Goal: Information Seeking & Learning: Learn about a topic

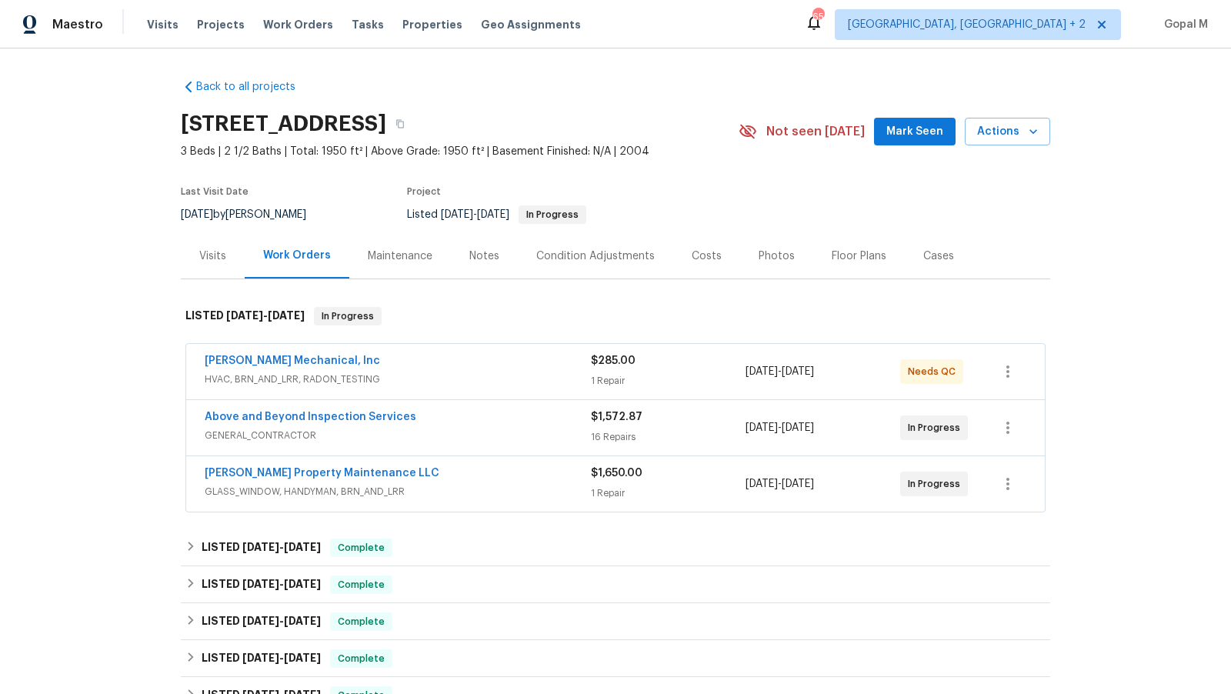
click at [699, 373] on div "1 Repair" at bounding box center [668, 380] width 155 height 15
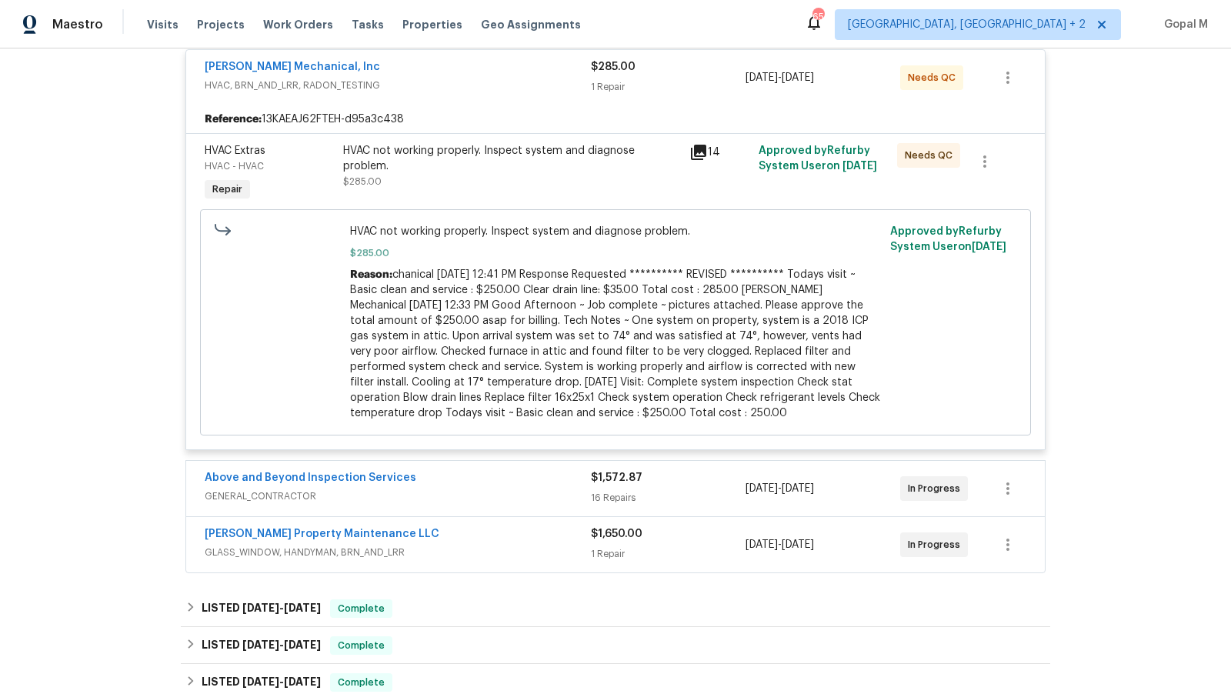
scroll to position [341, 0]
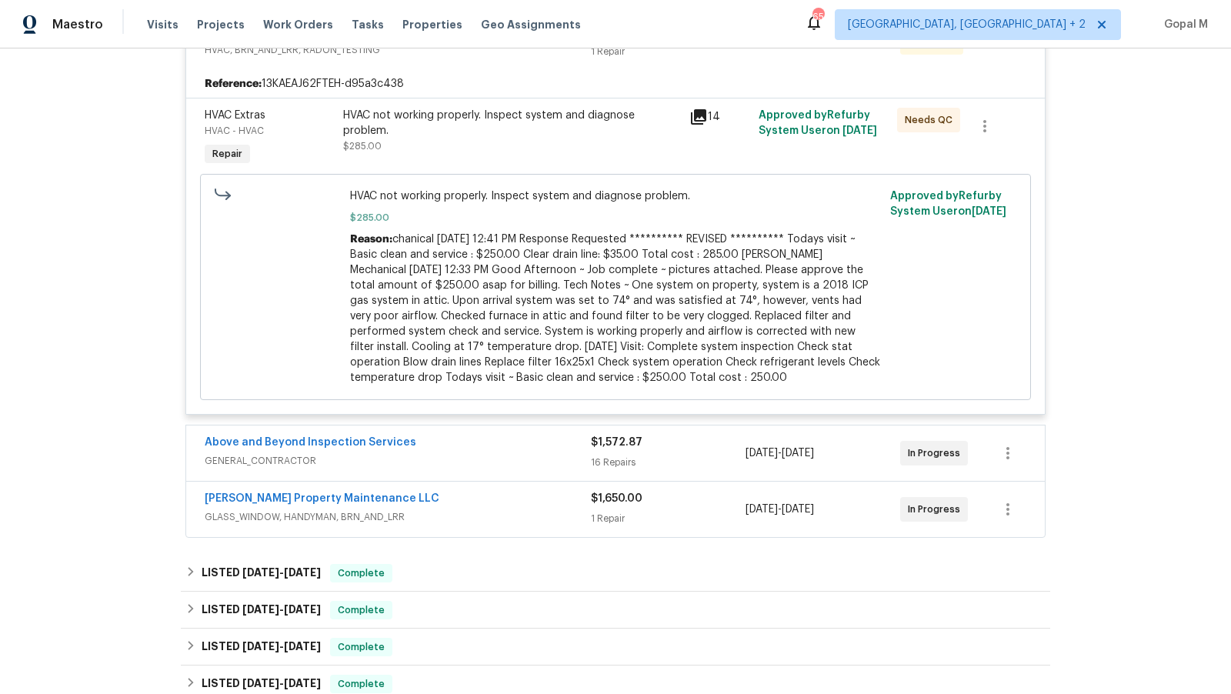
click at [684, 461] on div "16 Repairs" at bounding box center [668, 462] width 155 height 15
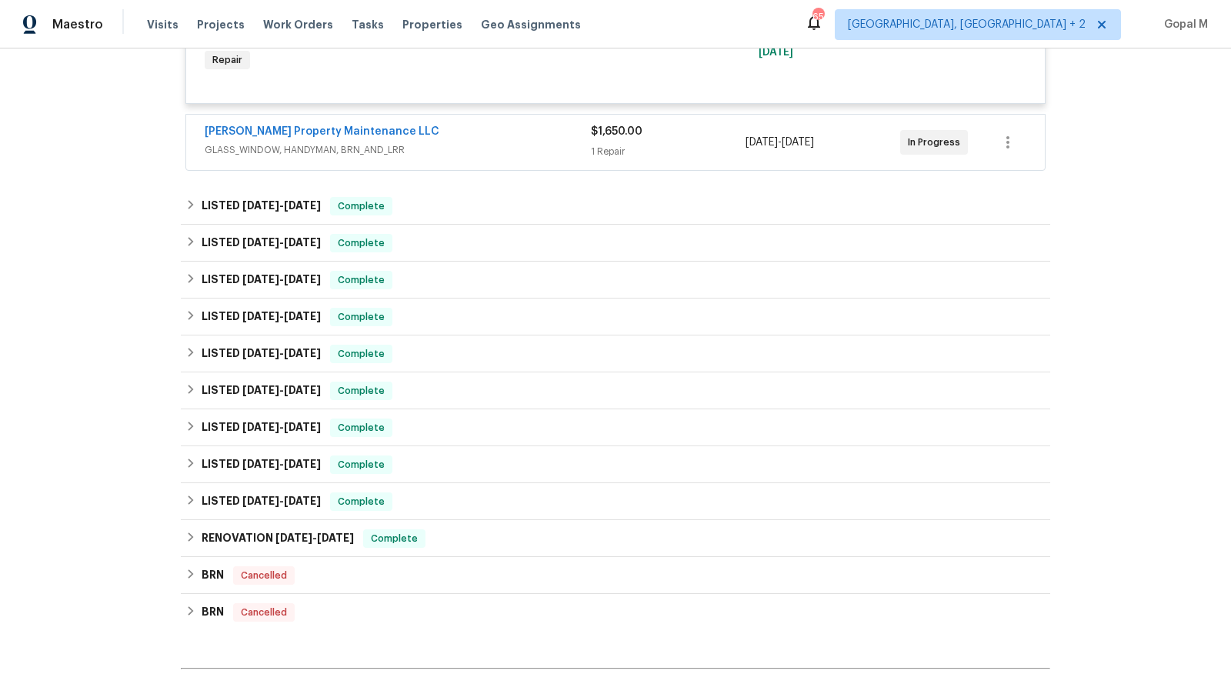
scroll to position [2498, 0]
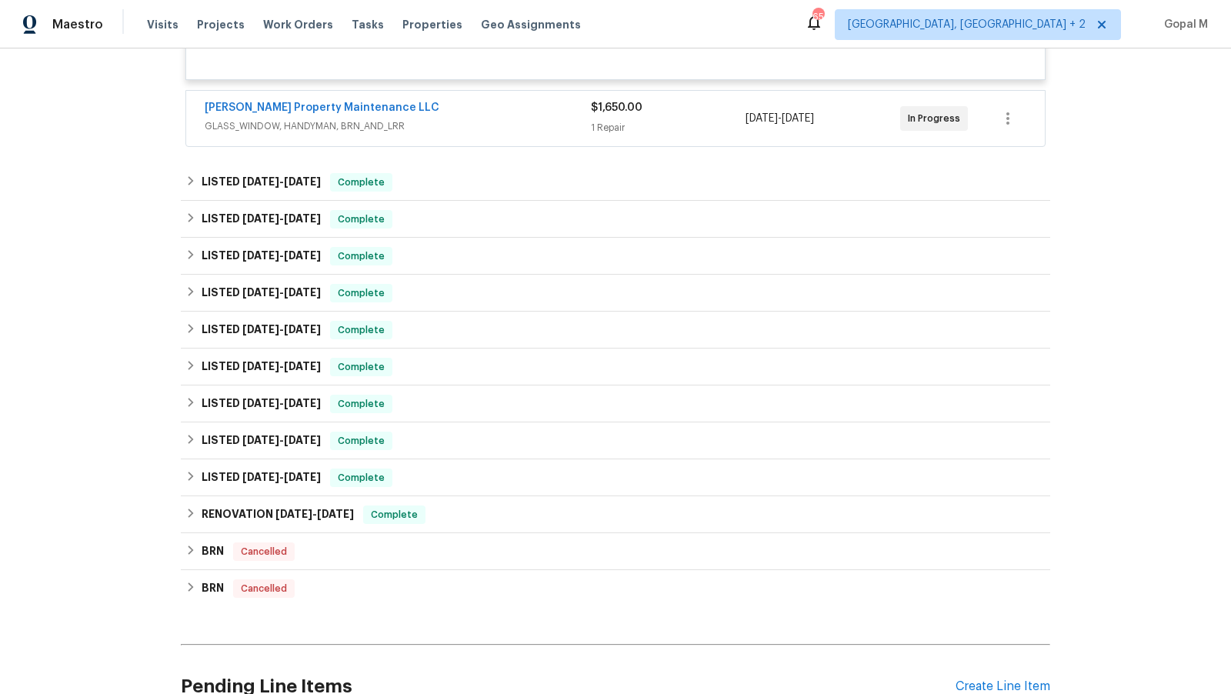
click at [708, 135] on div "1 Repair" at bounding box center [668, 127] width 155 height 15
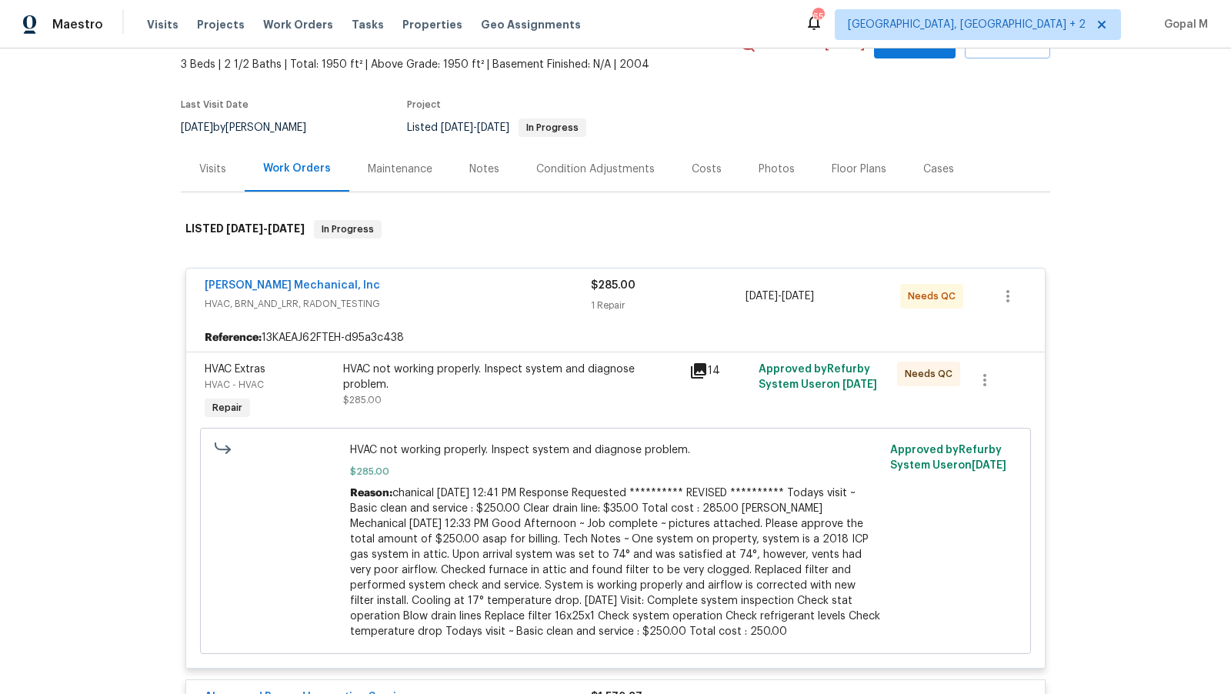
scroll to position [0, 0]
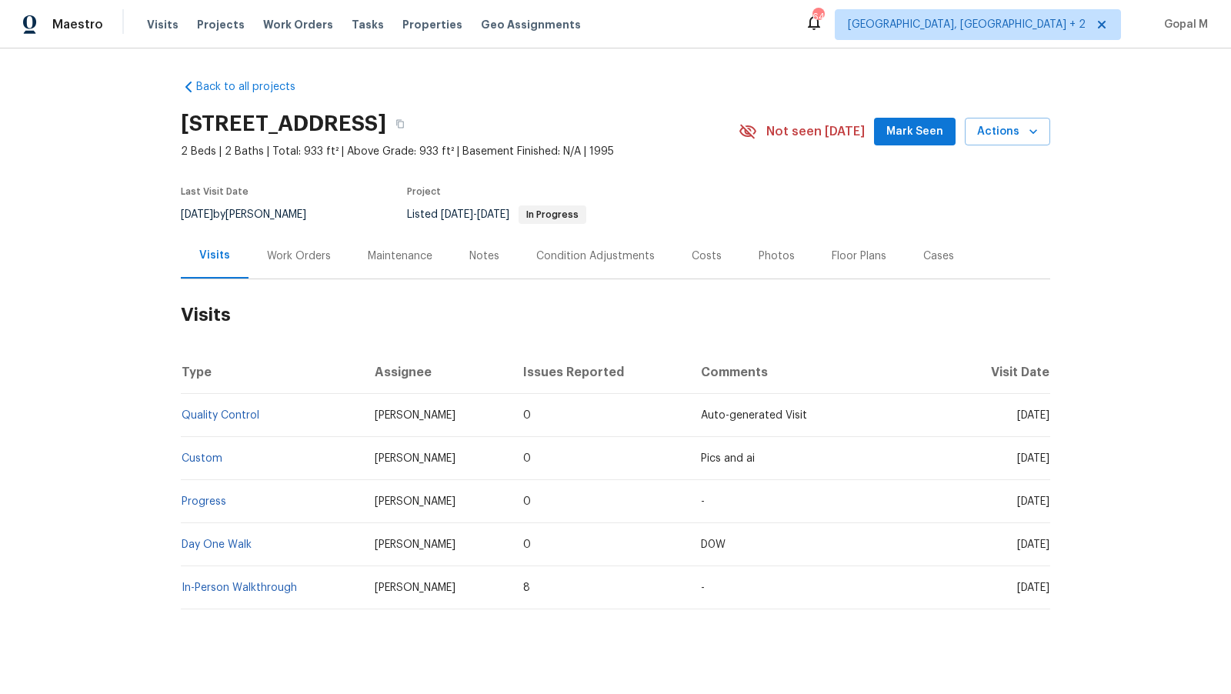
click at [305, 260] on div "Work Orders" at bounding box center [299, 256] width 64 height 15
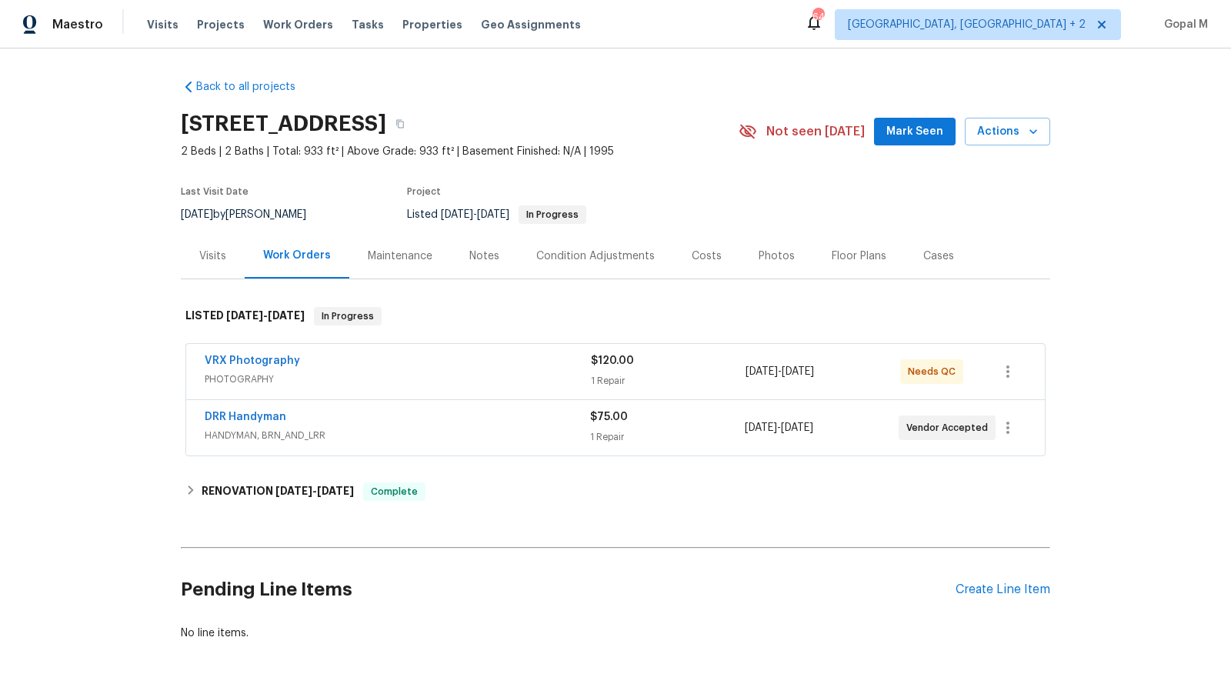
click at [502, 428] on span "HANDYMAN, BRN_AND_LRR" at bounding box center [398, 435] width 386 height 15
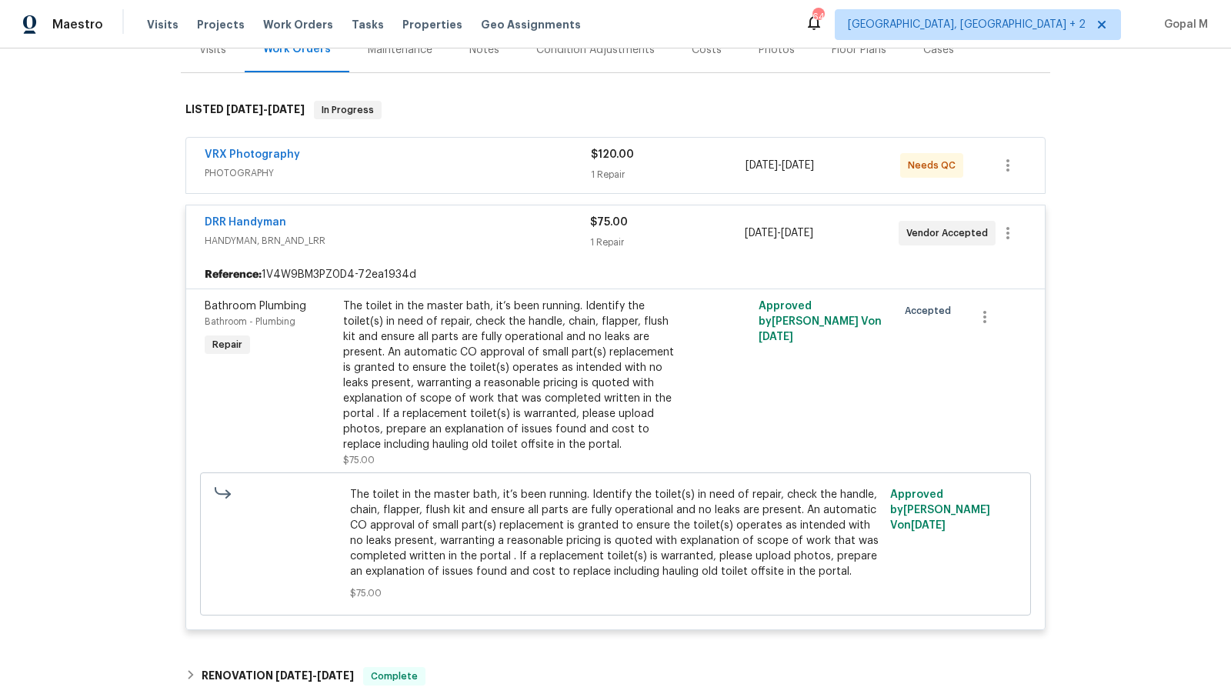
scroll to position [225, 0]
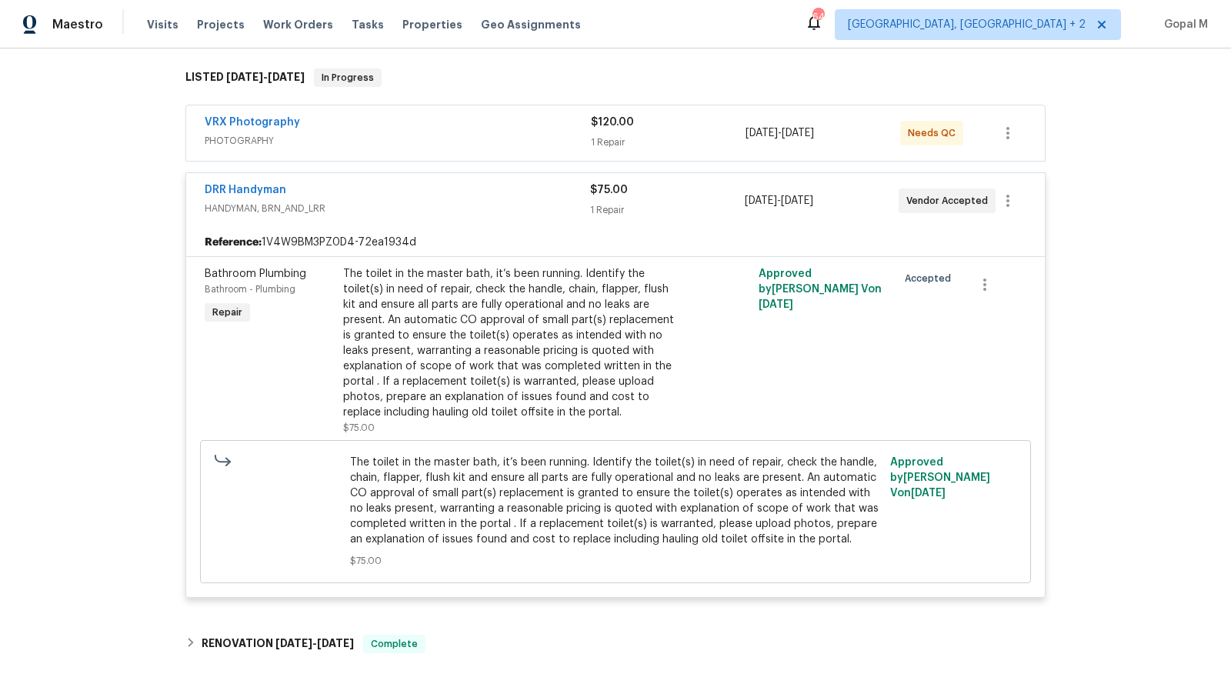
click at [445, 207] on span "HANDYMAN, BRN_AND_LRR" at bounding box center [398, 208] width 386 height 15
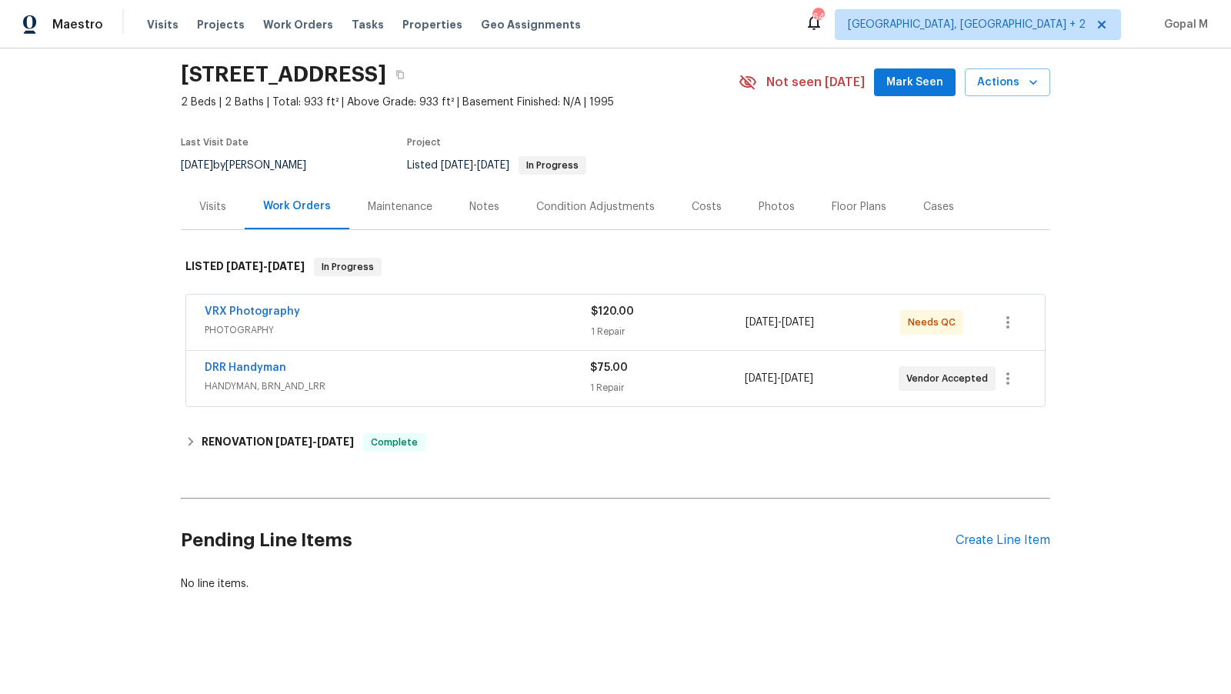
scroll to position [48, 0]
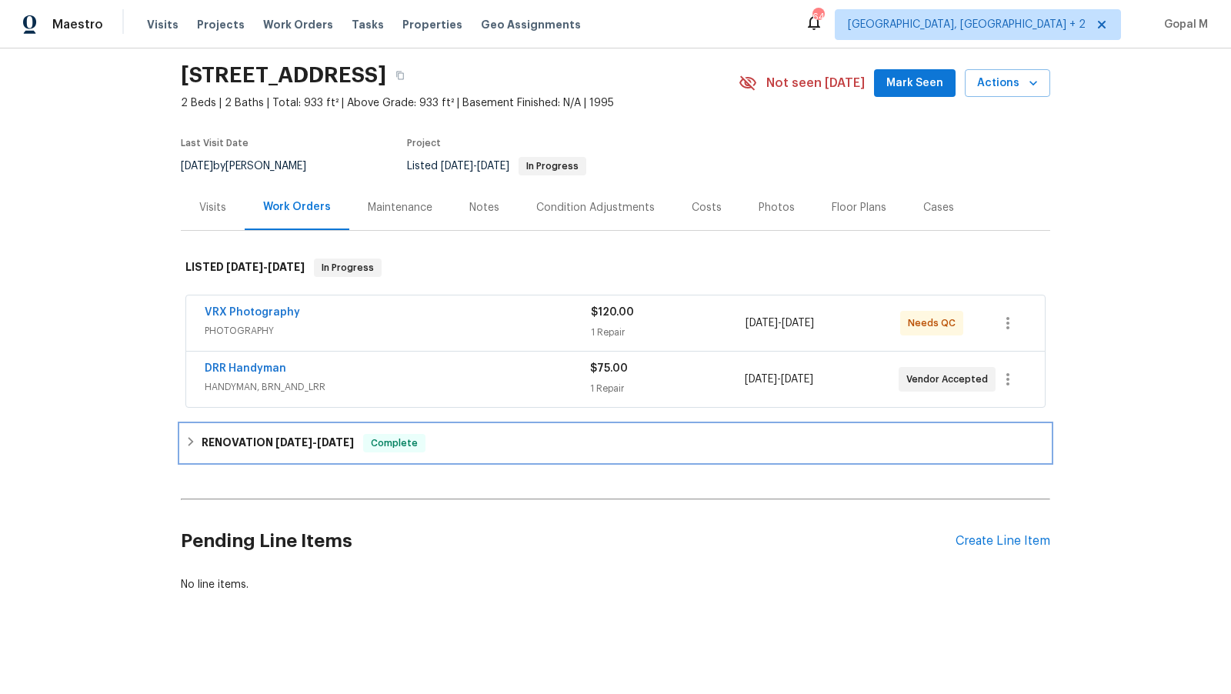
click at [477, 434] on div "RENOVATION 8/1/25 - 8/12/25 Complete" at bounding box center [615, 443] width 860 height 18
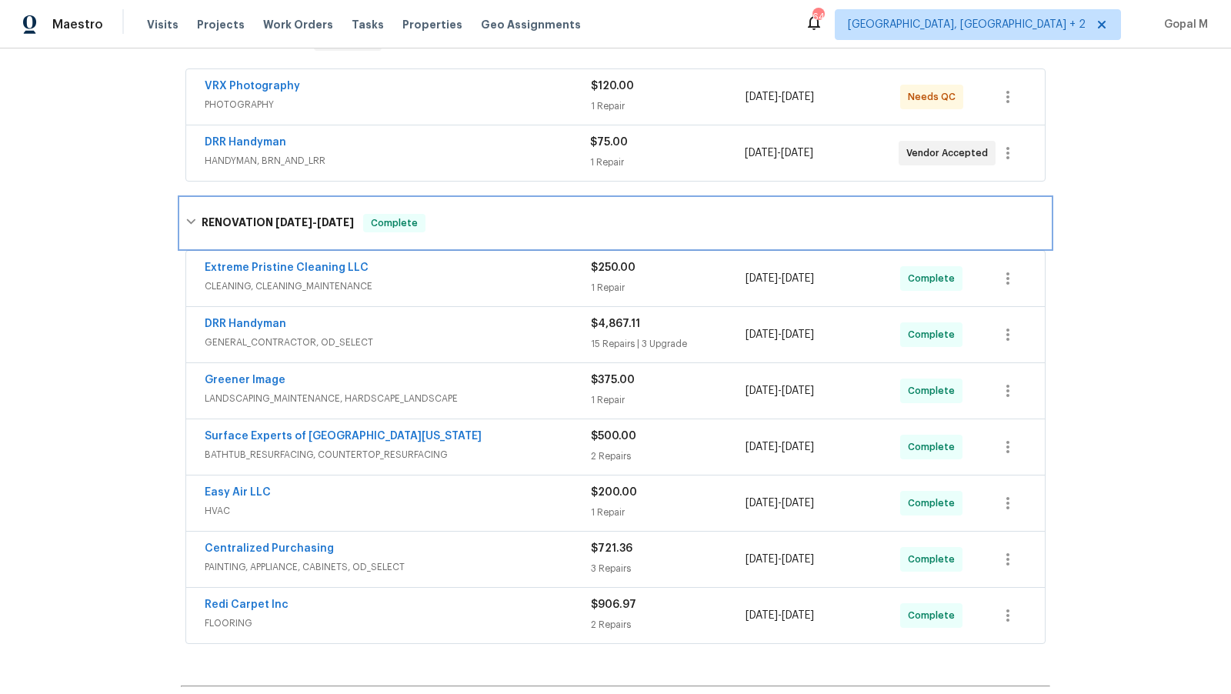
scroll to position [294, 0]
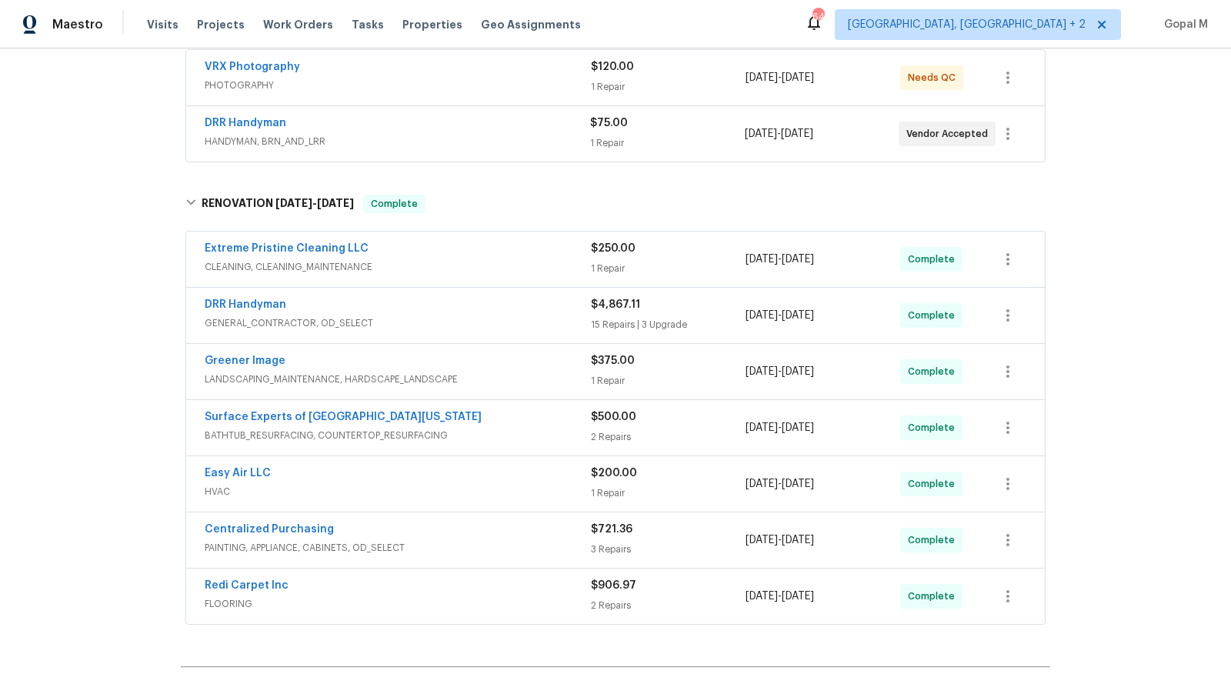
click at [709, 249] on div "$250.00" at bounding box center [668, 248] width 155 height 15
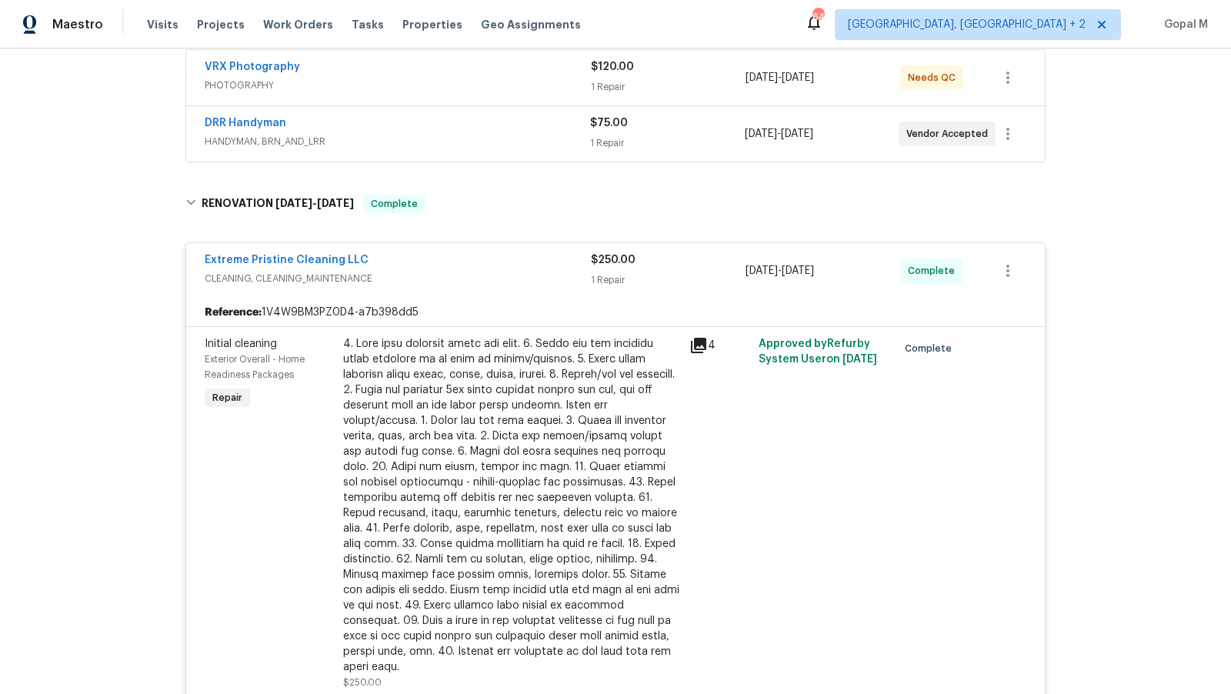
click at [408, 491] on div at bounding box center [511, 505] width 337 height 339
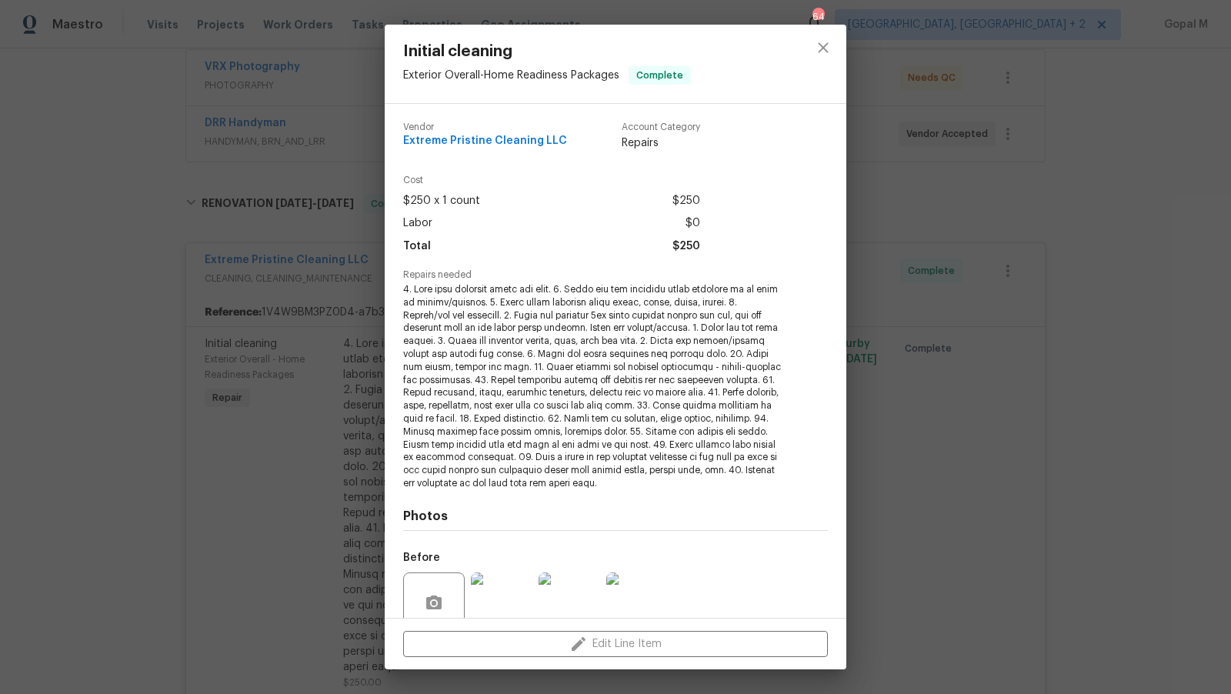
scroll to position [132, 0]
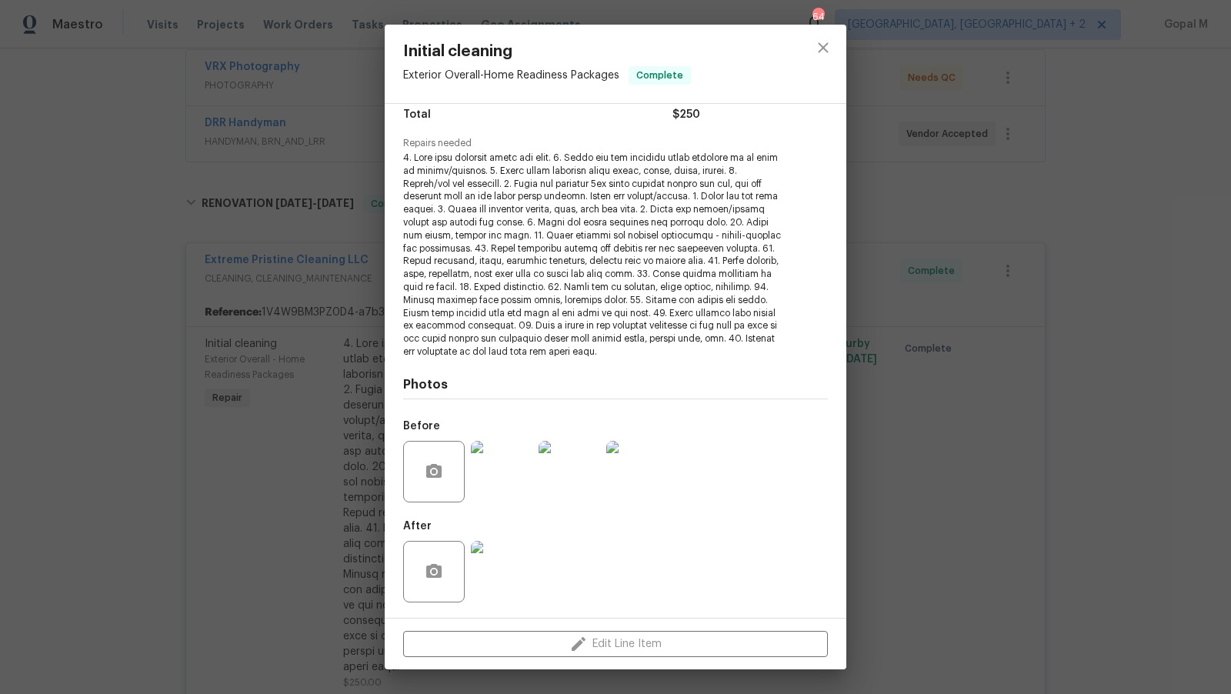
click at [520, 493] on img at bounding box center [502, 472] width 62 height 62
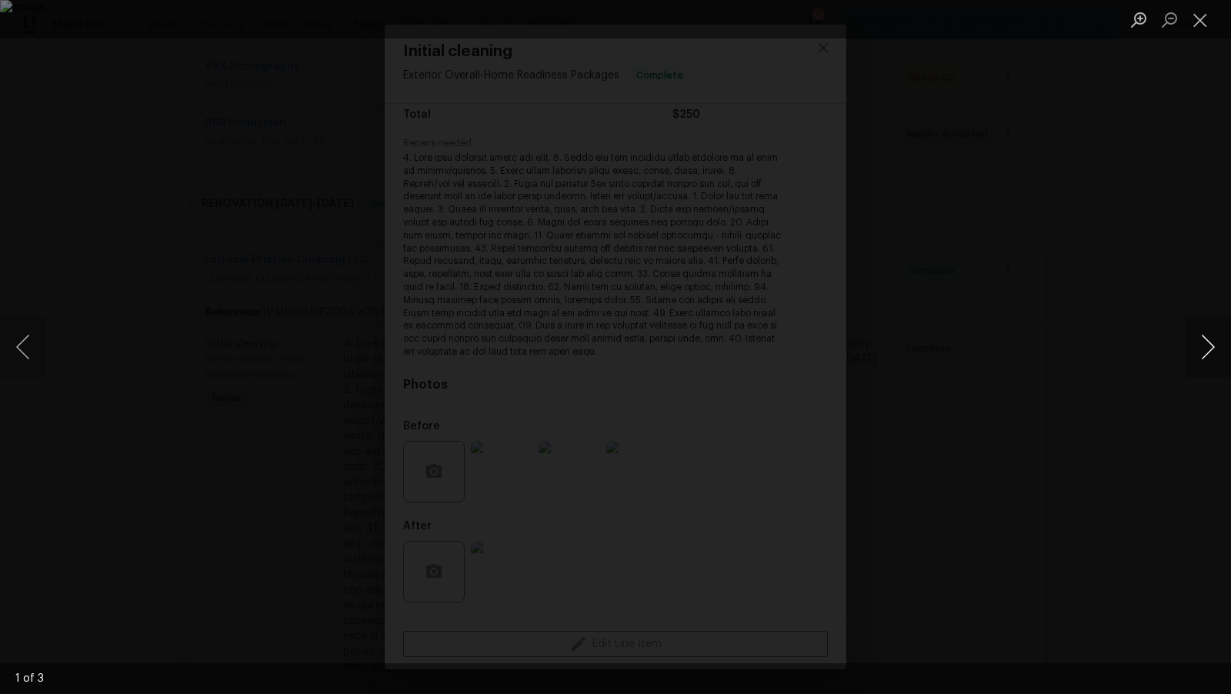
click at [1210, 344] on button "Next image" at bounding box center [1208, 347] width 46 height 62
click at [1203, 17] on button "Close lightbox" at bounding box center [1200, 19] width 31 height 27
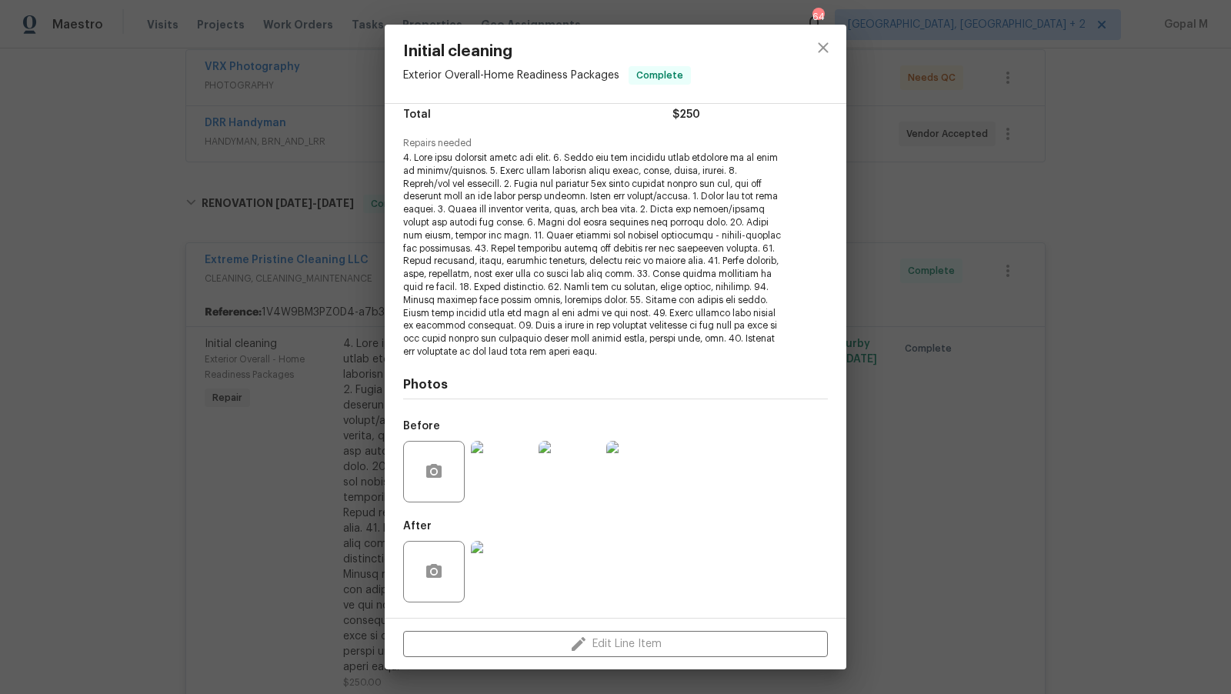
click at [968, 363] on div "Initial cleaning Exterior Overall - Home Readiness Packages Complete Vendor Ext…" at bounding box center [615, 347] width 1231 height 694
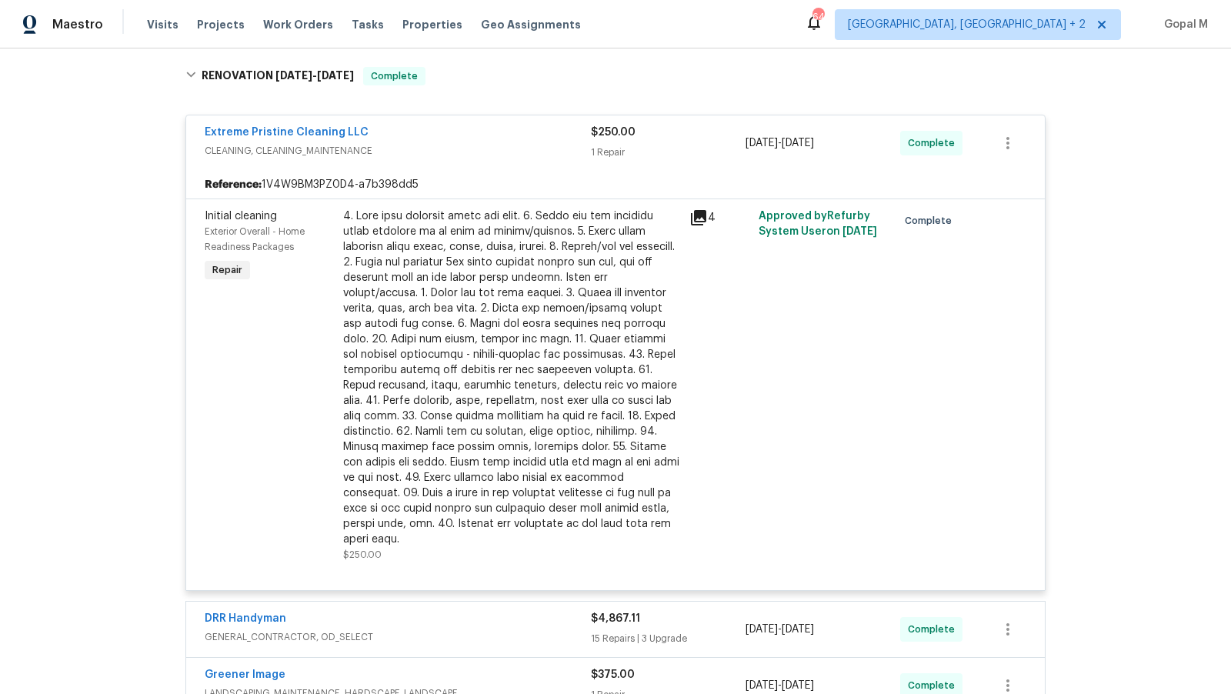
scroll to position [425, 0]
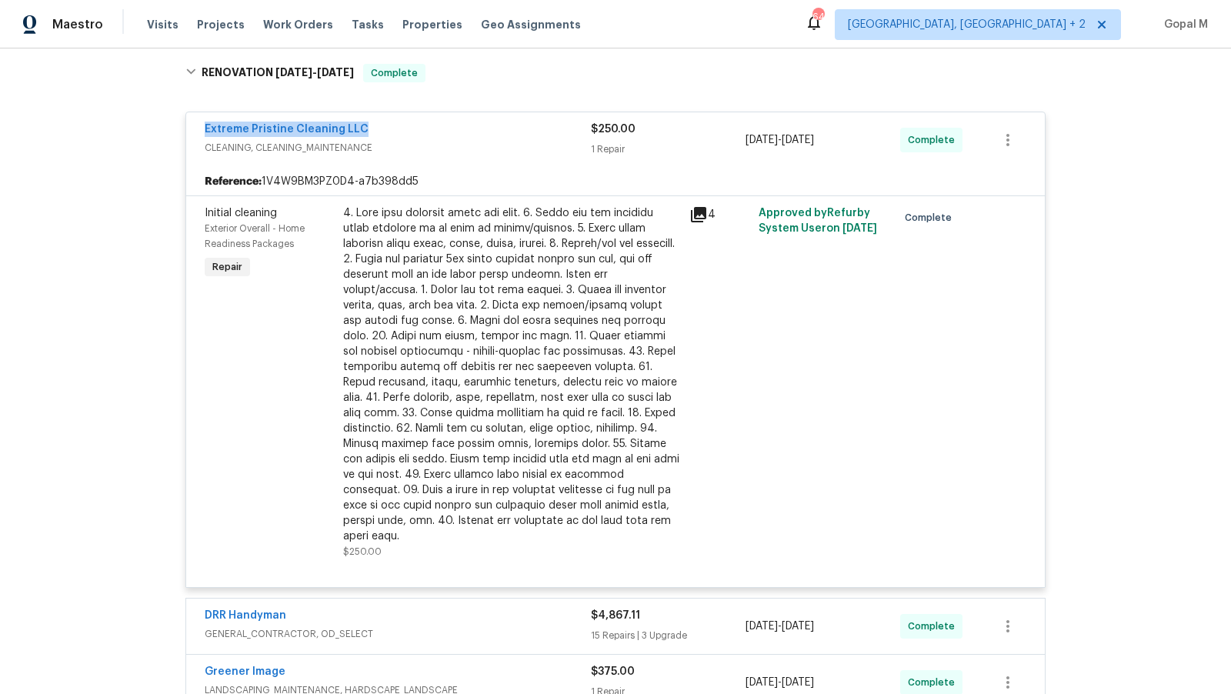
drag, startPoint x: 197, startPoint y: 132, endPoint x: 365, endPoint y: 128, distance: 168.6
click at [365, 128] on div "Extreme Pristine Cleaning LLC CLEANING, CLEANING_MAINTENANCE $250.00 1 Repair 8…" at bounding box center [615, 139] width 859 height 55
copy link "Extreme Pristine Cleaning LLC"
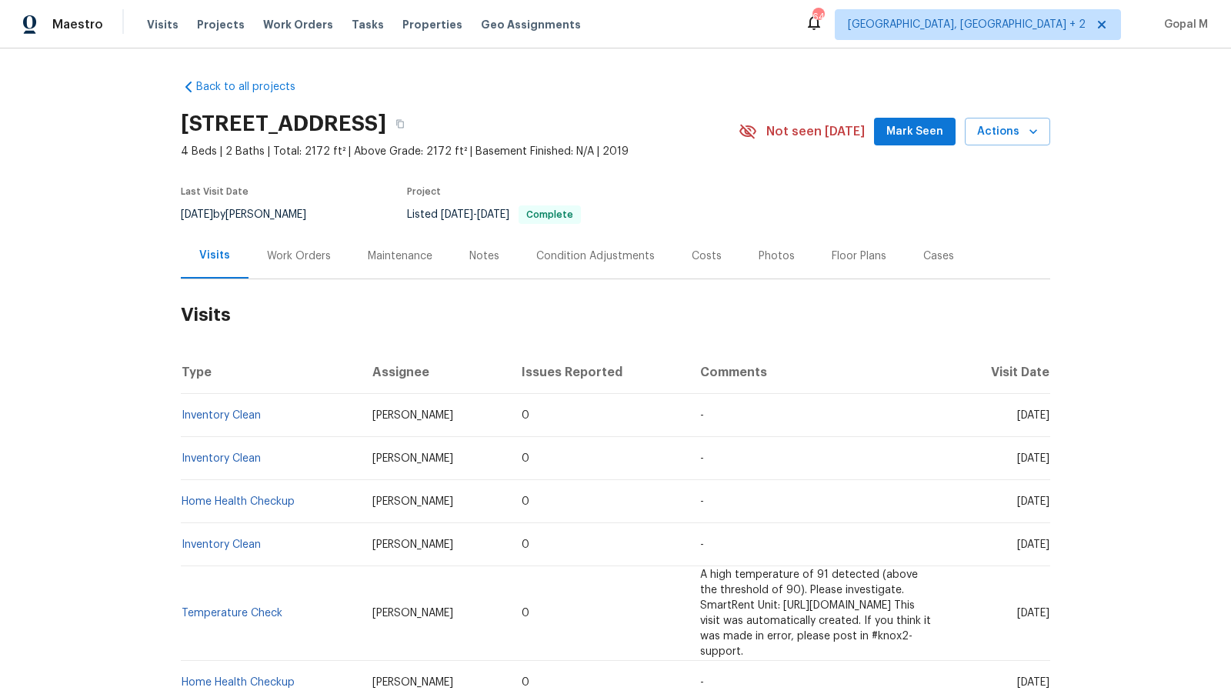
click at [273, 262] on div "Work Orders" at bounding box center [299, 256] width 64 height 15
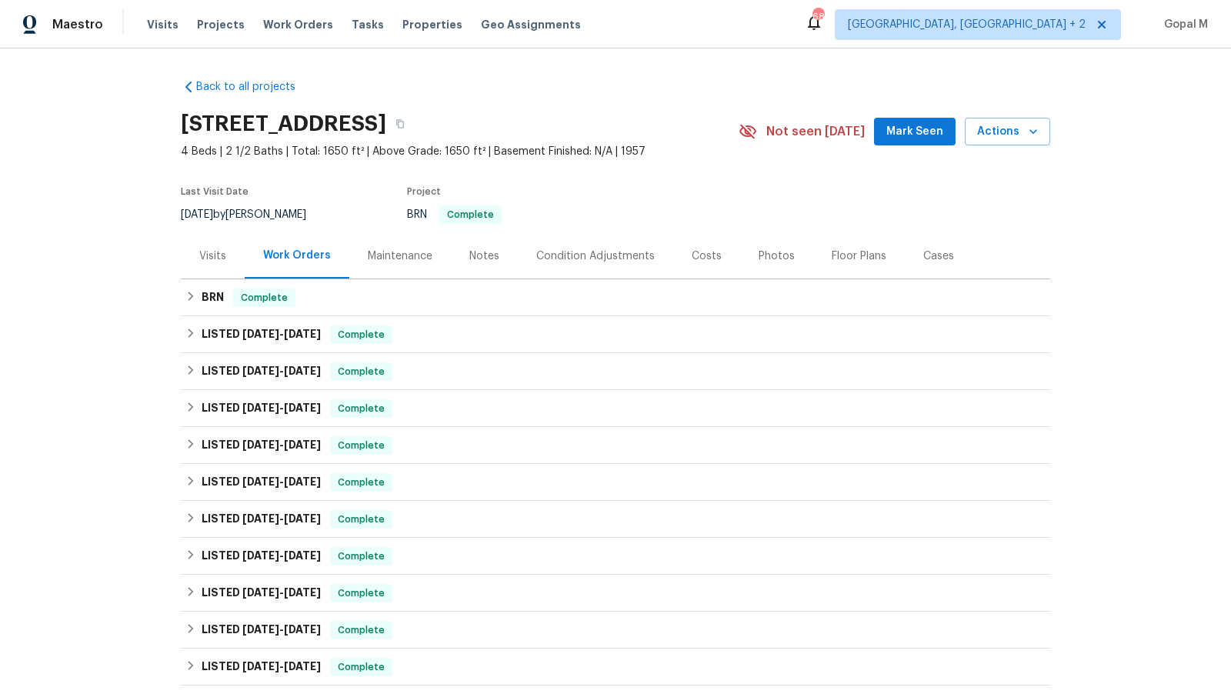
click at [212, 265] on div "Visits" at bounding box center [213, 255] width 64 height 45
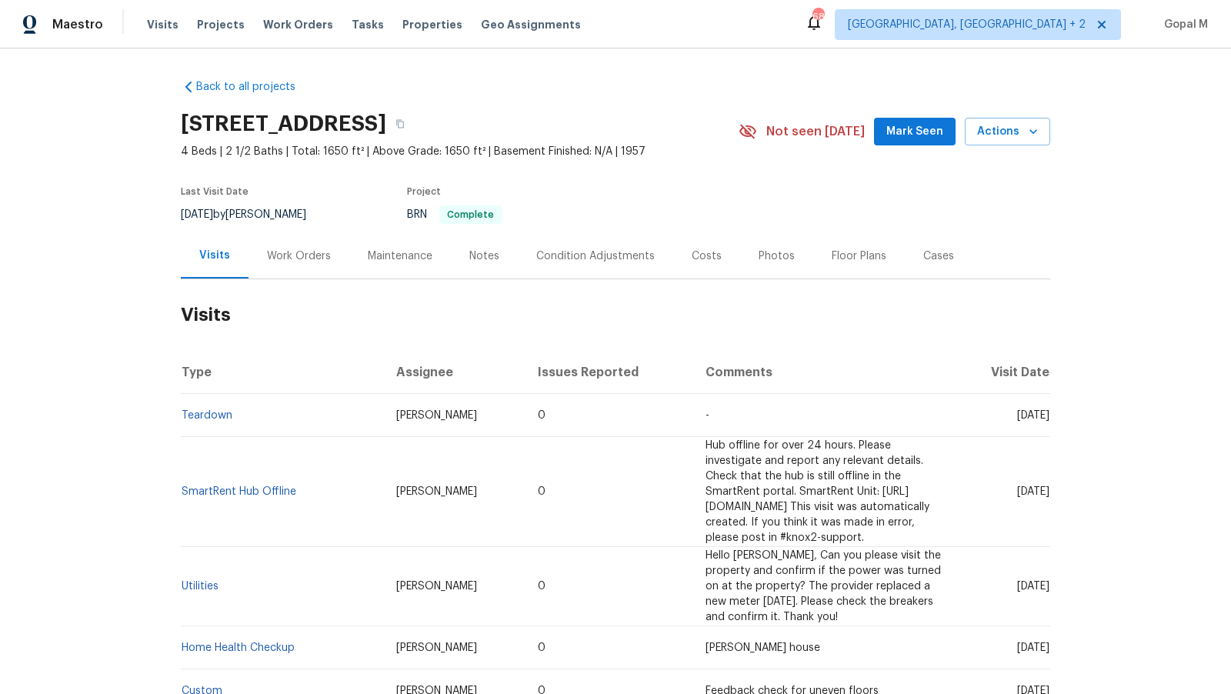
click at [312, 255] on div "Work Orders" at bounding box center [299, 256] width 64 height 15
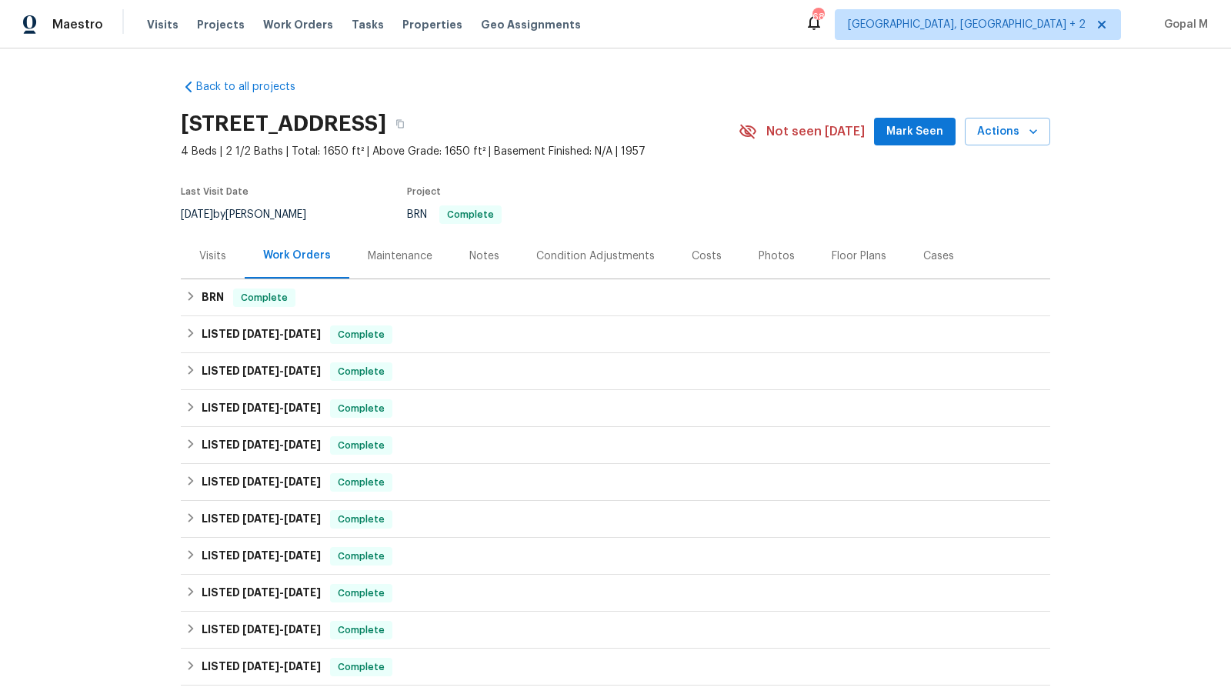
click at [198, 265] on div "Visits" at bounding box center [213, 255] width 64 height 45
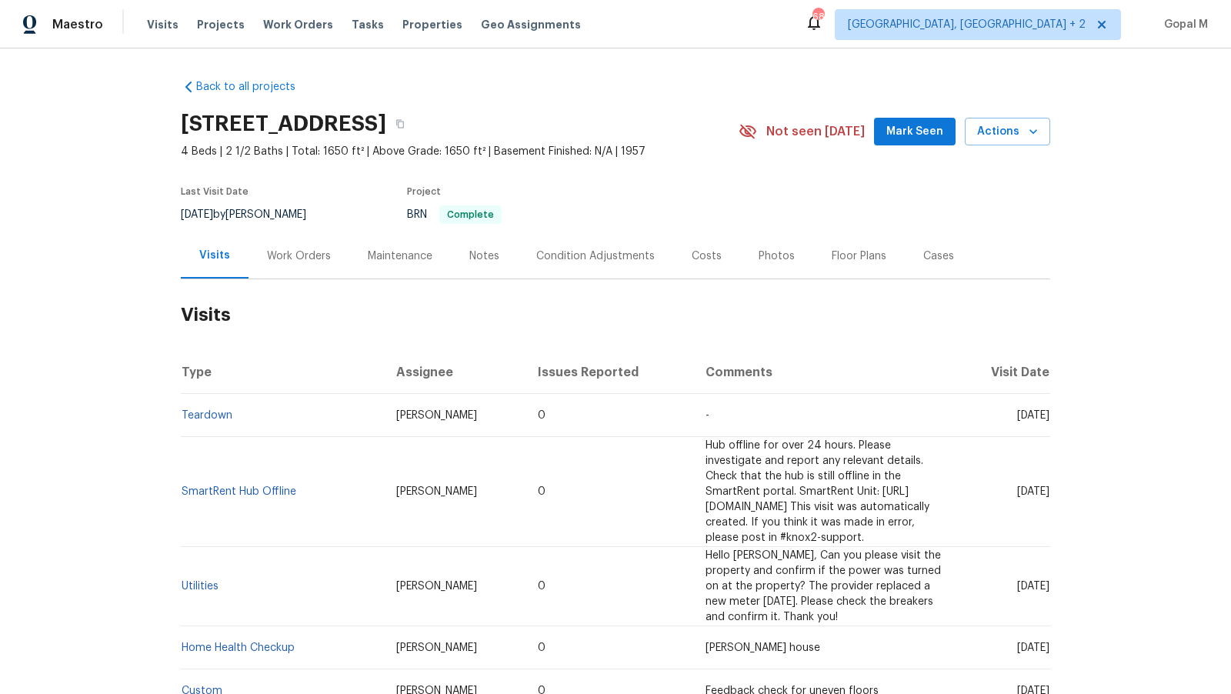
click at [931, 258] on div "Cases" at bounding box center [938, 256] width 31 height 15
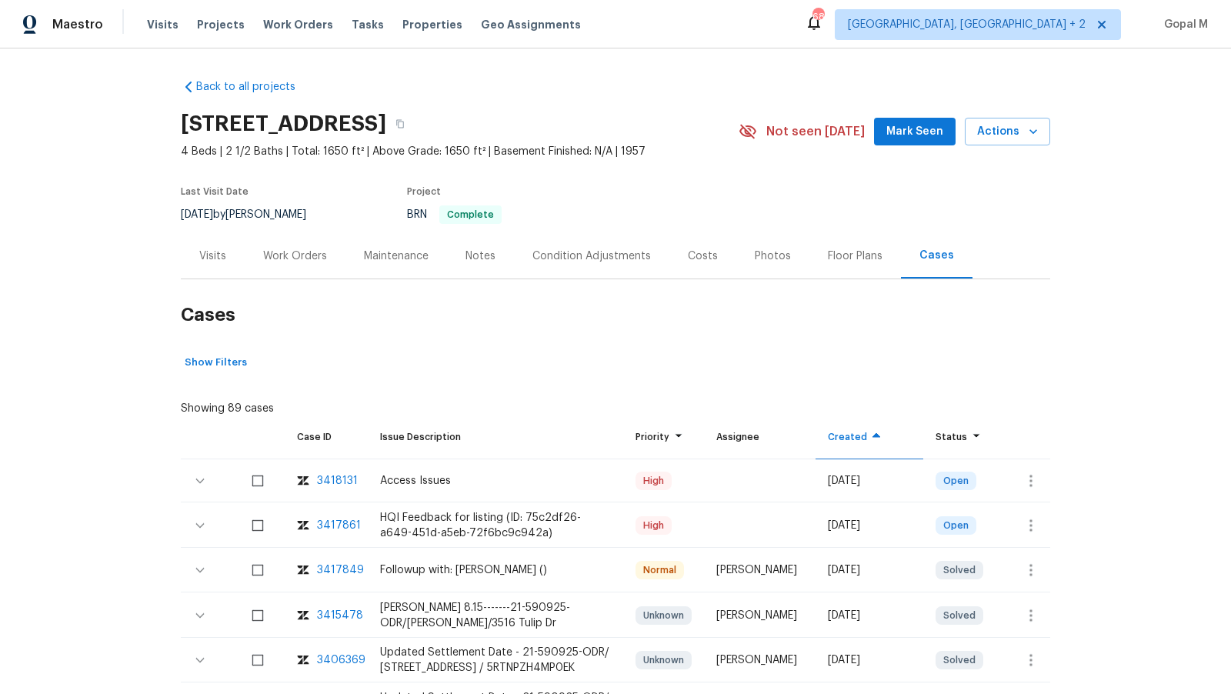
click at [220, 261] on div "Visits" at bounding box center [212, 256] width 27 height 15
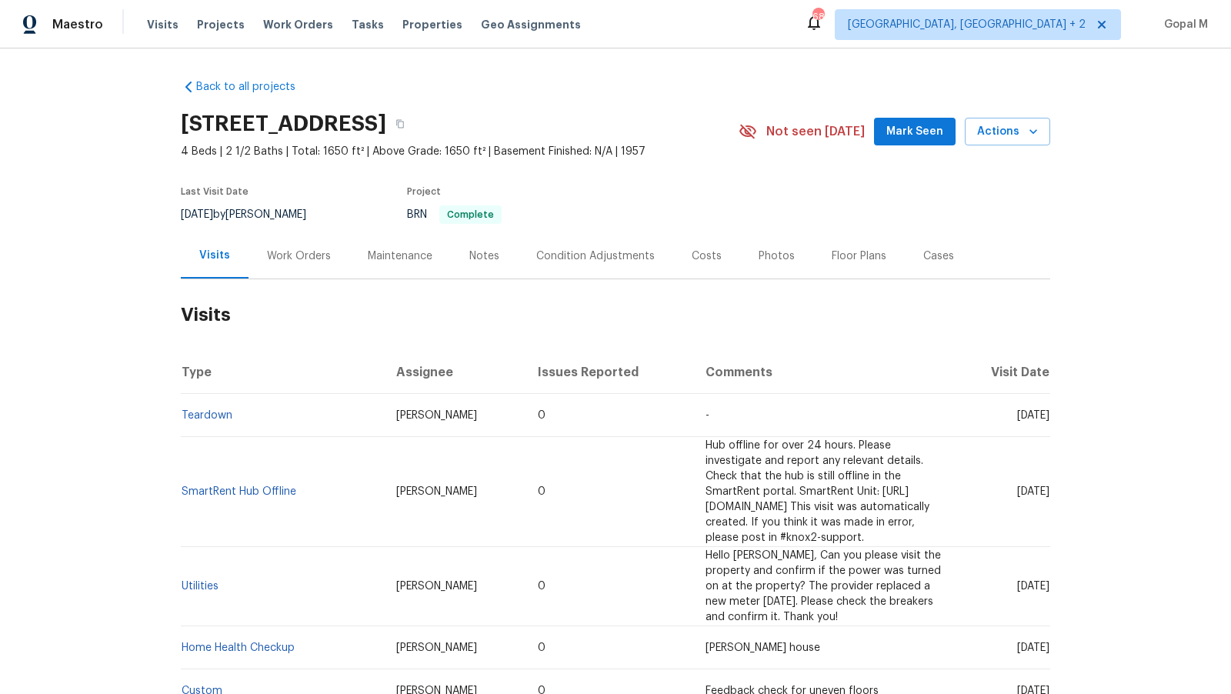
click at [943, 262] on div "Cases" at bounding box center [938, 256] width 31 height 15
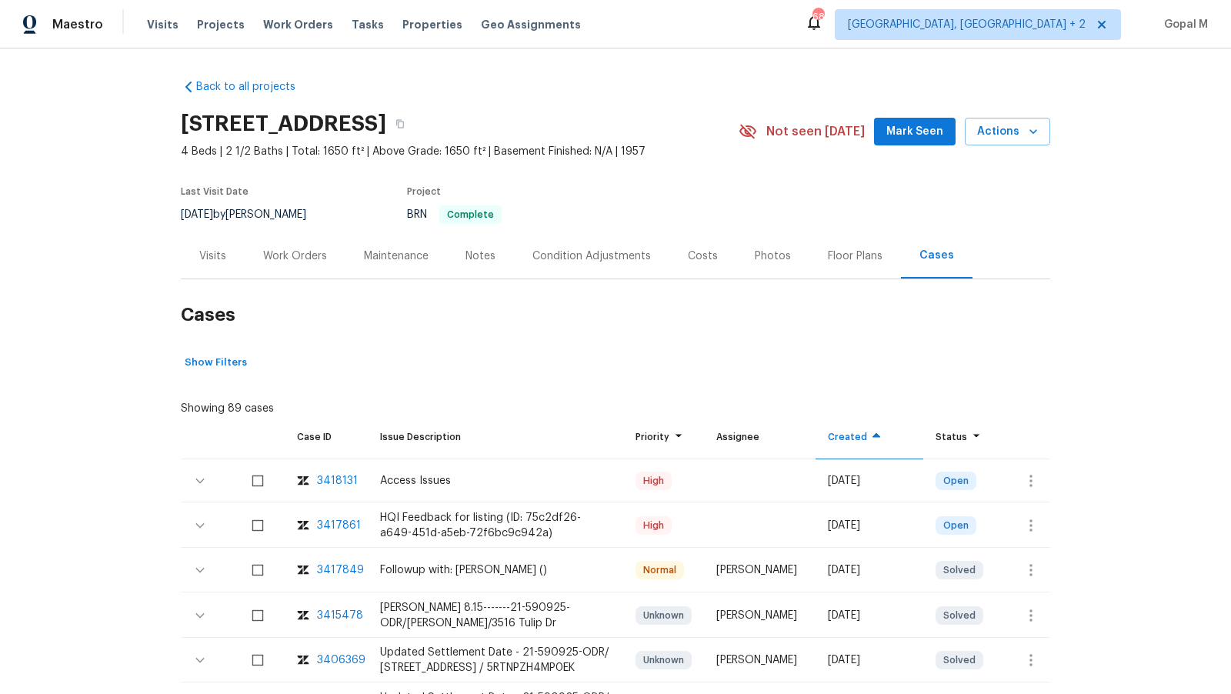
click at [216, 255] on div "Visits" at bounding box center [212, 256] width 27 height 15
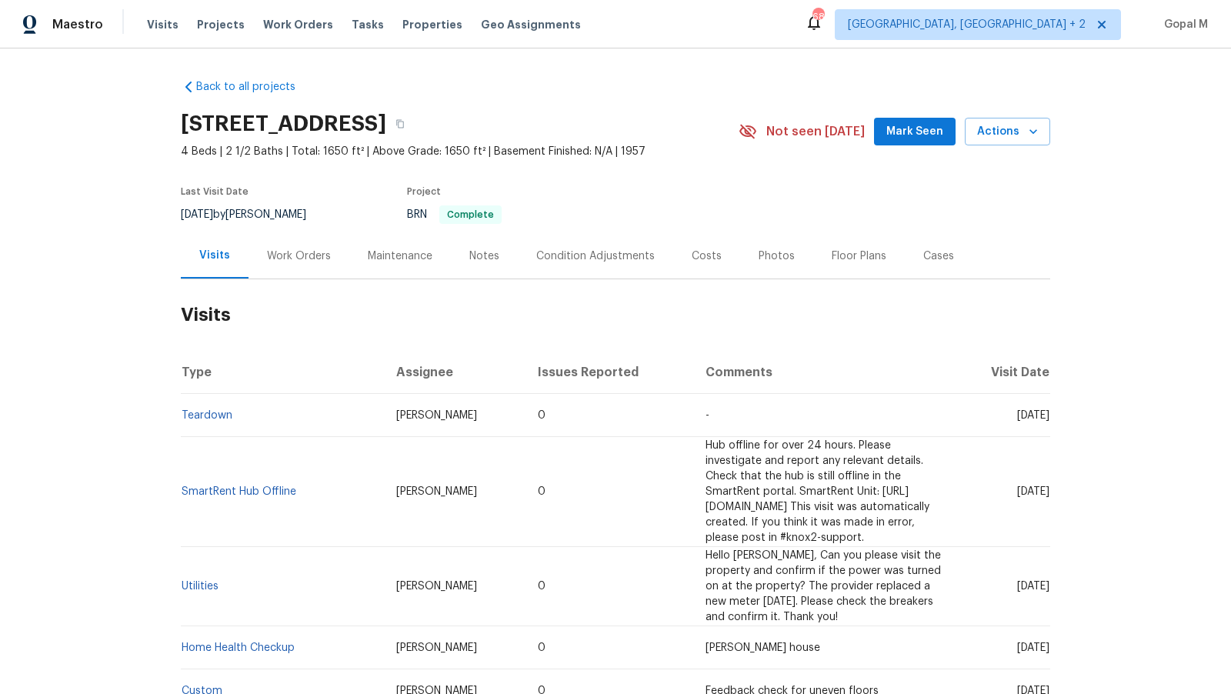
click at [921, 271] on div "Cases" at bounding box center [939, 255] width 68 height 45
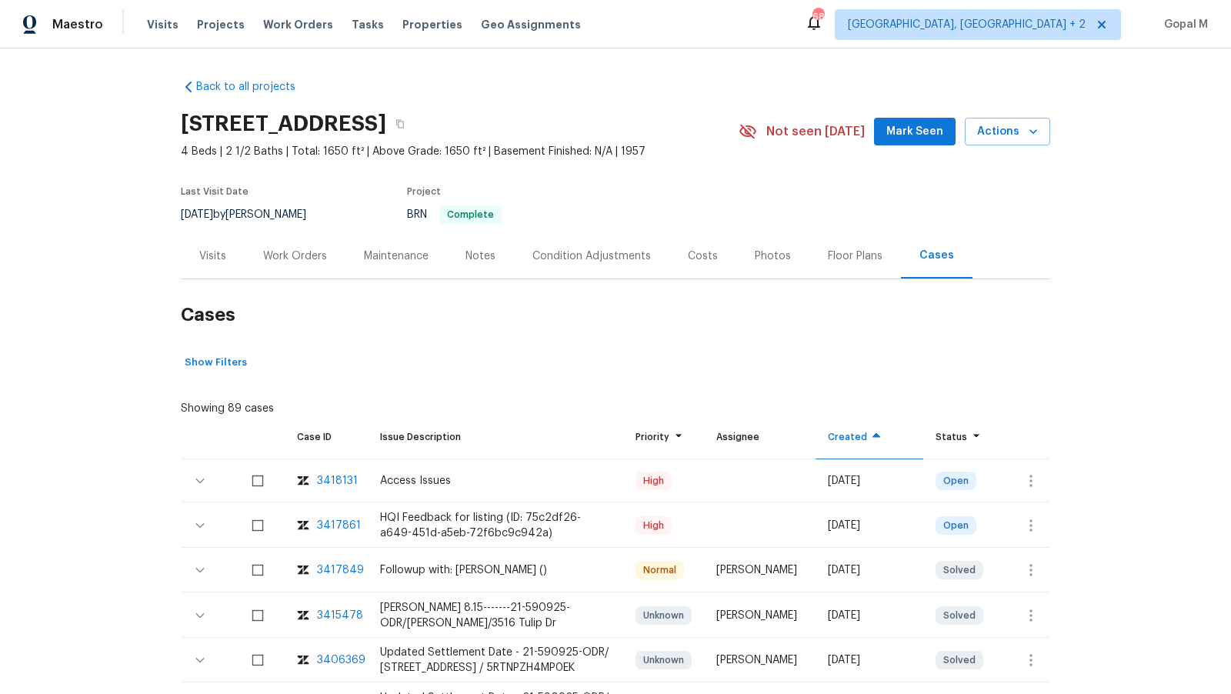
click at [215, 264] on div "Visits" at bounding box center [213, 255] width 64 height 45
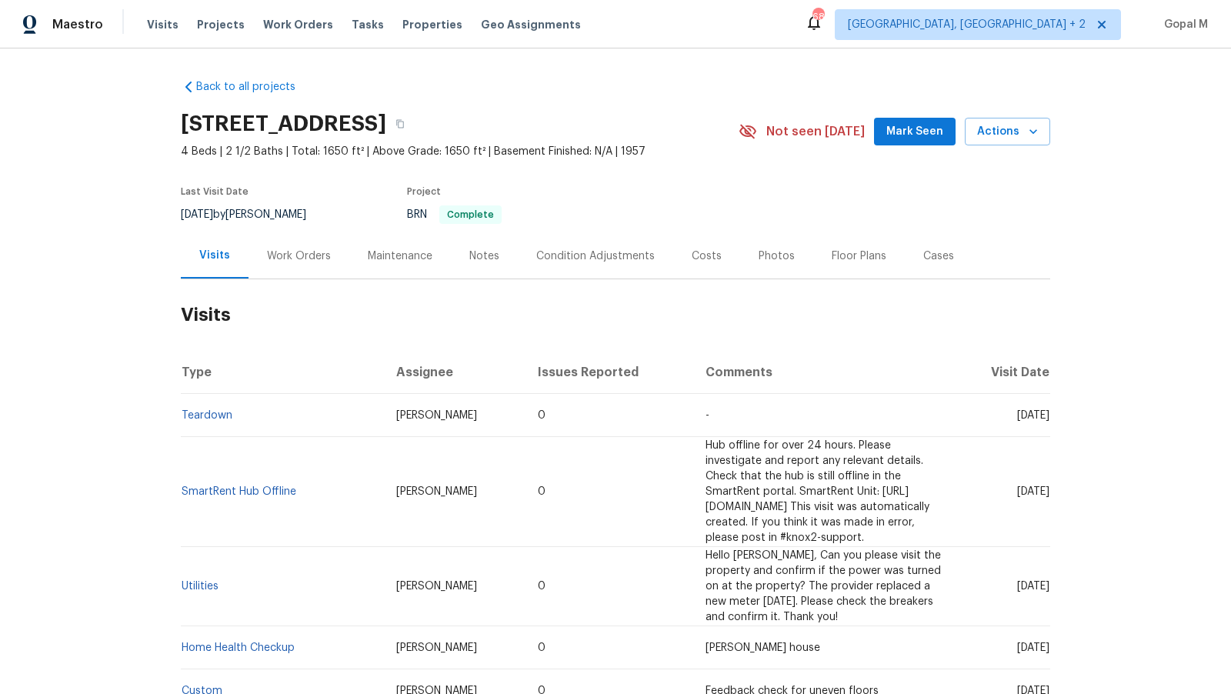
drag, startPoint x: 229, startPoint y: 212, endPoint x: 179, endPoint y: 212, distance: 50.8
click at [179, 212] on div "Back to all projects 3516 Tulip Dr, Decatur, GA 30032 4 Beds | 2 1/2 Baths | To…" at bounding box center [615, 371] width 1231 height 646
copy span "8/11/2025"
click at [269, 255] on div "Work Orders" at bounding box center [299, 256] width 64 height 15
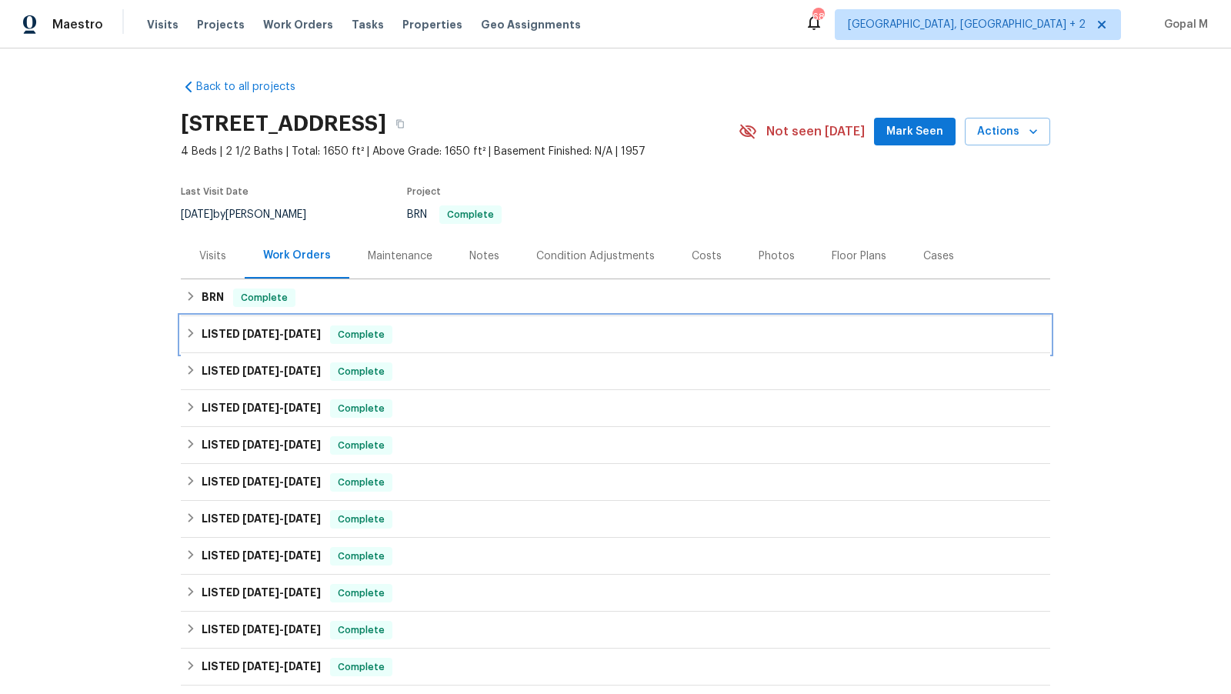
click at [465, 321] on div "LISTED 6/23/25 - 6/25/25 Complete" at bounding box center [616, 334] width 870 height 37
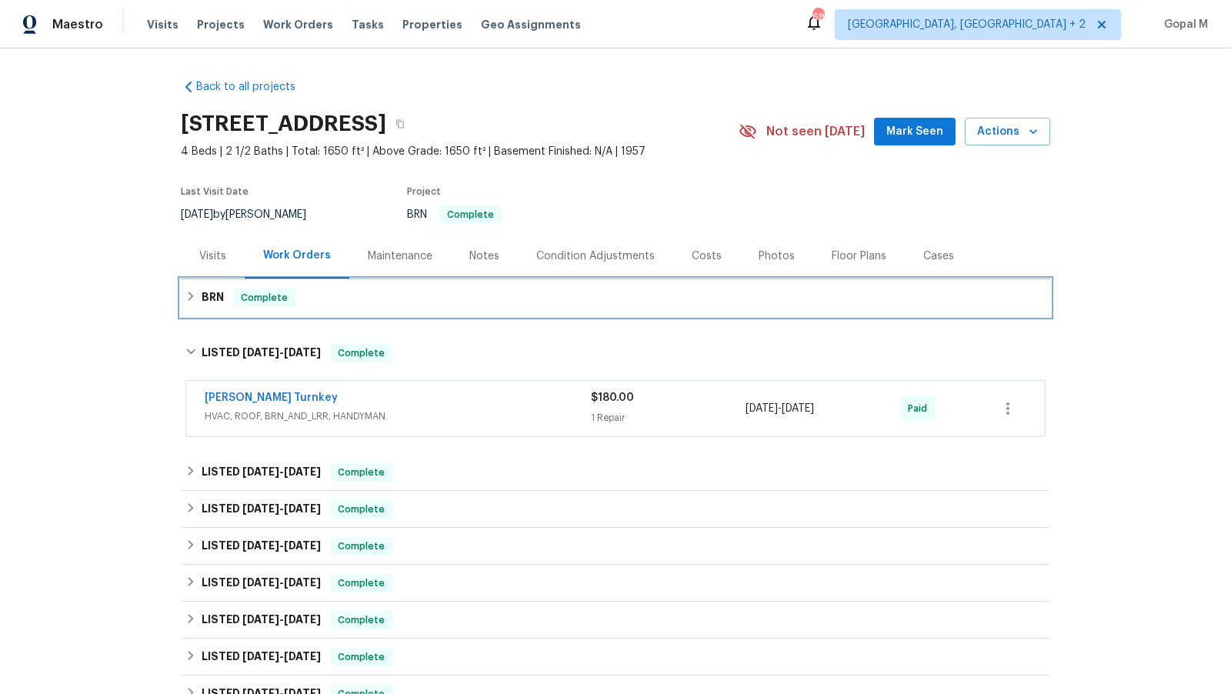
click at [497, 292] on div "BRN Complete" at bounding box center [615, 298] width 860 height 18
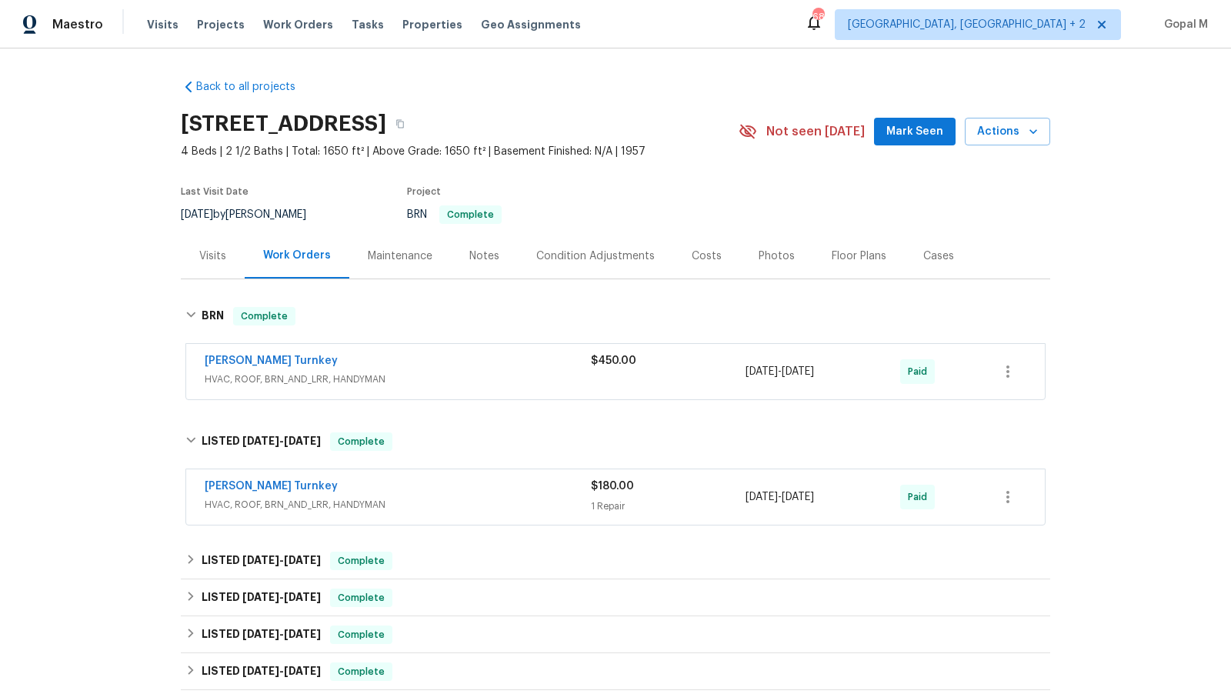
drag, startPoint x: 863, startPoint y: 369, endPoint x: 746, endPoint y: 369, distance: 117.7
click at [746, 369] on div "7/28/2025 - 7/30/2025" at bounding box center [823, 371] width 155 height 37
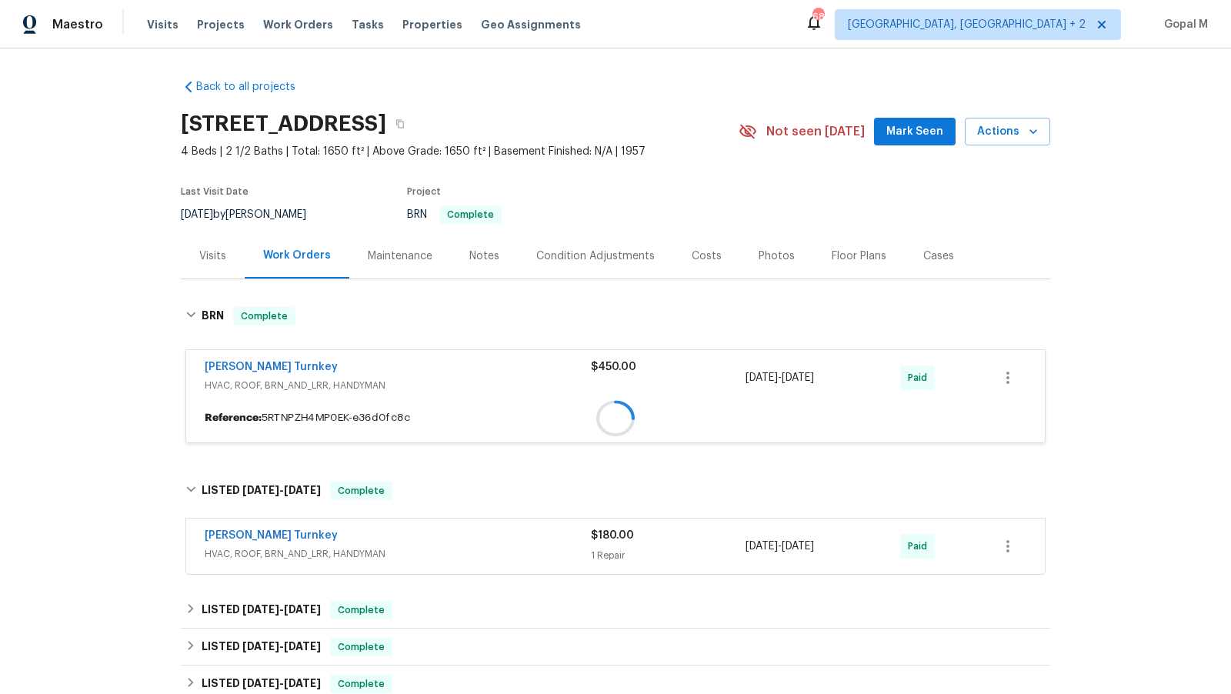
copy span "7/28/2025 - 7/30/2025"
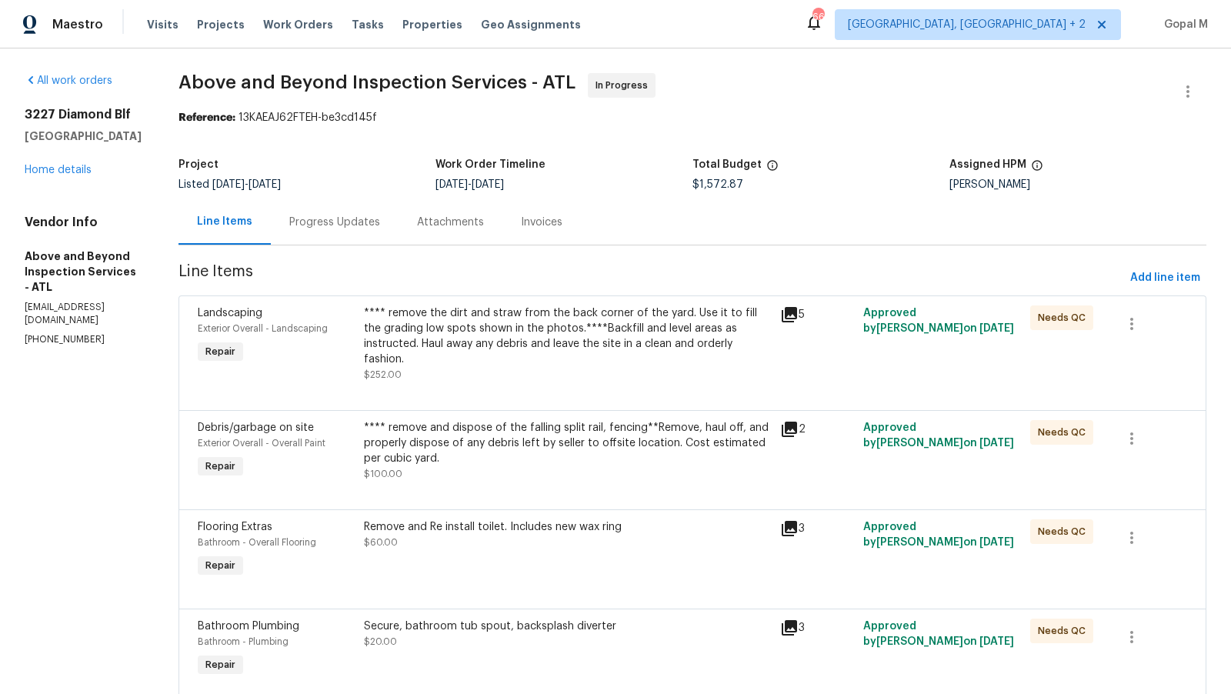
click at [28, 162] on div "[STREET_ADDRESS] Home details" at bounding box center [83, 142] width 117 height 71
click at [38, 169] on link "Home details" at bounding box center [58, 170] width 67 height 11
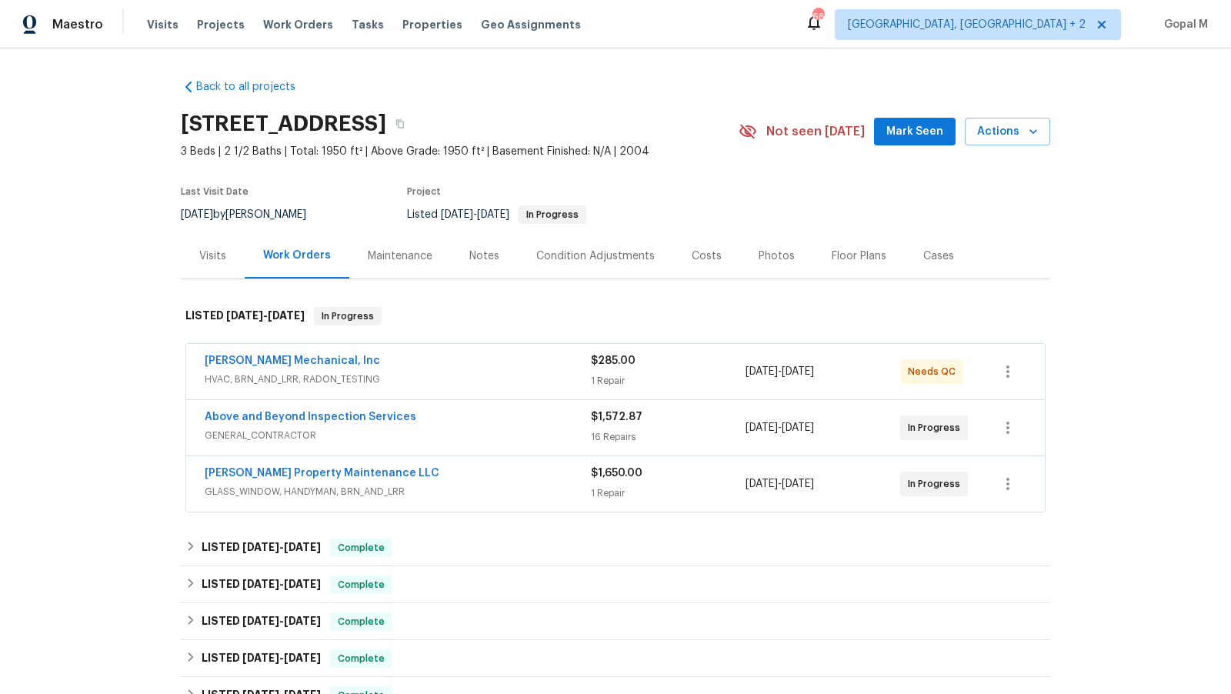
click at [486, 432] on span "GENERAL_CONTRACTOR" at bounding box center [398, 435] width 386 height 15
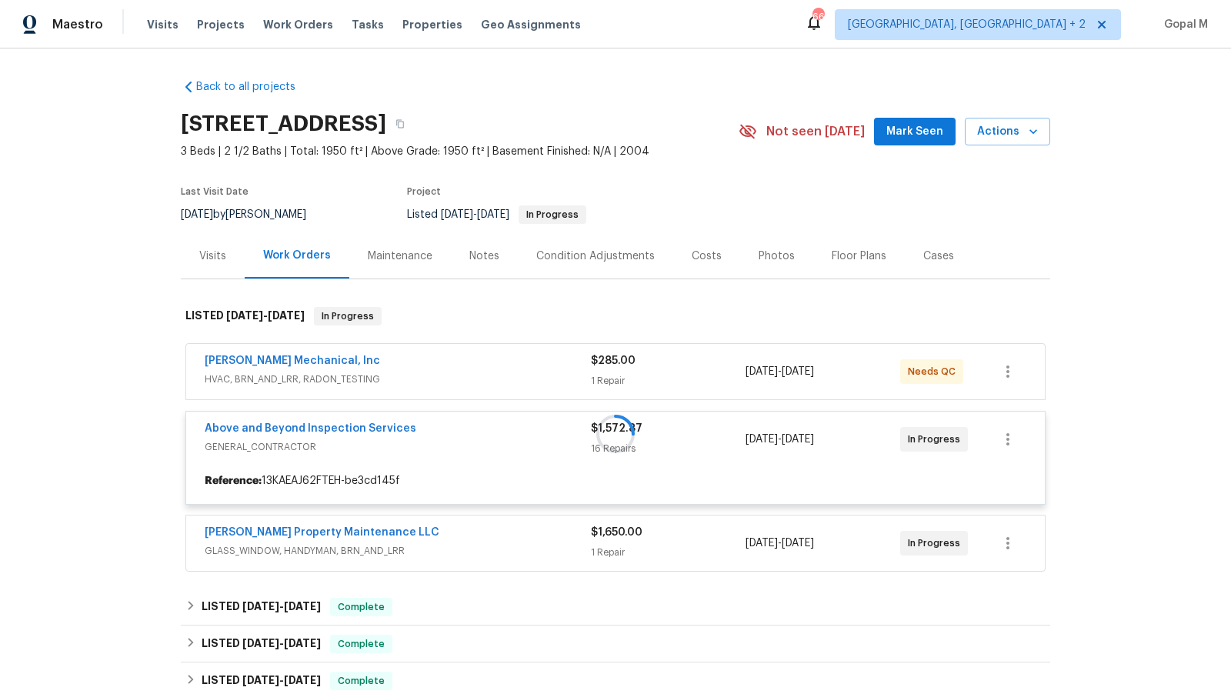
click at [472, 378] on div at bounding box center [616, 434] width 870 height 285
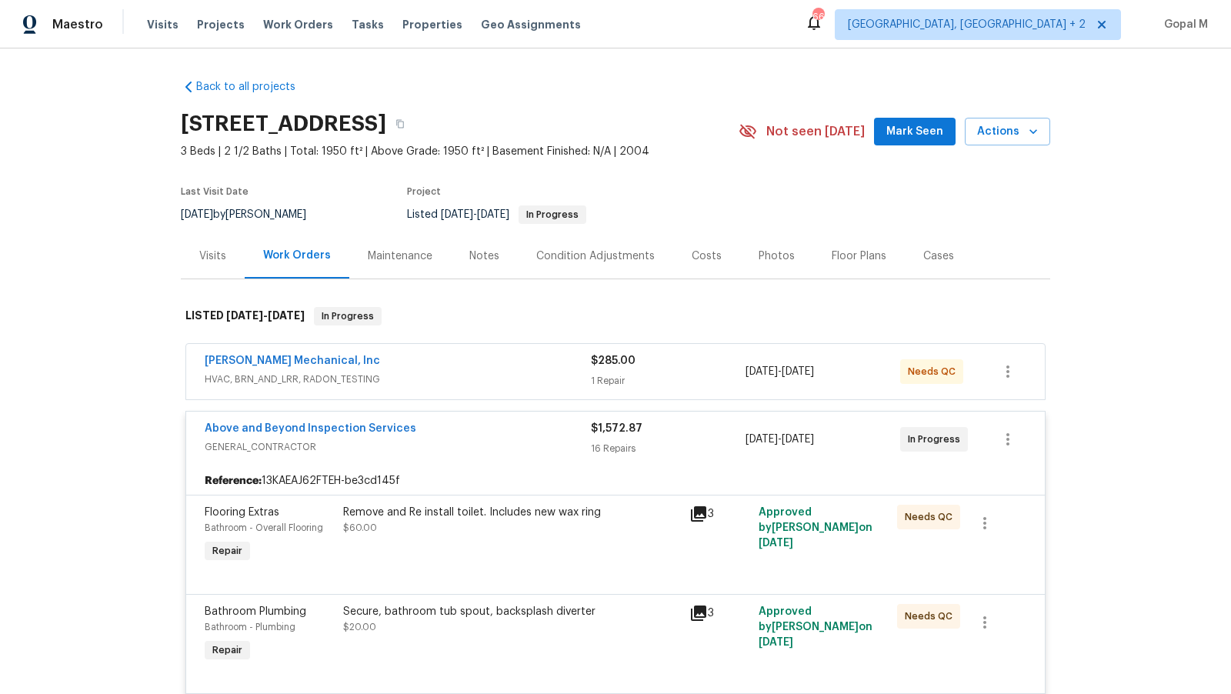
click at [472, 378] on span "HVAC, BRN_AND_LRR, RADON_TESTING" at bounding box center [398, 379] width 386 height 15
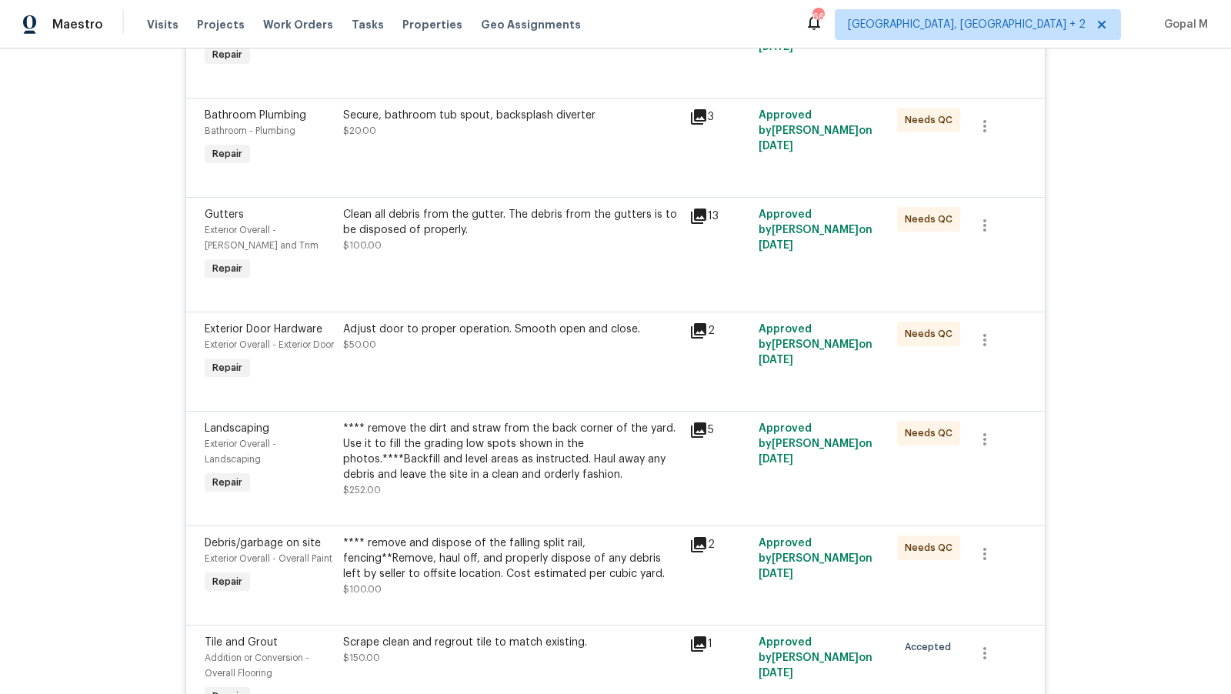
scroll to position [866, 0]
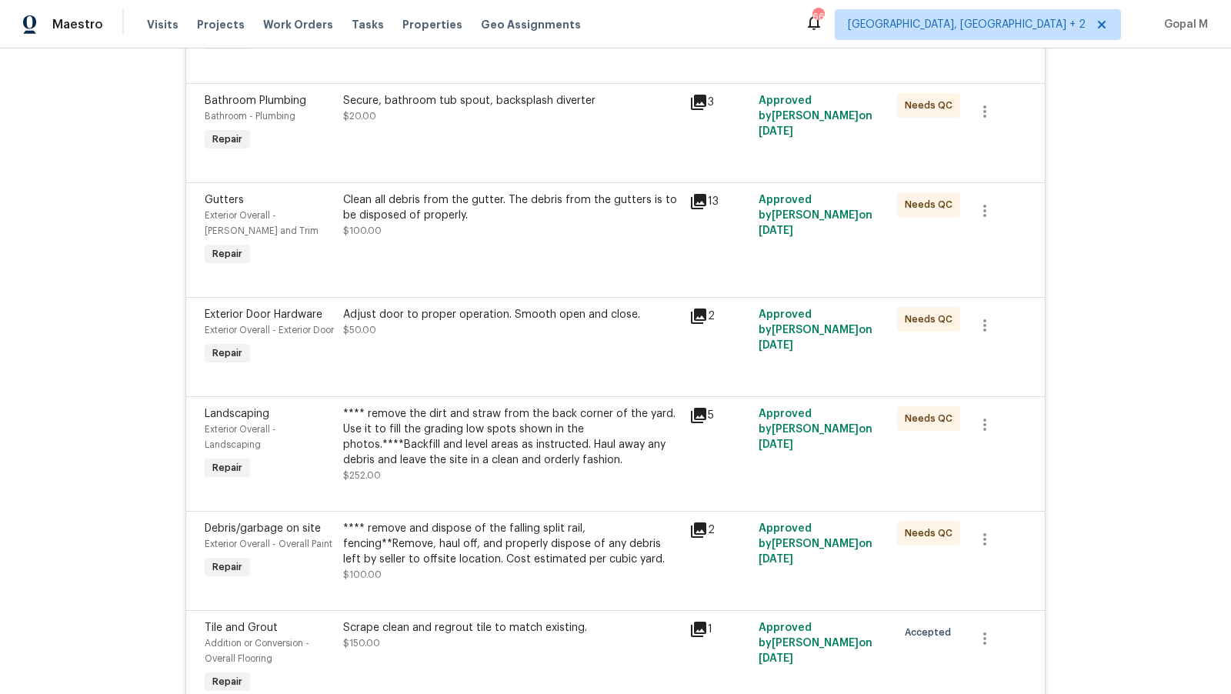
click at [499, 244] on div "Clean all debris from the gutter. The debris from the gutters is to be disposed…" at bounding box center [512, 231] width 346 height 86
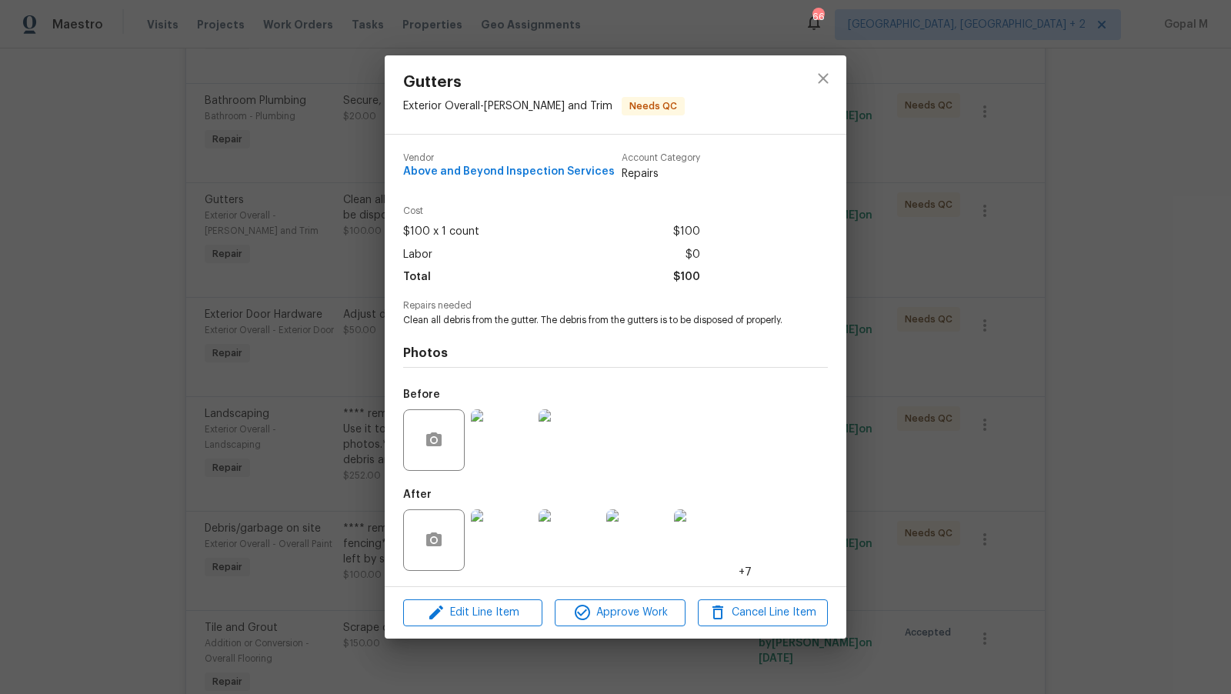
click at [352, 322] on div "Gutters Exterior Overall - [PERSON_NAME] and Trim Needs QC Vendor Above and Bey…" at bounding box center [615, 347] width 1231 height 694
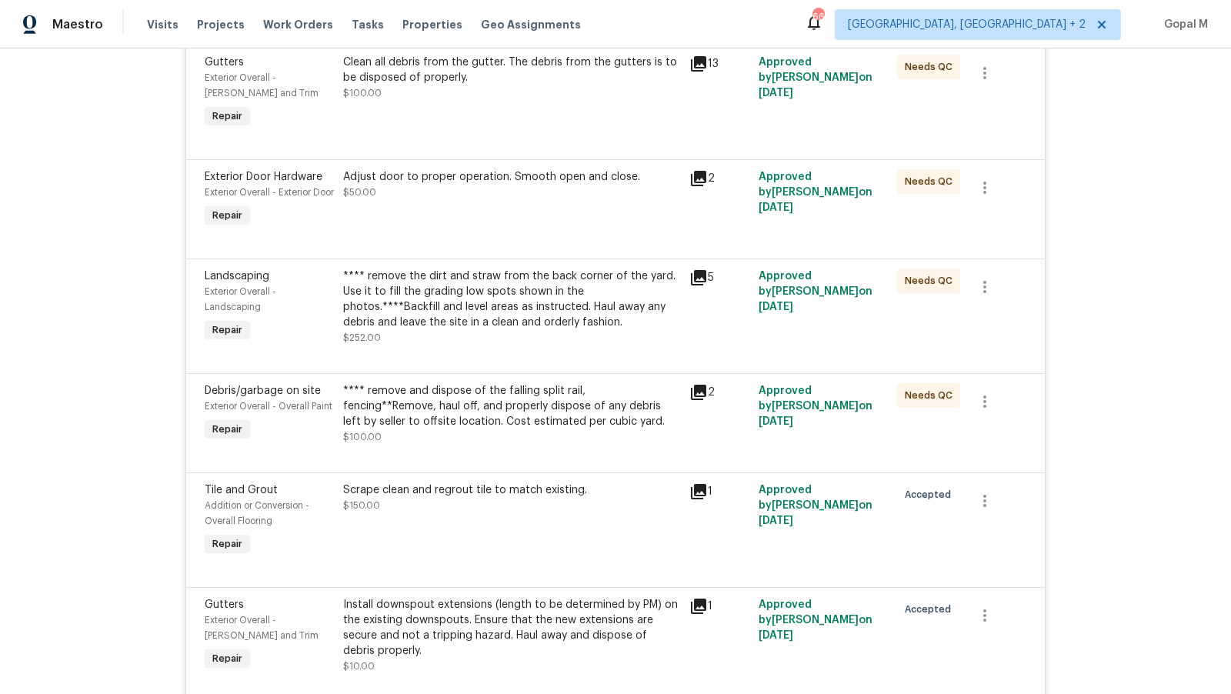
scroll to position [1006, 0]
click at [449, 512] on div "Scrape clean and regrout tile to match existing. $150.00" at bounding box center [511, 496] width 337 height 31
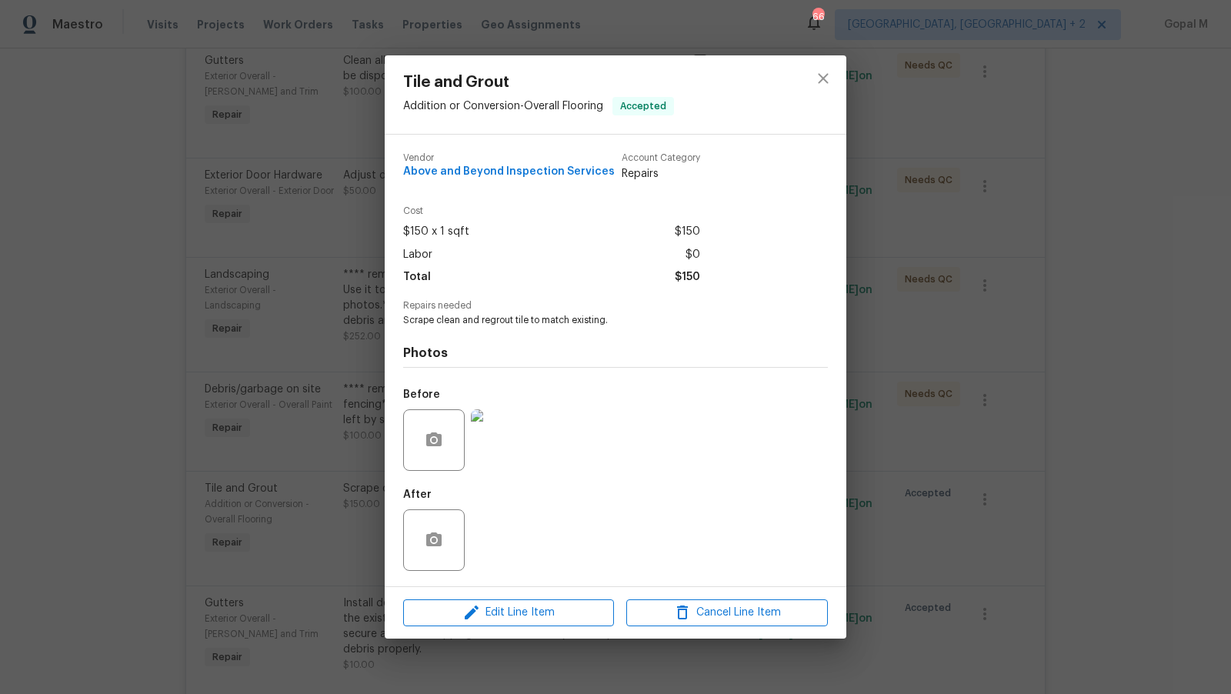
click at [502, 453] on img at bounding box center [502, 440] width 62 height 62
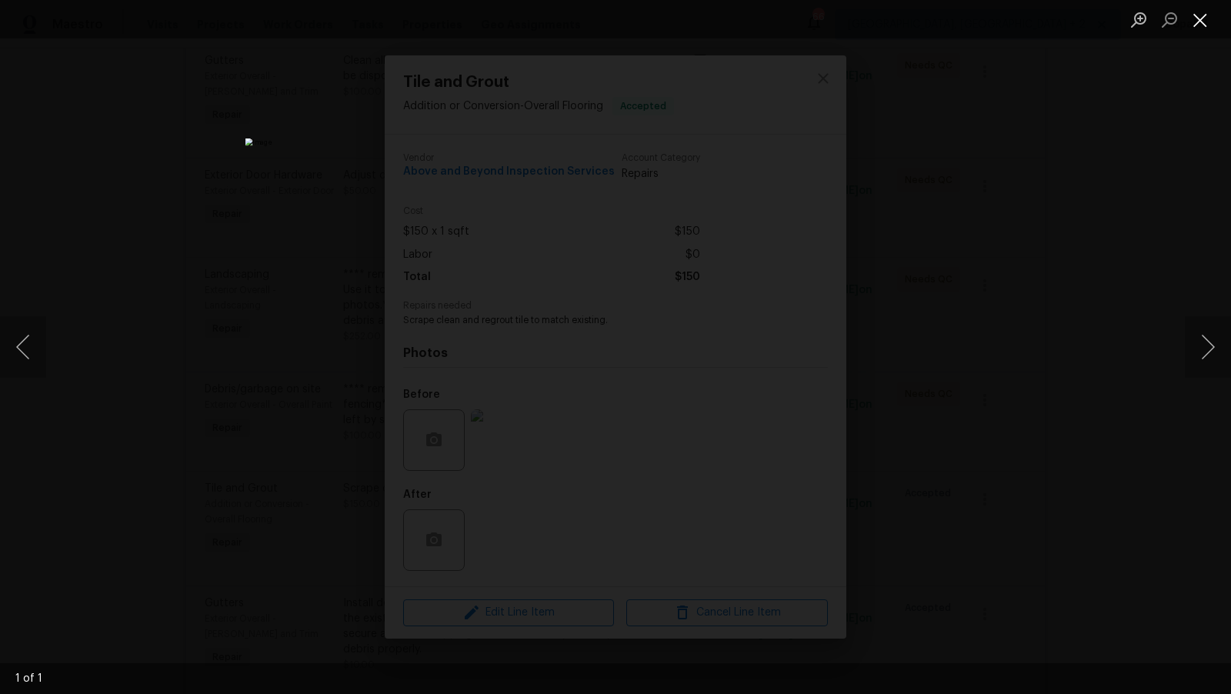
click at [1195, 21] on button "Close lightbox" at bounding box center [1200, 19] width 31 height 27
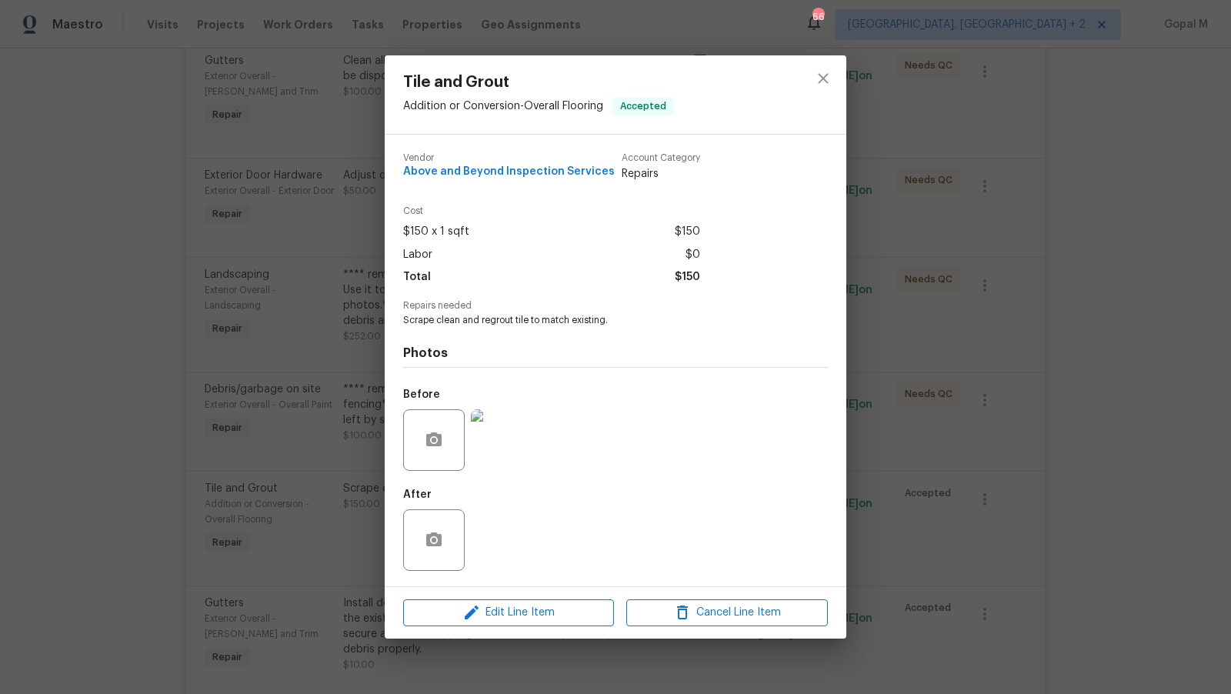
click at [282, 498] on div "Tile and Grout Addition or Conversion - Overall Flooring Accepted Vendor Above …" at bounding box center [615, 347] width 1231 height 694
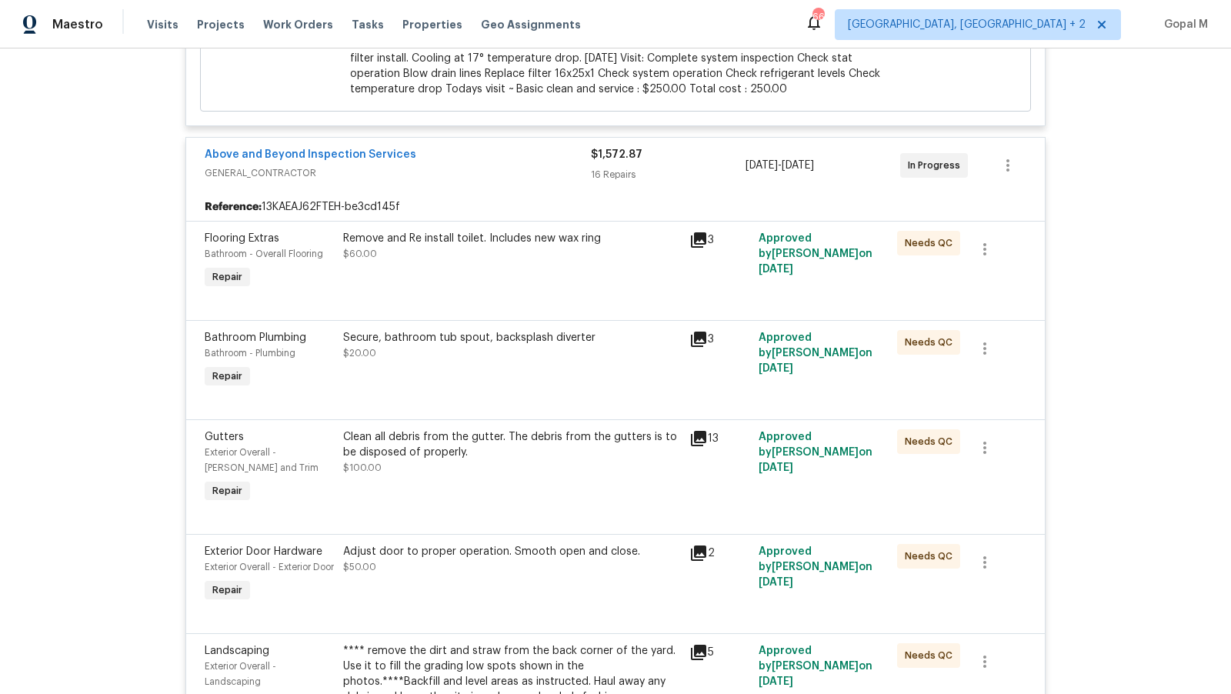
scroll to position [279, 0]
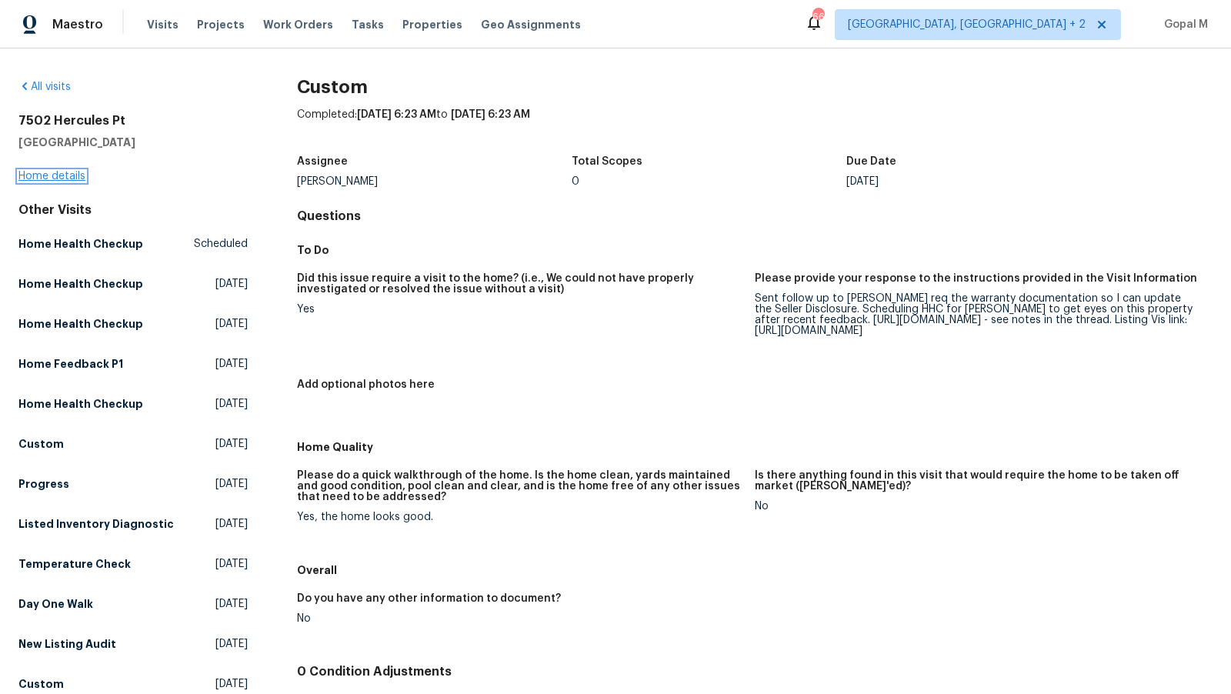
click at [62, 175] on link "Home details" at bounding box center [51, 176] width 67 height 11
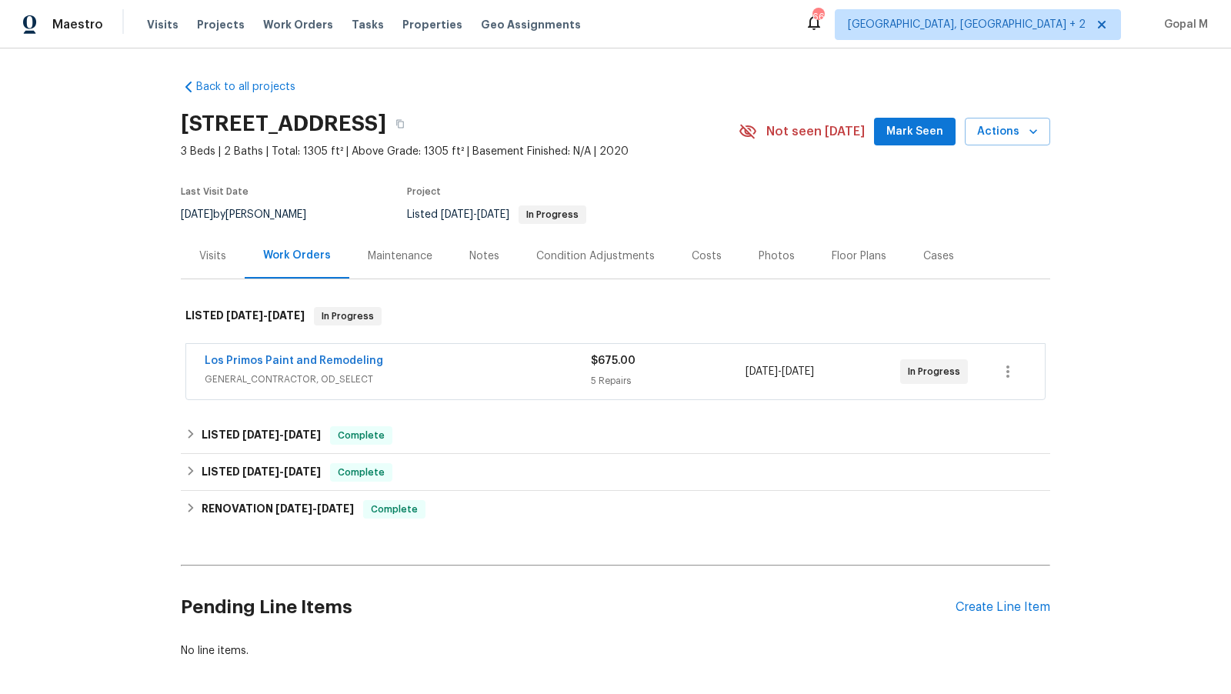
click at [456, 362] on div "Los Primos Paint and Remodeling" at bounding box center [398, 362] width 386 height 18
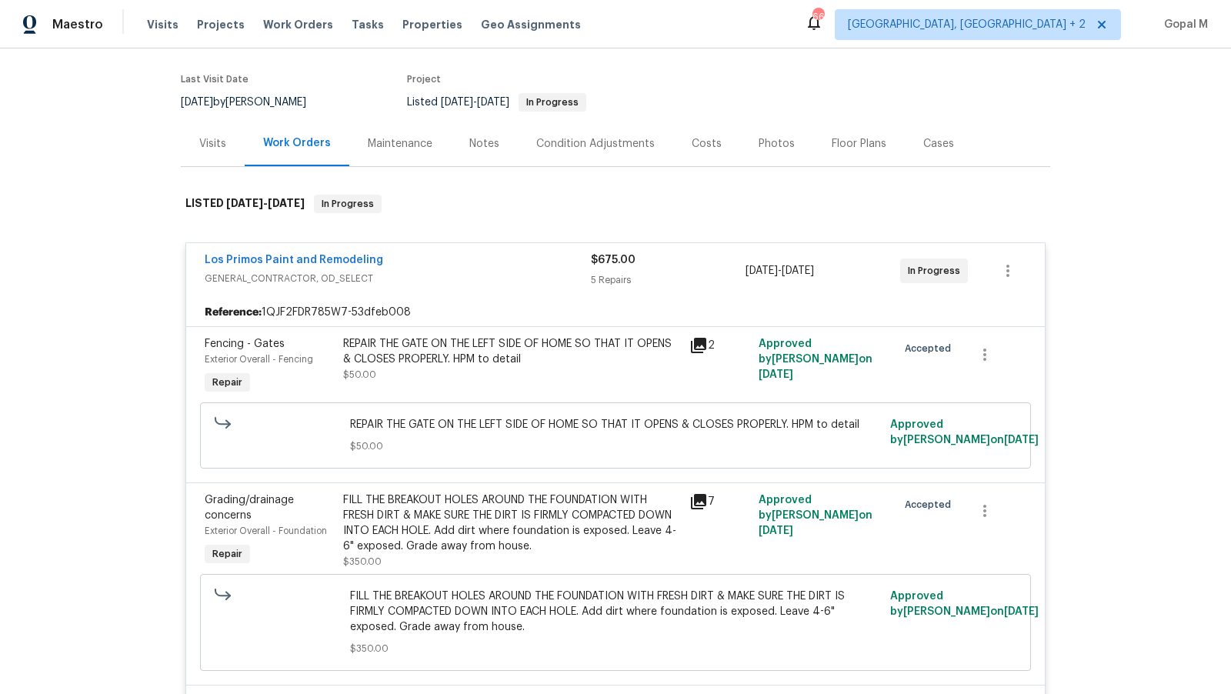
scroll to position [151, 0]
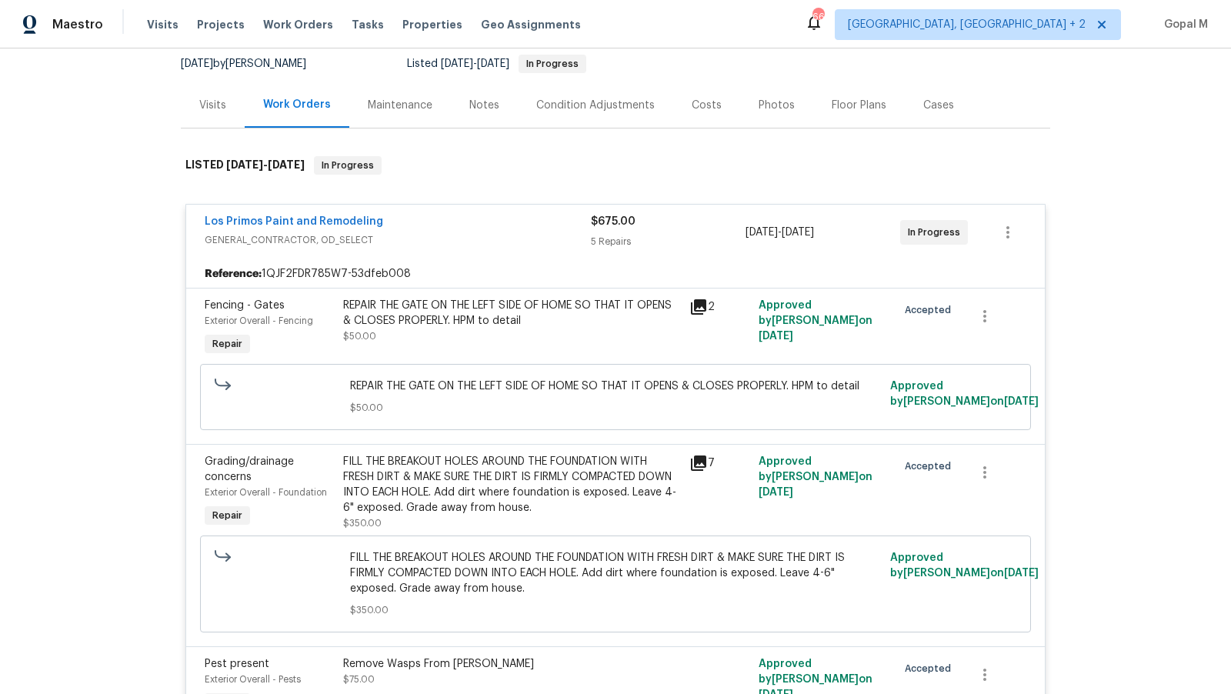
click at [546, 460] on div "FILL THE BREAKOUT HOLES AROUND THE FOUNDATION WITH FRESH DIRT & MAKE SURE THE D…" at bounding box center [511, 485] width 337 height 62
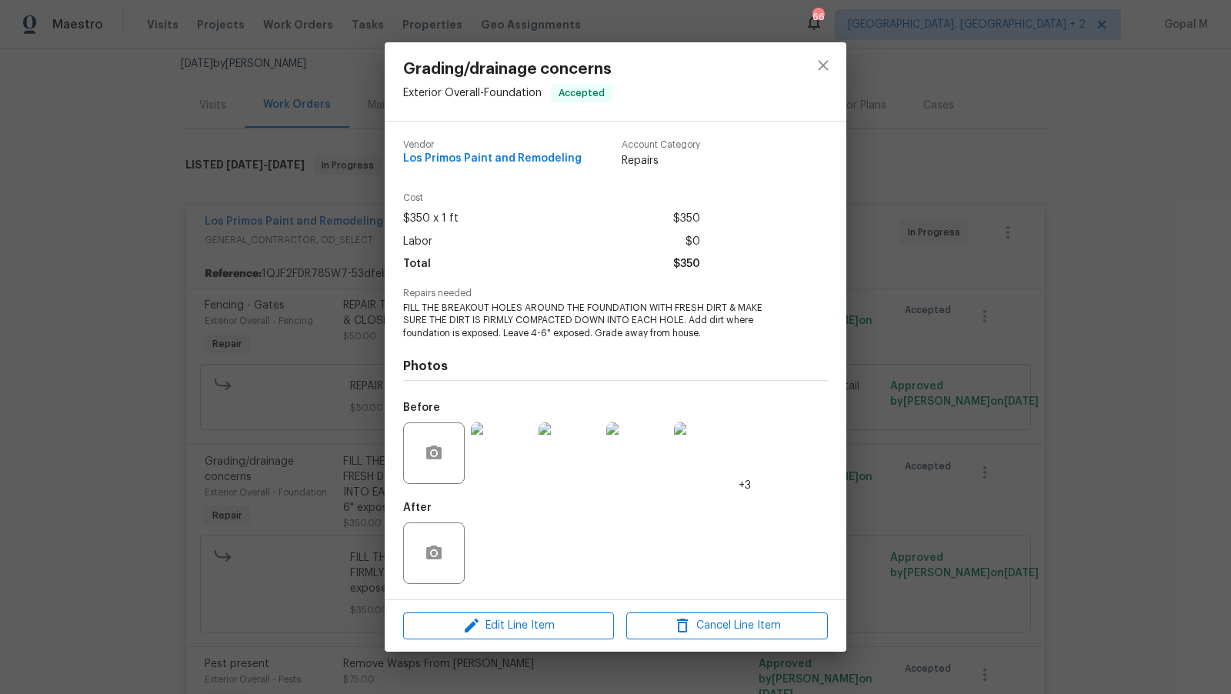
click at [512, 478] on img at bounding box center [502, 453] width 62 height 62
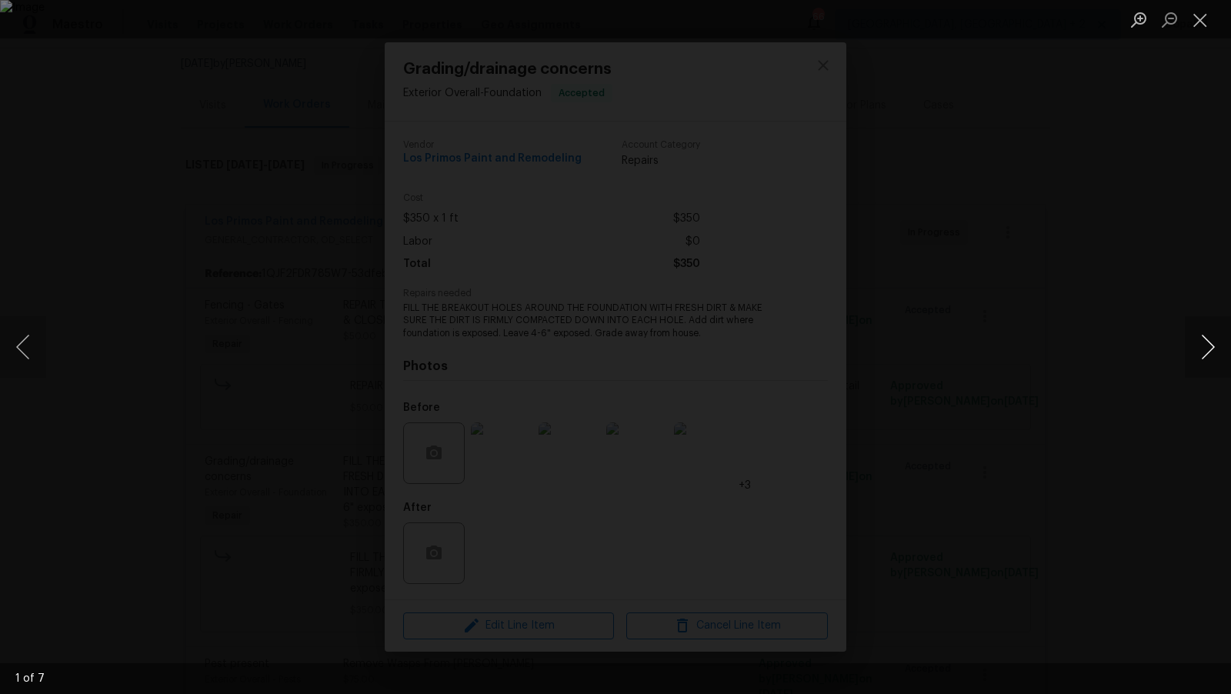
click at [1207, 353] on button "Next image" at bounding box center [1208, 347] width 46 height 62
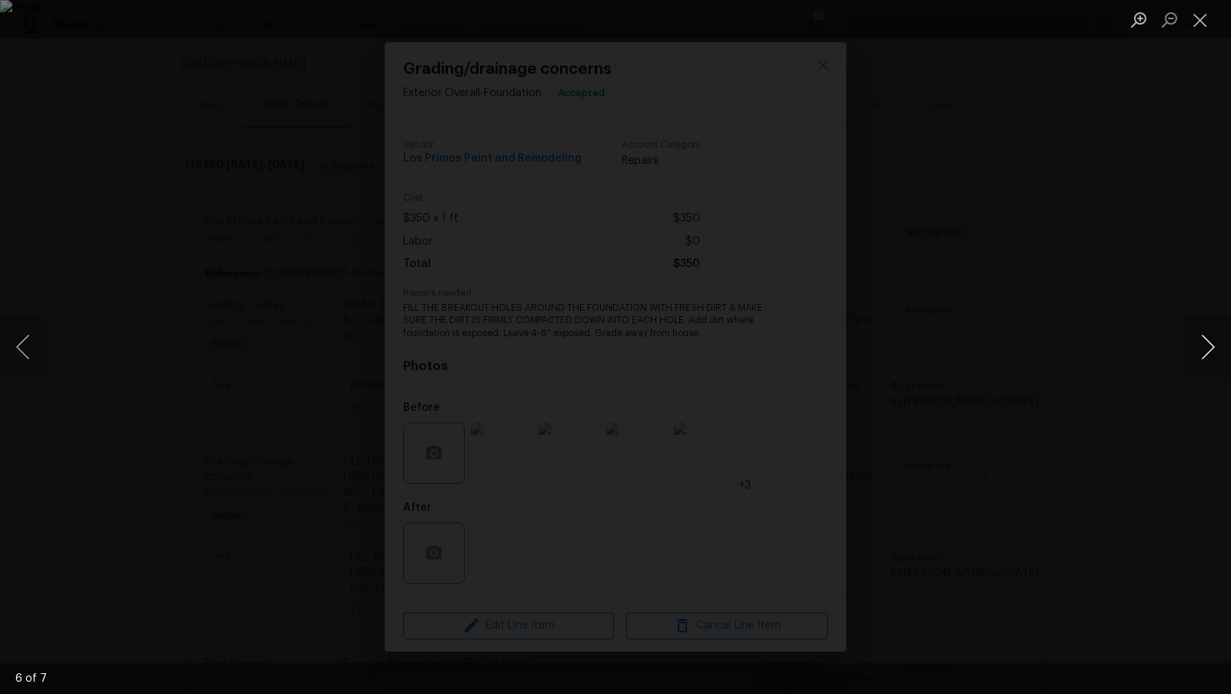
click at [1198, 354] on button "Next image" at bounding box center [1208, 347] width 46 height 62
click at [1200, 17] on button "Close lightbox" at bounding box center [1200, 19] width 31 height 27
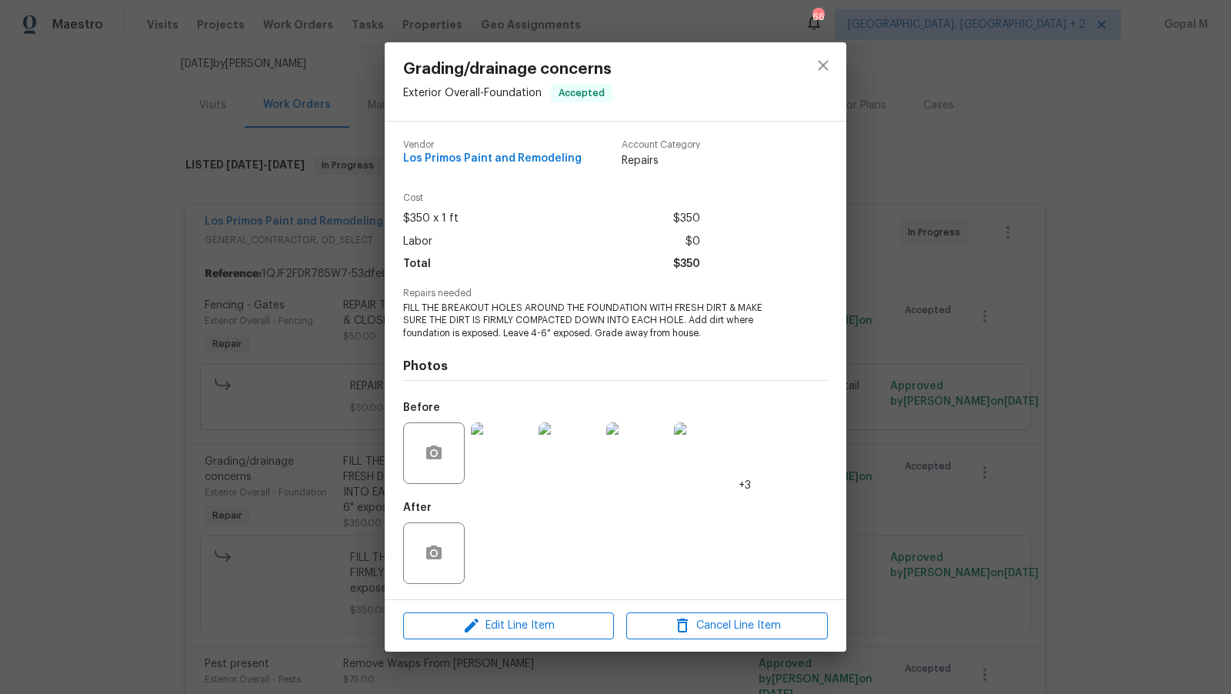
click at [976, 245] on div "Grading/drainage concerns Exterior Overall - Foundation Accepted Vendor Los Pri…" at bounding box center [615, 347] width 1231 height 694
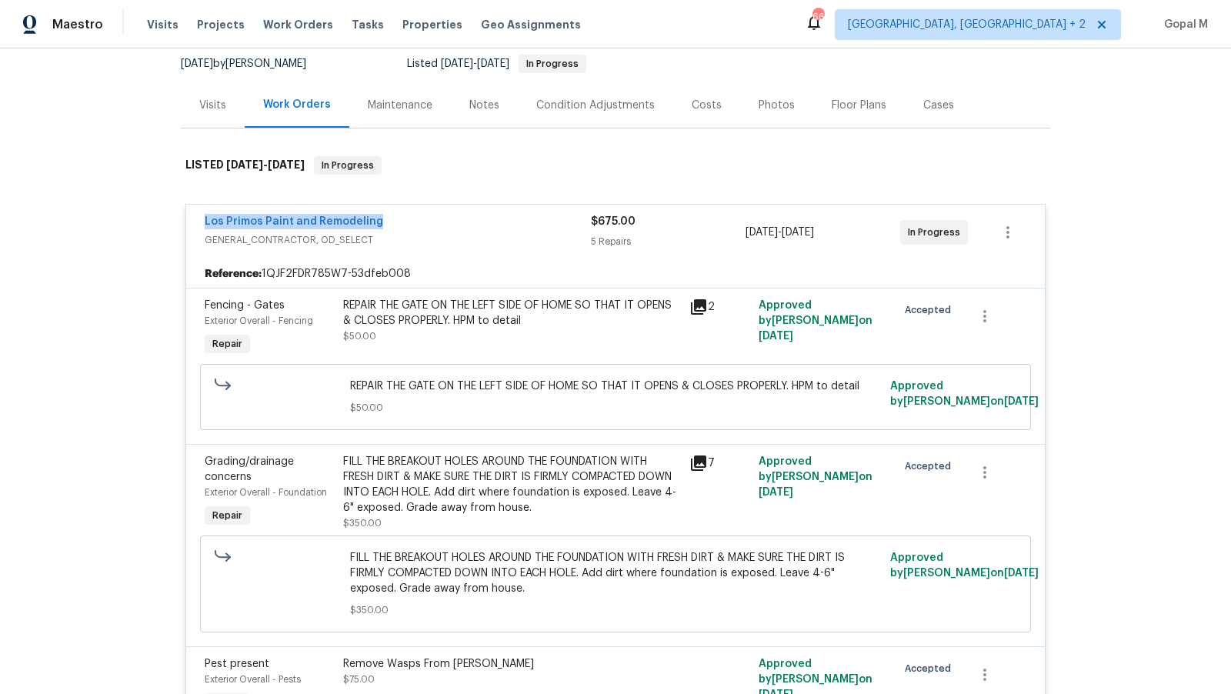
drag, startPoint x: 192, startPoint y: 221, endPoint x: 397, endPoint y: 221, distance: 205.4
click at [397, 221] on div "Los Primos Paint and Remodeling GENERAL_CONTRACTOR, OD_SELECT $675.00 5 Repairs…" at bounding box center [615, 232] width 859 height 55
copy link "Los Primos Paint and Remodeling"
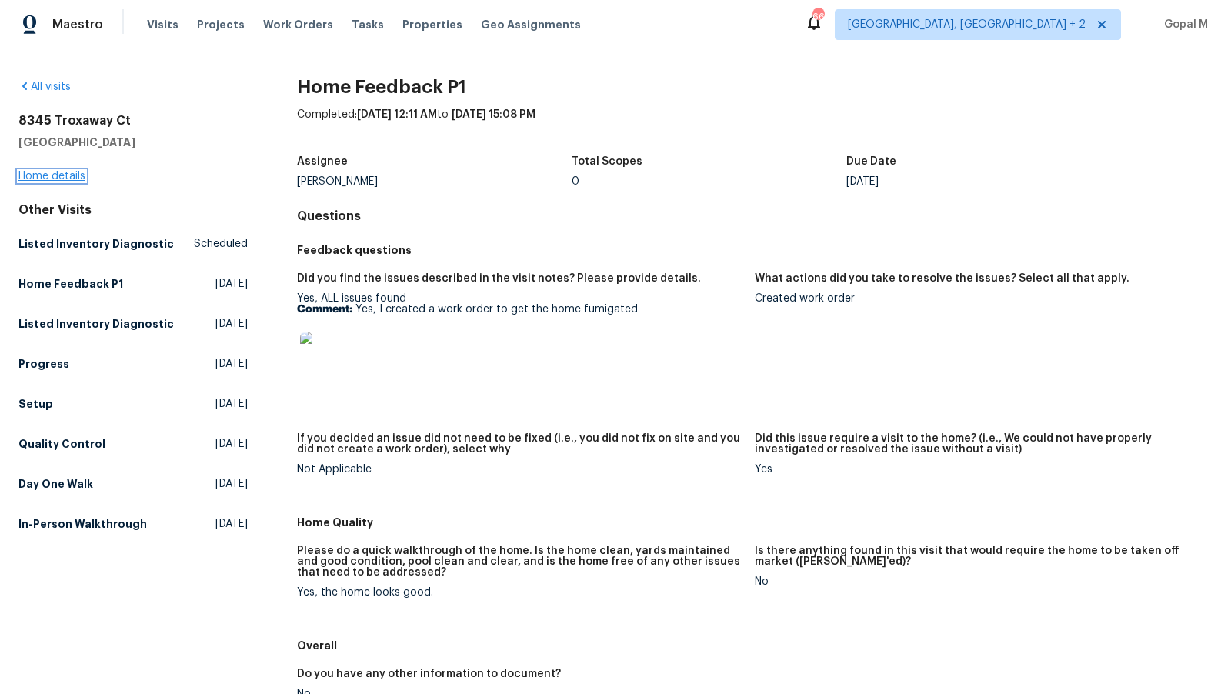
click at [76, 175] on link "Home details" at bounding box center [51, 176] width 67 height 11
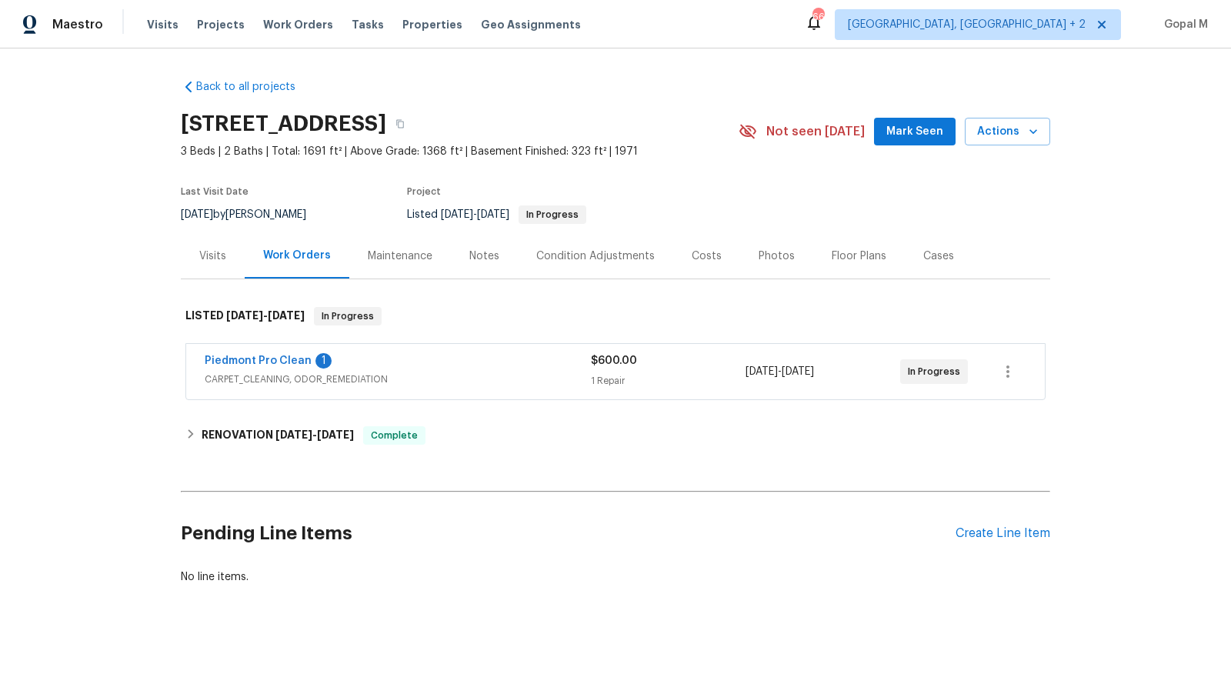
click at [435, 378] on span "CARPET_CLEANING, ODOR_REMEDIATION" at bounding box center [398, 379] width 386 height 15
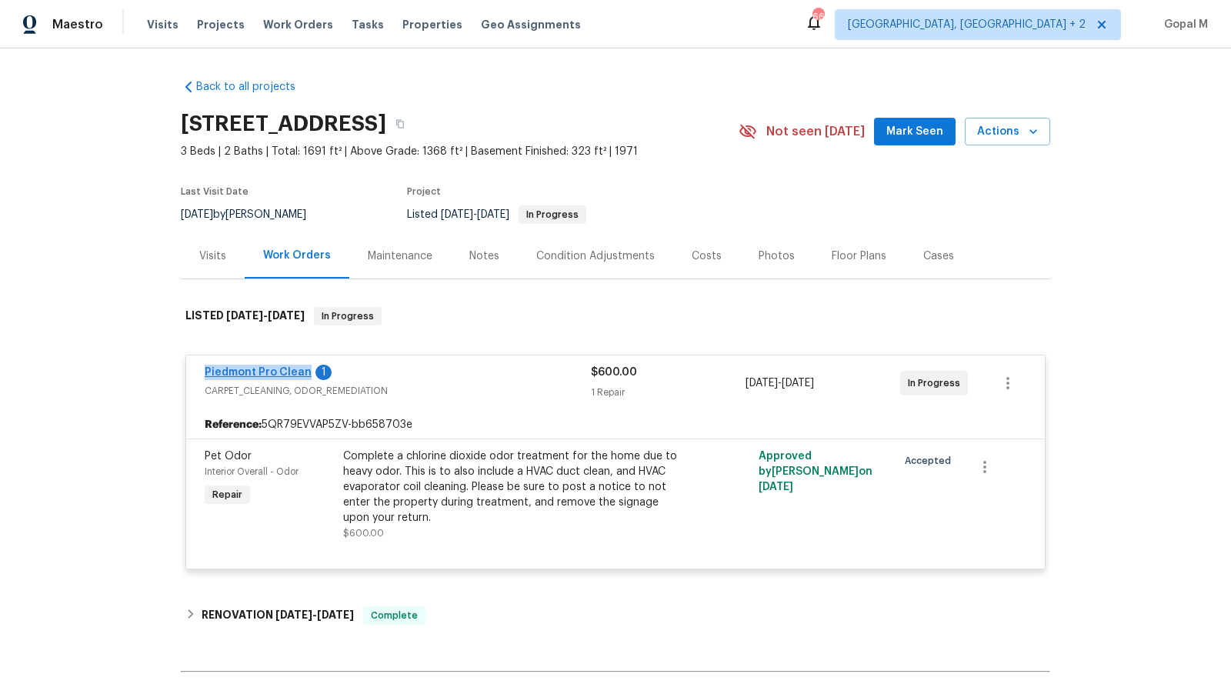
drag, startPoint x: 197, startPoint y: 372, endPoint x: 305, endPoint y: 372, distance: 108.5
click at [305, 372] on div "Piedmont Pro Clean 1 CARPET_CLEANING, ODOR_REMEDIATION $600.00 1 Repair [DATE] …" at bounding box center [615, 382] width 859 height 55
copy link "Piedmont Pro Clean"
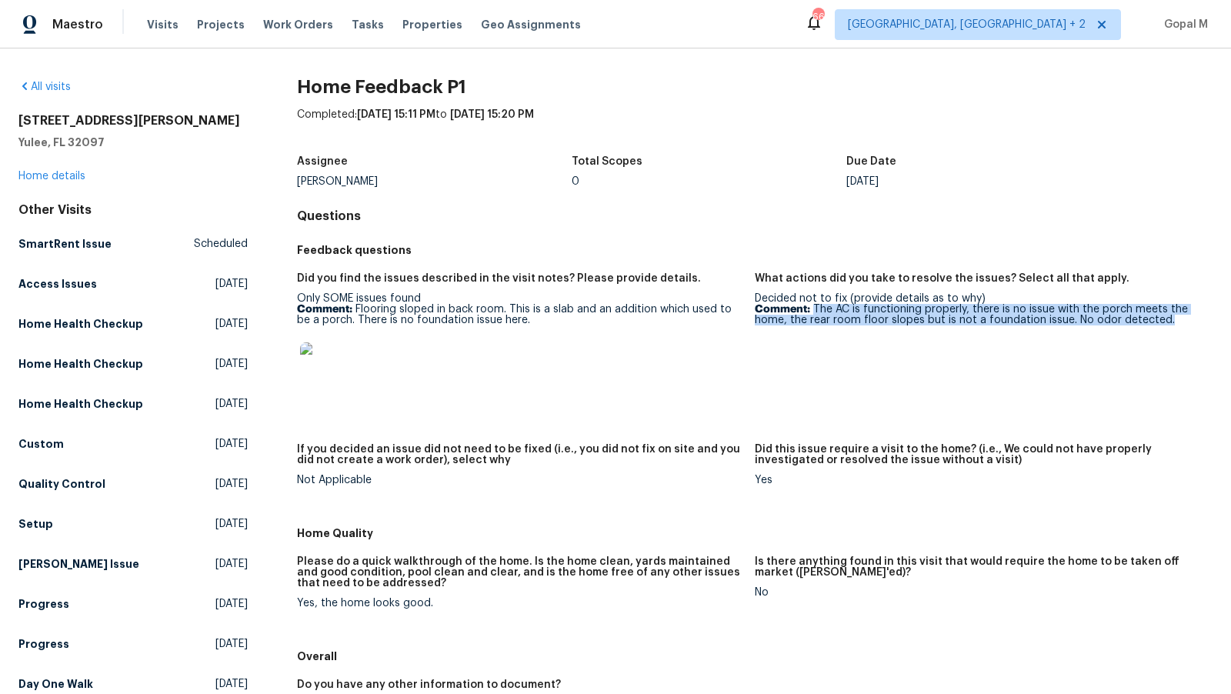
drag, startPoint x: 814, startPoint y: 308, endPoint x: 1203, endPoint y: 322, distance: 389.6
click at [1203, 322] on figure "What actions did you take to resolve the issues? Select all that apply. Decided…" at bounding box center [984, 349] width 458 height 152
copy p "The AC is functioning properly, there is no issue with the porch meets the home…"
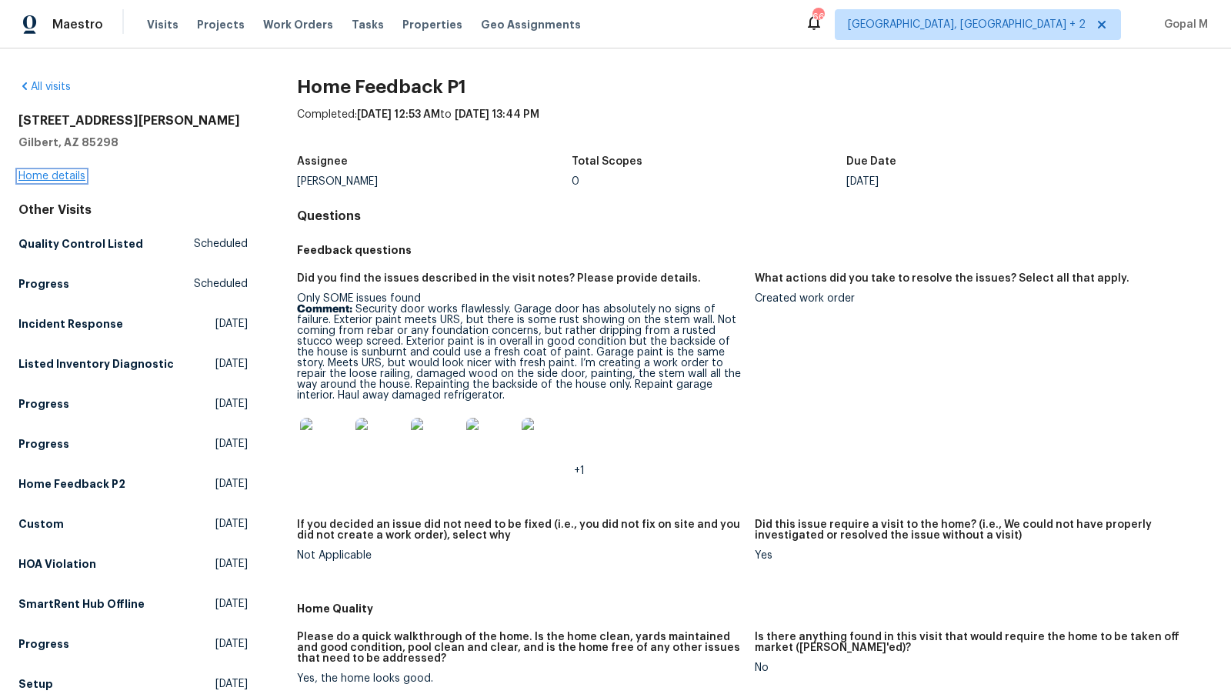
click at [68, 172] on link "Home details" at bounding box center [51, 176] width 67 height 11
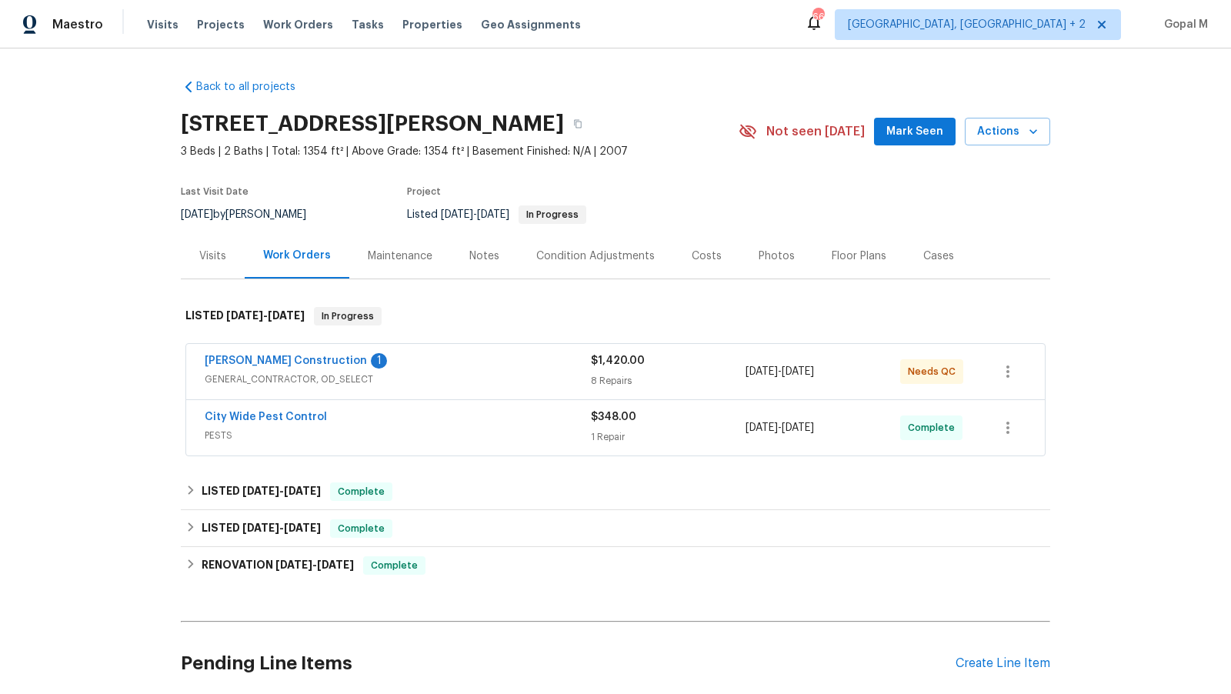
click at [474, 365] on div "[PERSON_NAME] Construction 1" at bounding box center [398, 362] width 386 height 18
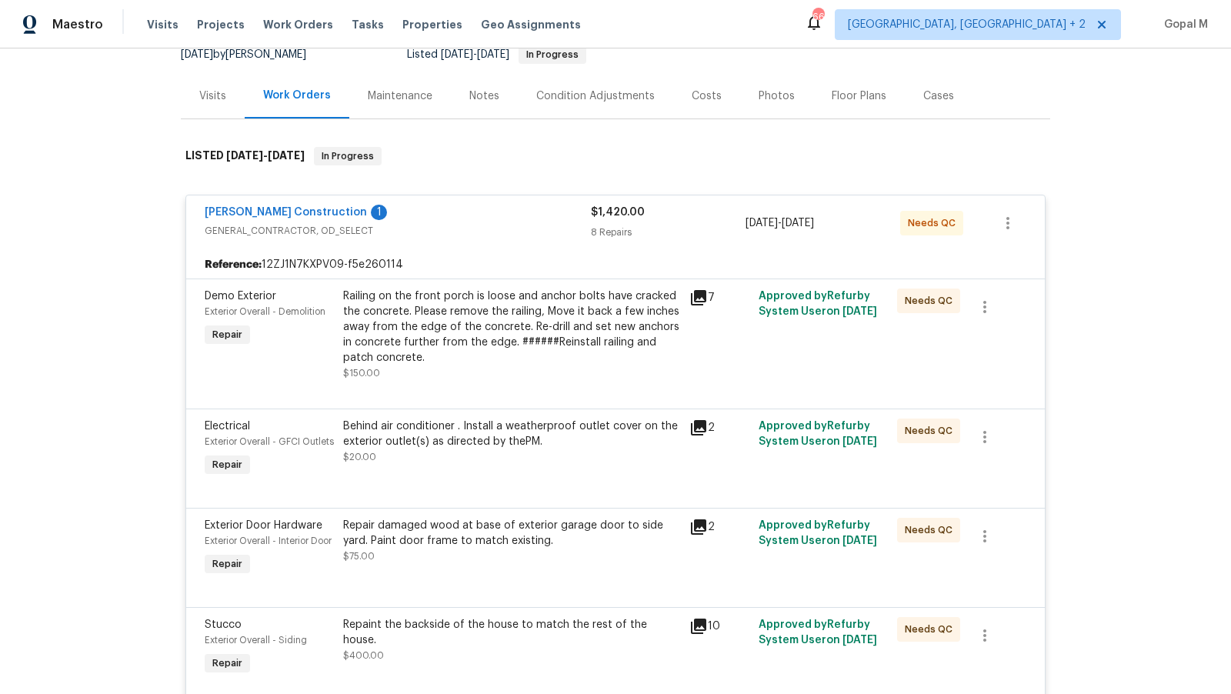
scroll to position [162, 0]
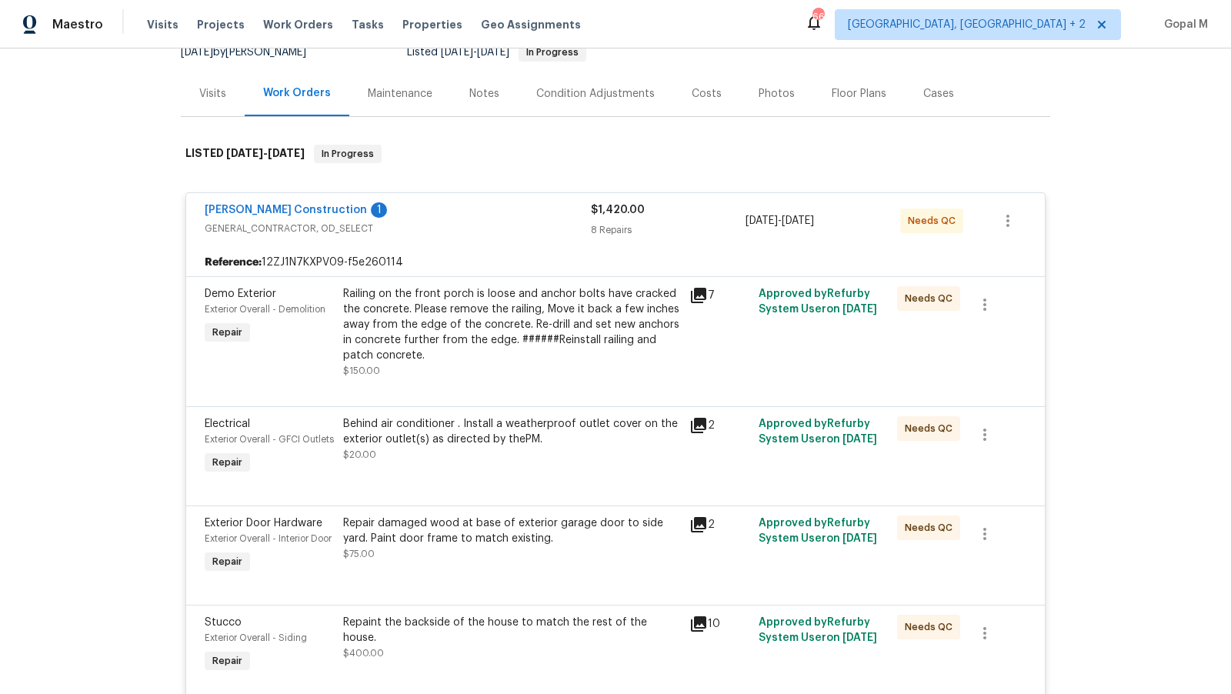
click at [209, 88] on div "Visits" at bounding box center [212, 93] width 27 height 15
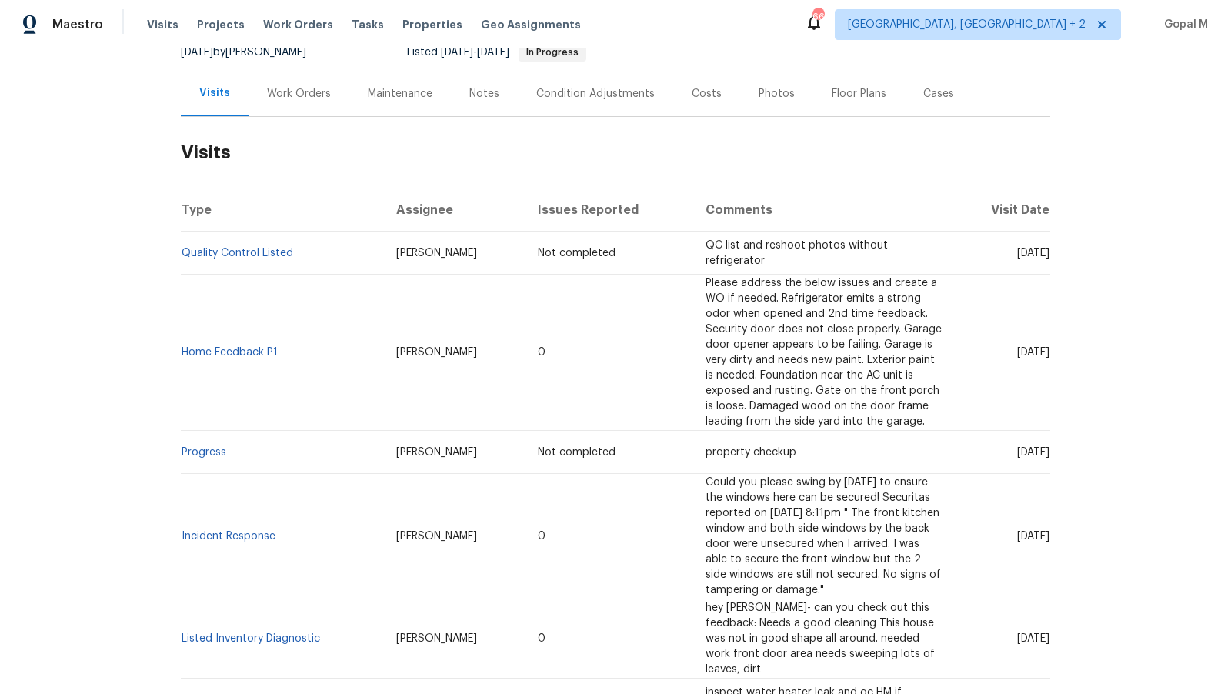
click at [294, 98] on div "Work Orders" at bounding box center [299, 93] width 64 height 15
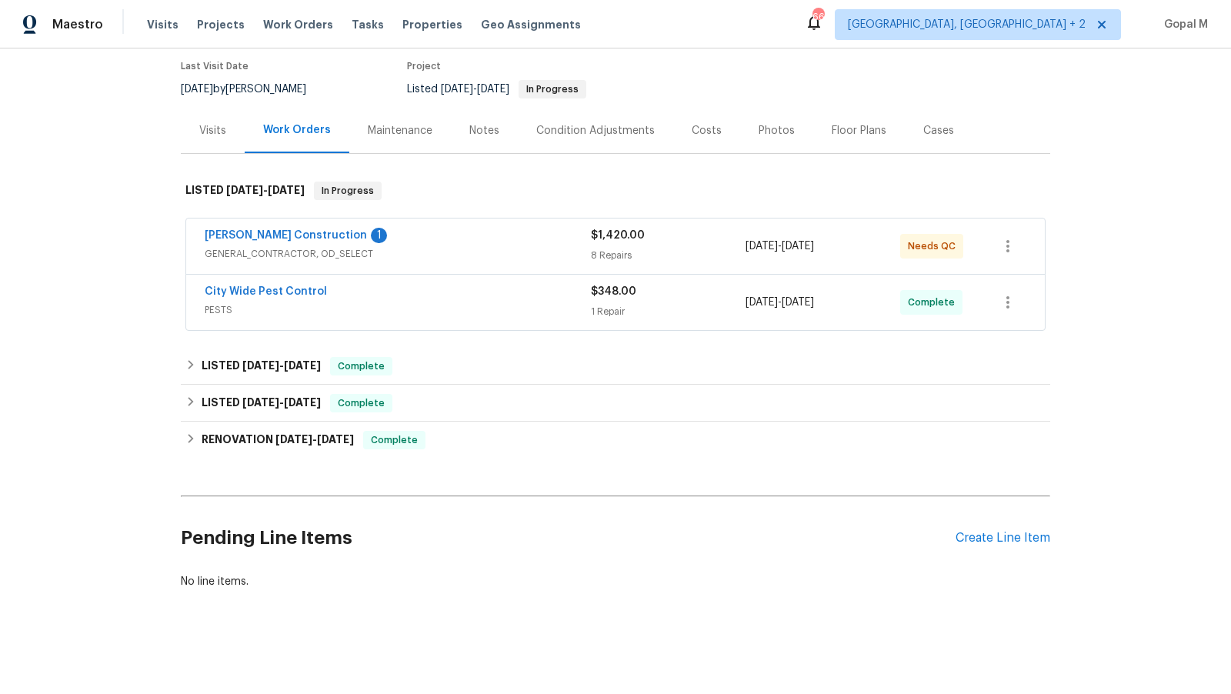
scroll to position [122, 0]
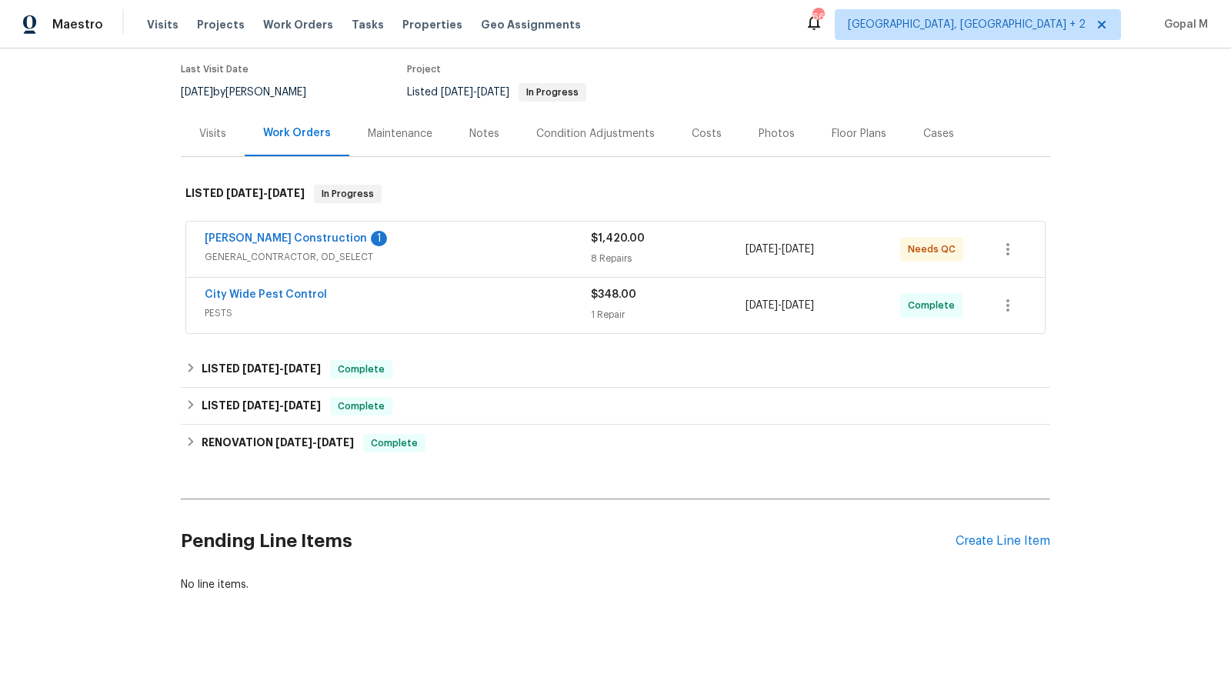
click at [462, 261] on span "GENERAL_CONTRACTOR, OD_SELECT" at bounding box center [398, 256] width 386 height 15
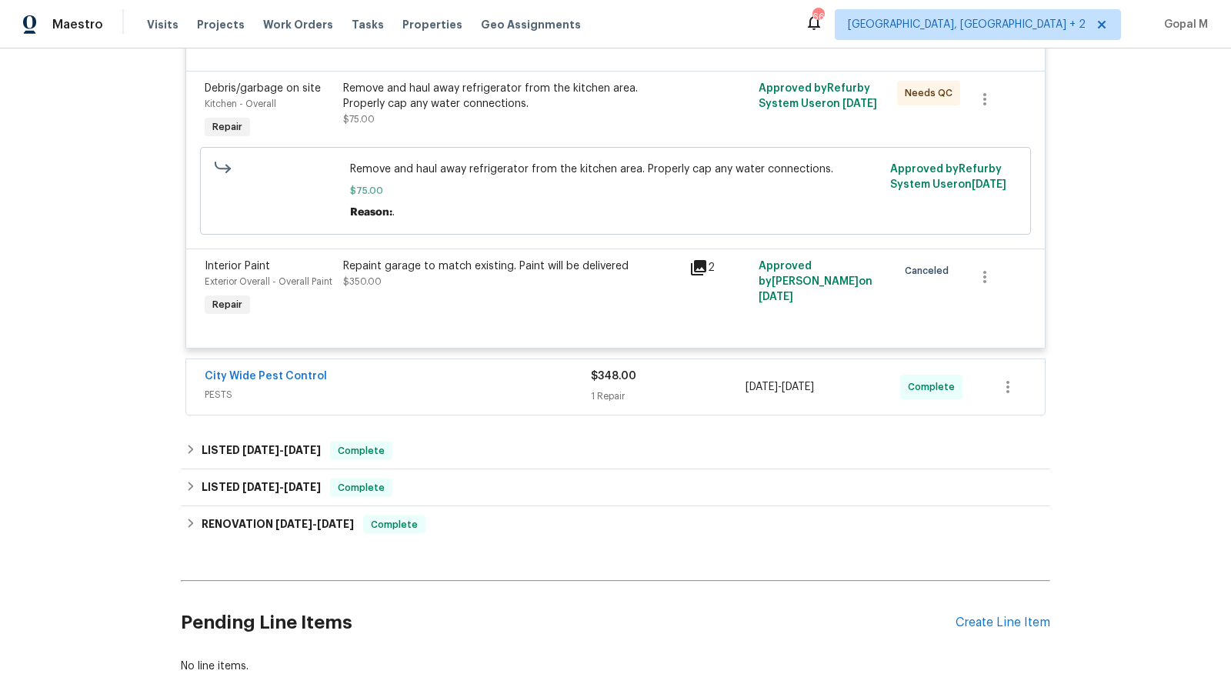
scroll to position [1029, 0]
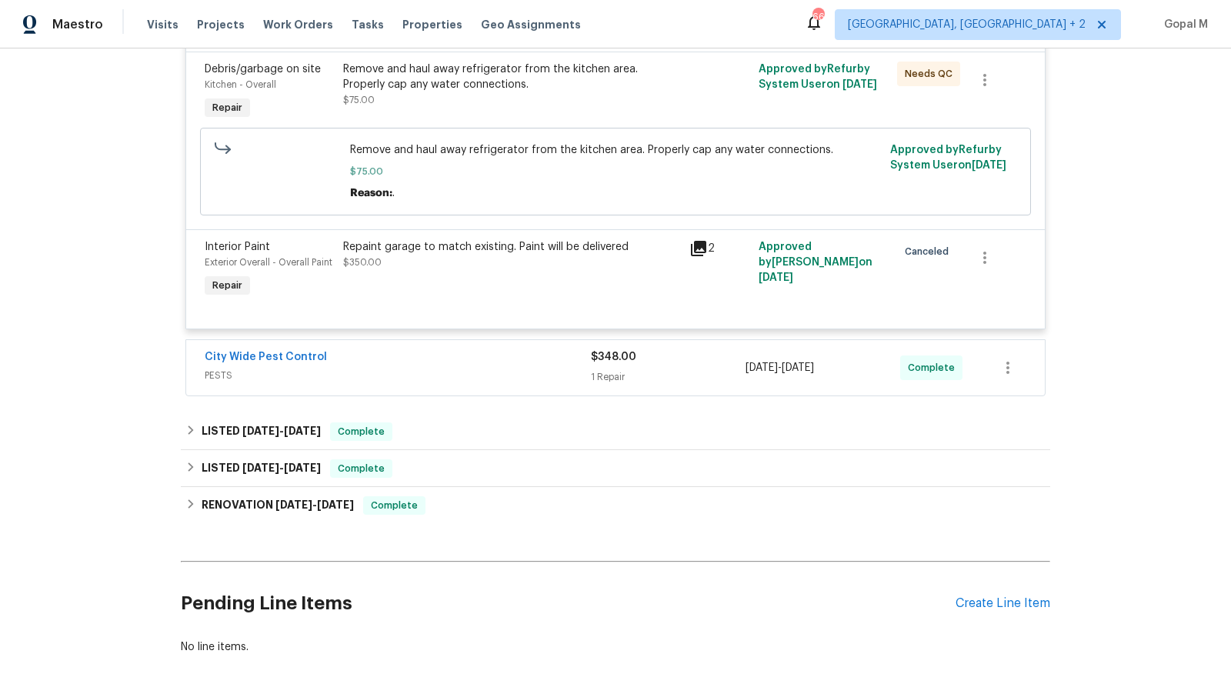
click at [519, 368] on div "City Wide Pest Control" at bounding box center [398, 358] width 386 height 18
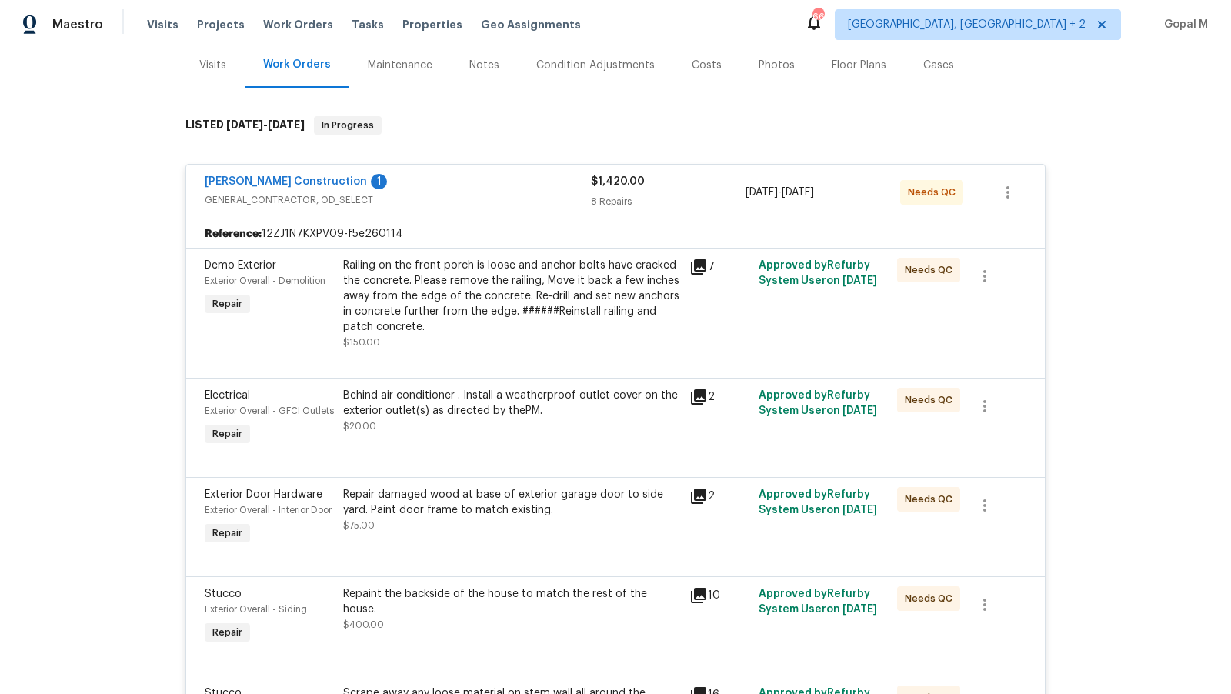
scroll to position [0, 0]
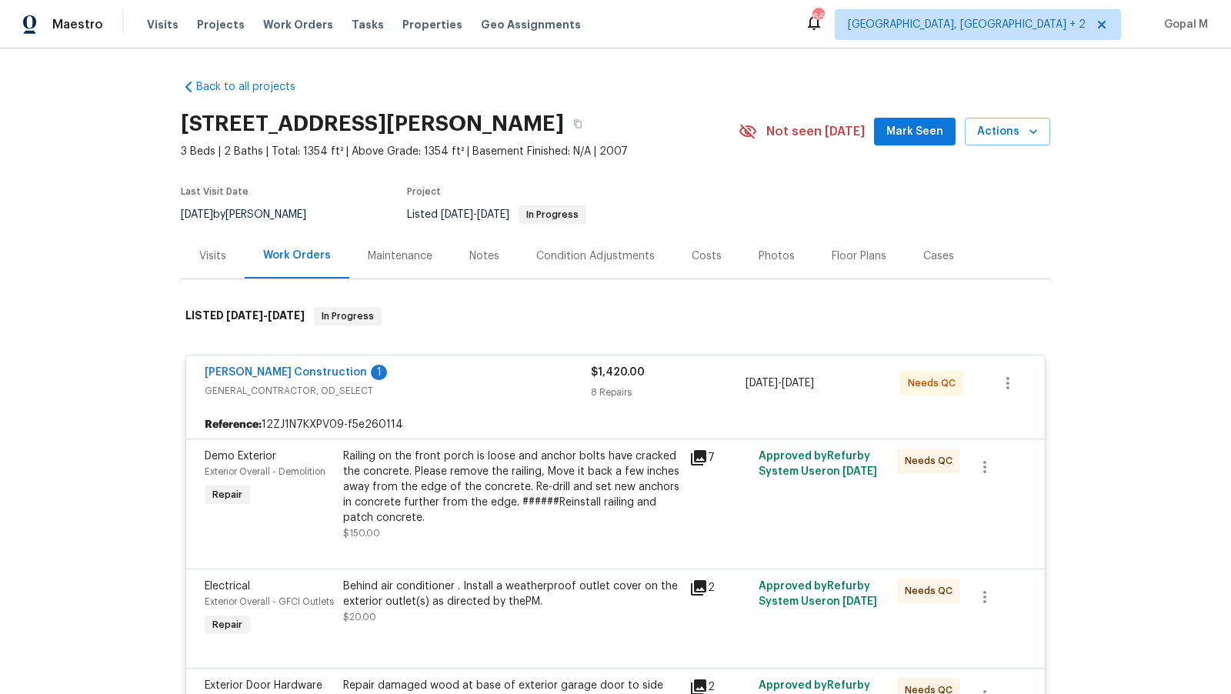
click at [209, 252] on div "Visits" at bounding box center [212, 256] width 27 height 15
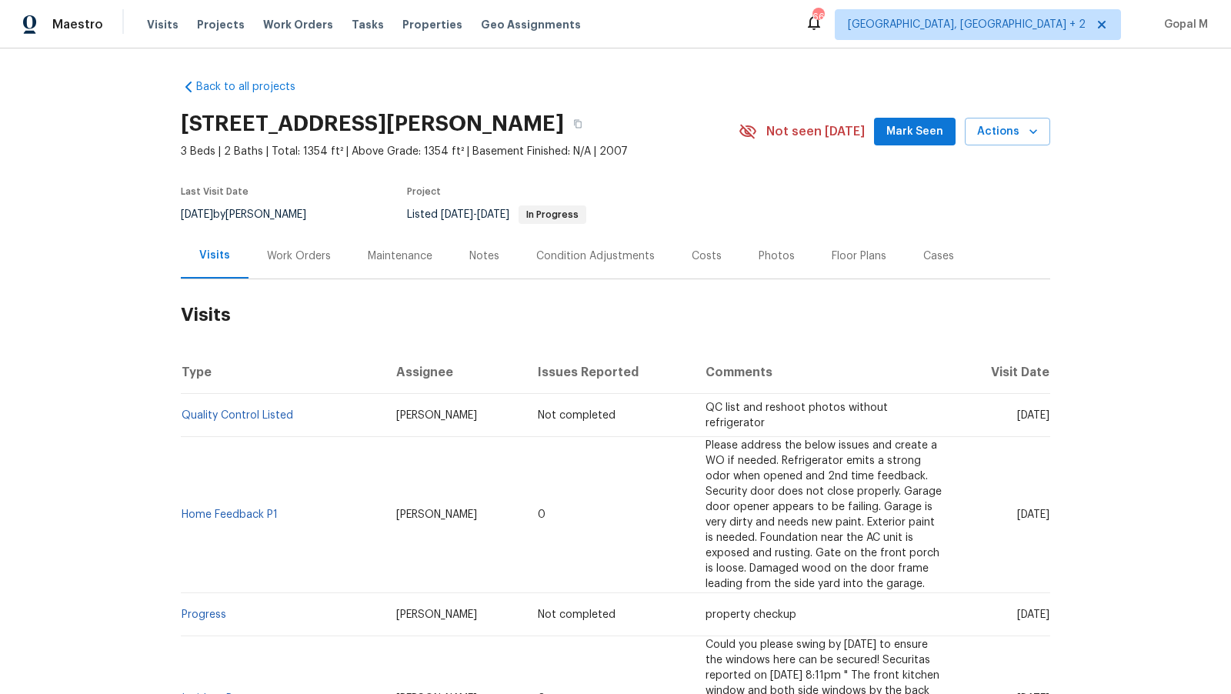
click at [305, 257] on div "Work Orders" at bounding box center [299, 256] width 64 height 15
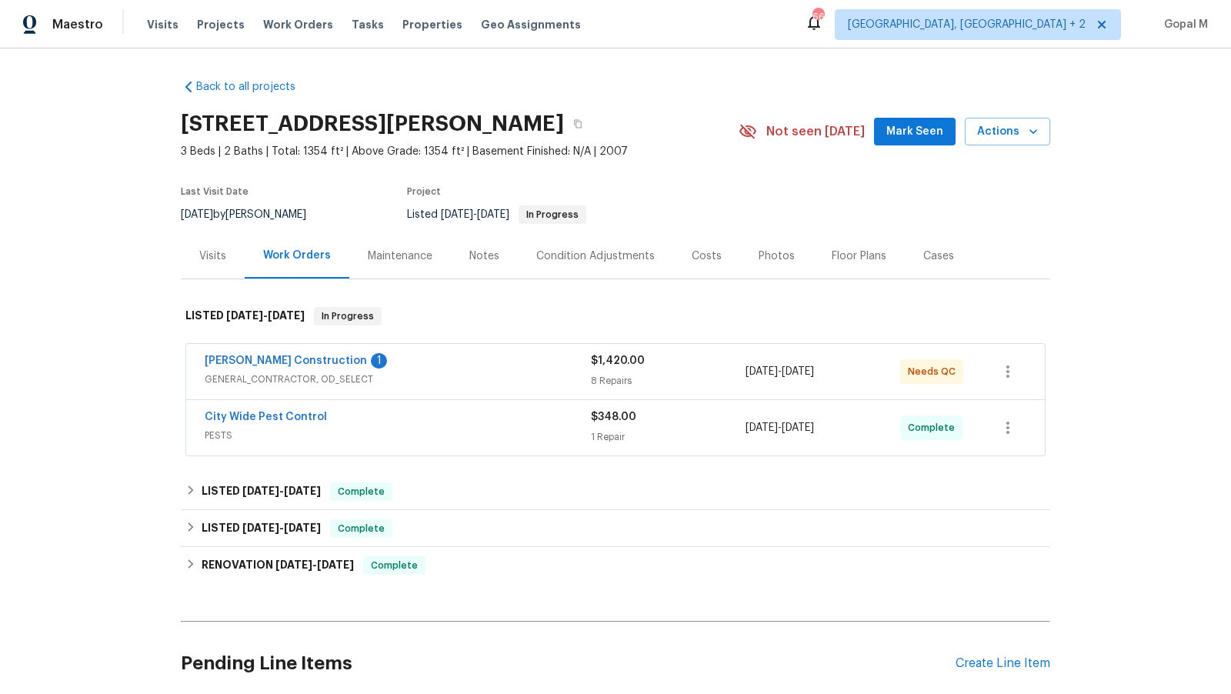
click at [480, 367] on div "[PERSON_NAME] Construction 1" at bounding box center [398, 362] width 386 height 18
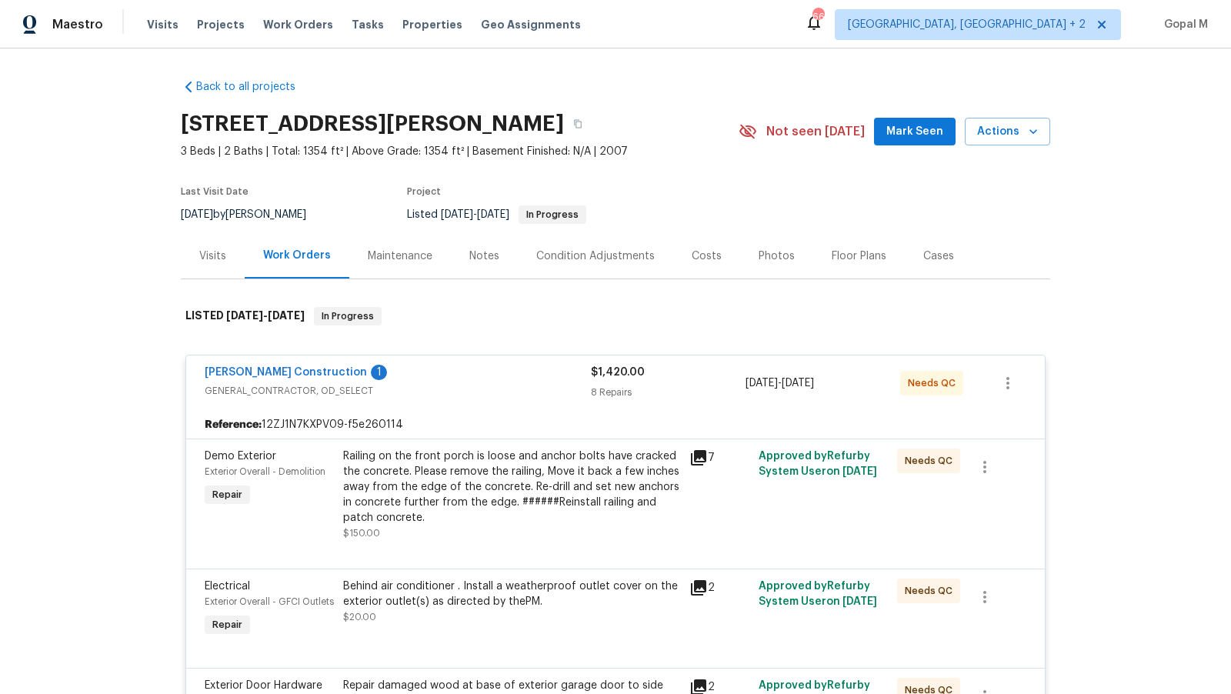
click at [480, 369] on div "[PERSON_NAME] Construction 1" at bounding box center [398, 374] width 386 height 18
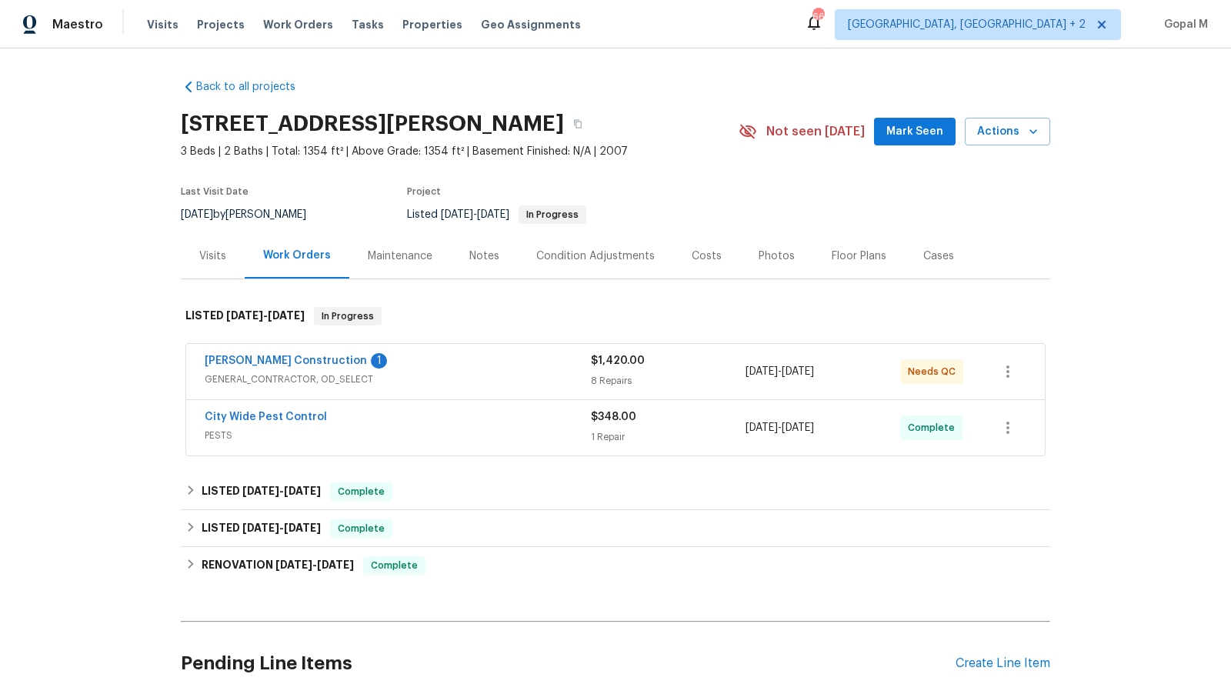
scroll to position [55, 0]
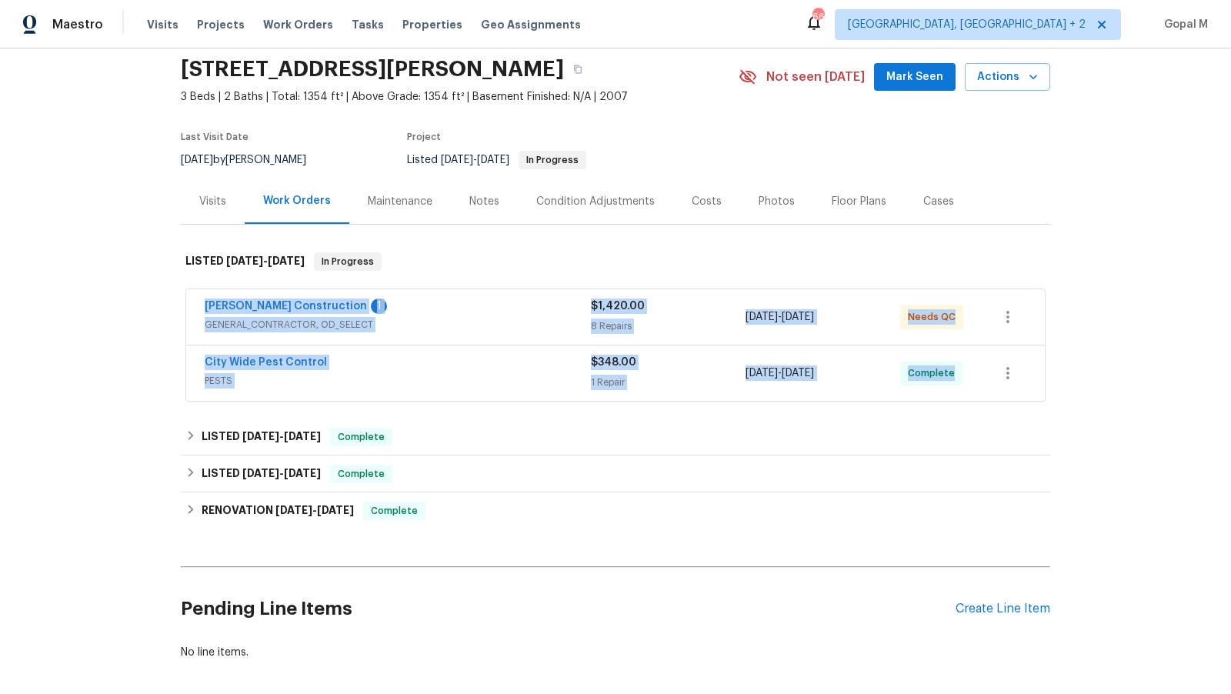
drag, startPoint x: 199, startPoint y: 310, endPoint x: 967, endPoint y: 384, distance: 772.2
click at [967, 384] on div "[PERSON_NAME] Construction 1 GENERAL_CONTRACTOR, OD_SELECT $1,420.00 8 Repairs …" at bounding box center [615, 345] width 860 height 112
copy div "[PERSON_NAME] Construction 1 GENERAL_CONTRACTOR, OD_SELECT $1,420.00 8 Repairs …"
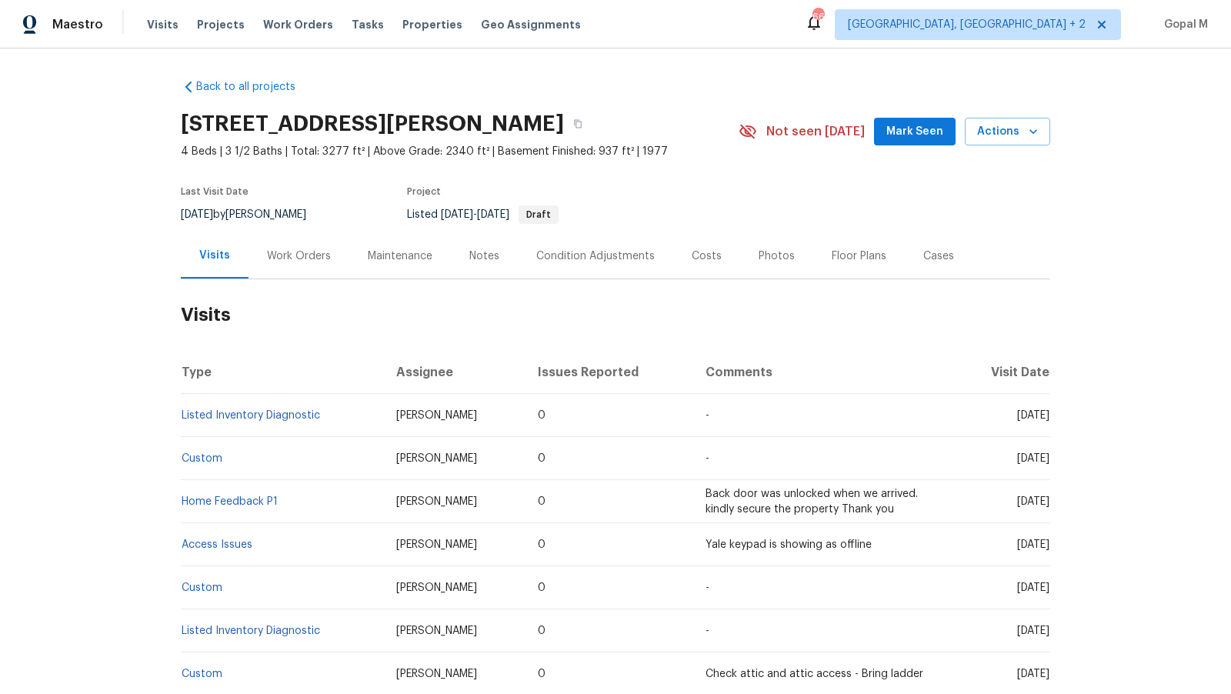
click at [309, 263] on div "Work Orders" at bounding box center [299, 256] width 64 height 15
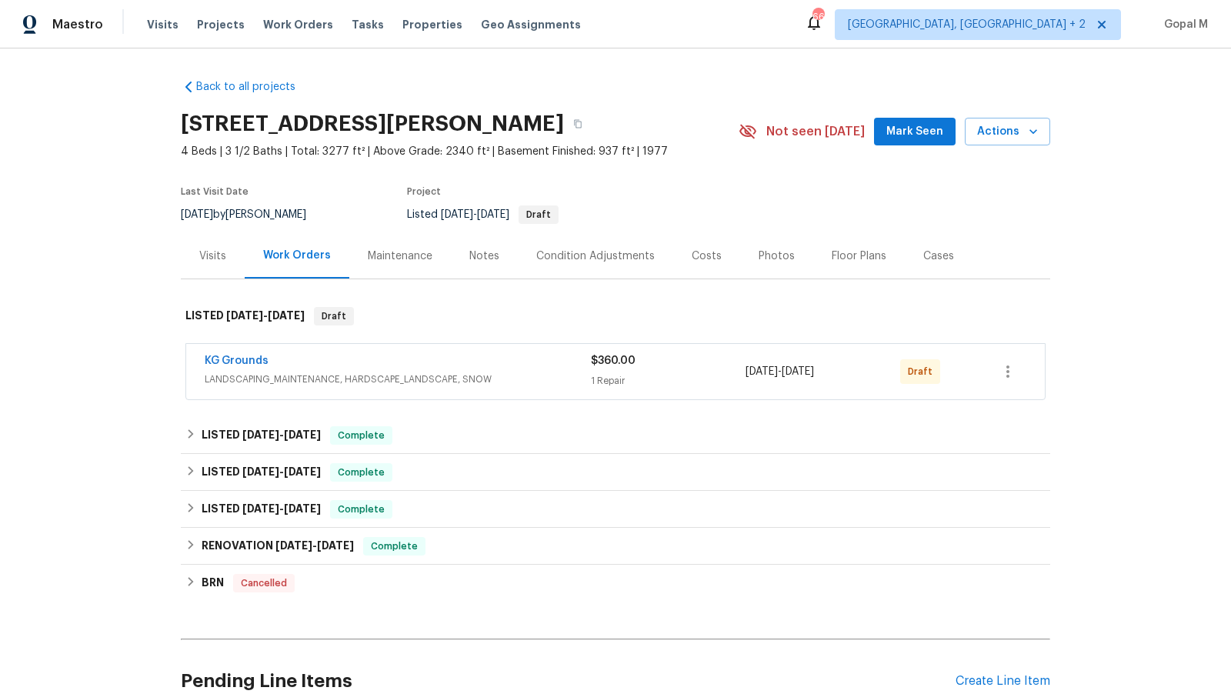
click at [516, 376] on span "LANDSCAPING_MAINTENANCE, HARDSCAPE_LANDSCAPE, SNOW" at bounding box center [398, 379] width 386 height 15
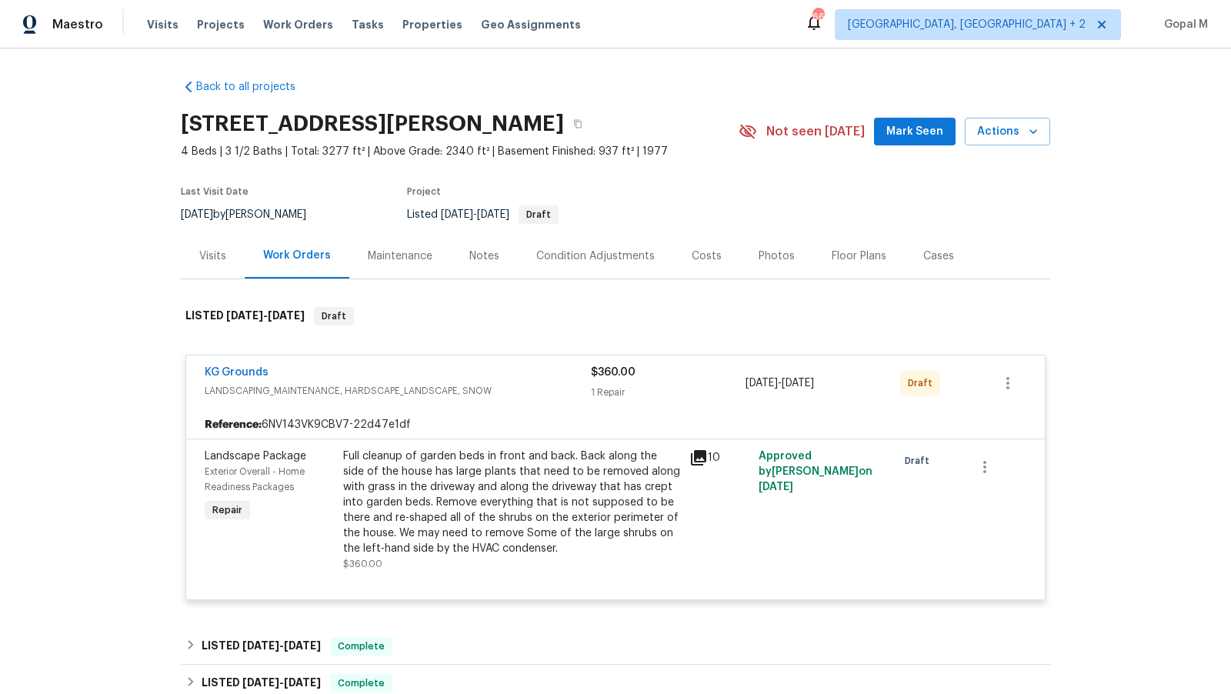
scroll to position [45, 0]
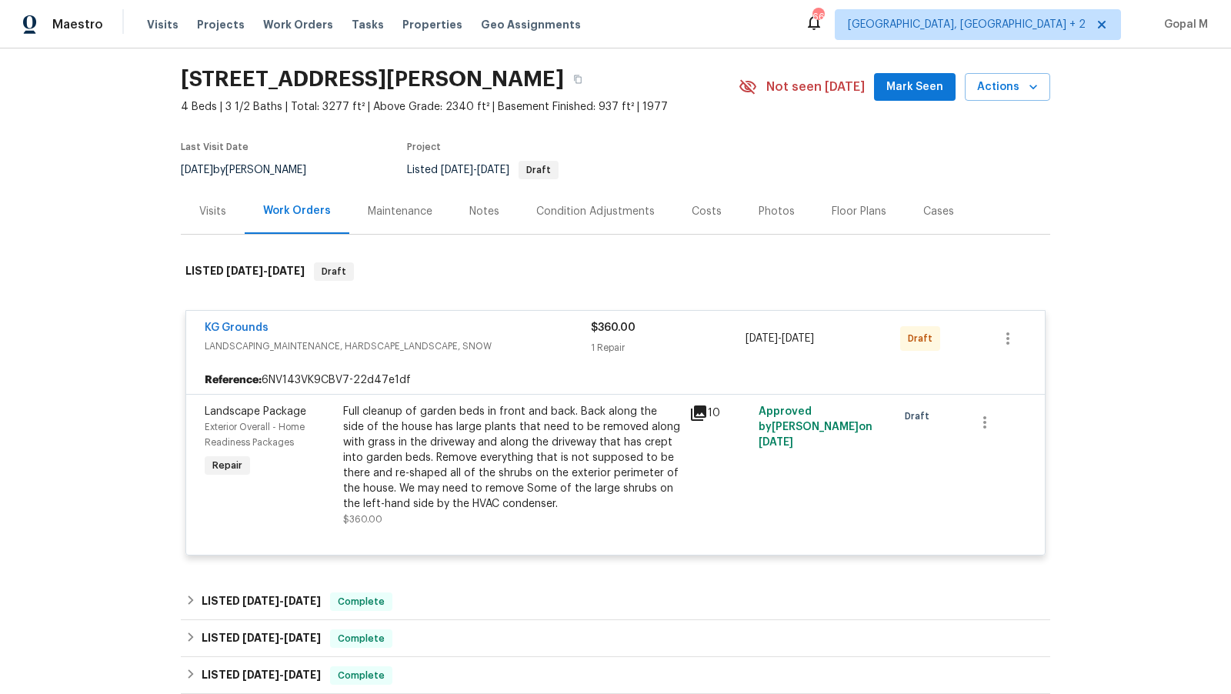
click at [215, 204] on div "Visits" at bounding box center [212, 211] width 27 height 15
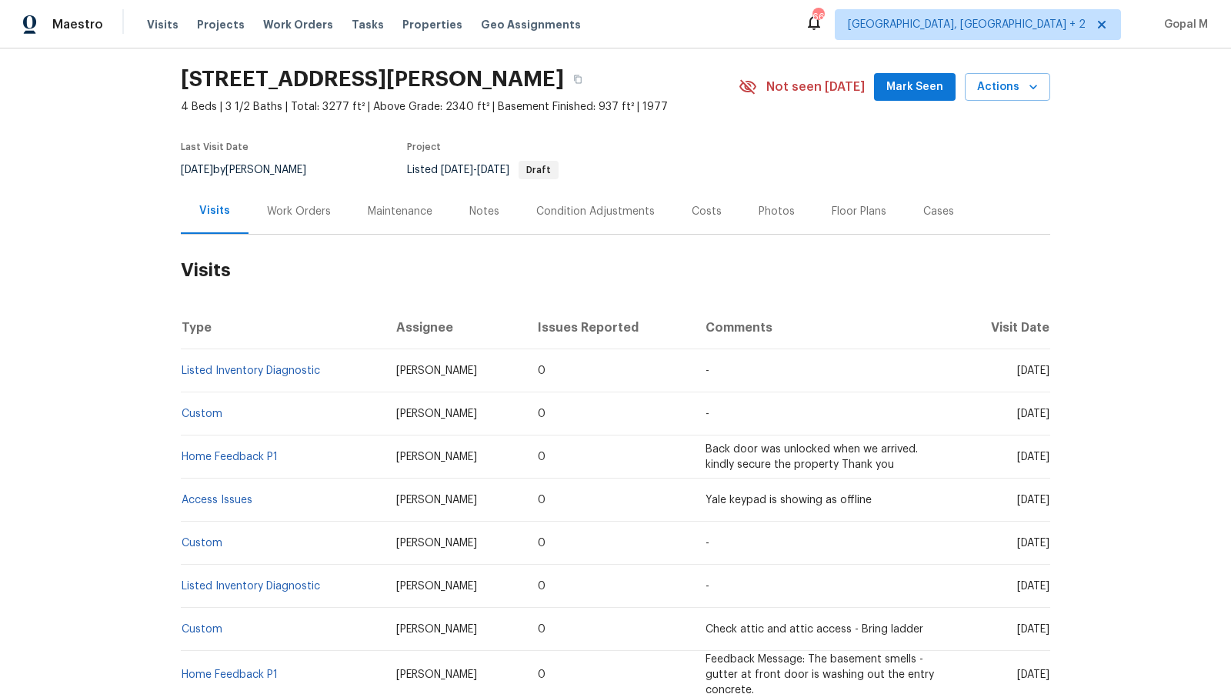
click at [317, 206] on div "Work Orders" at bounding box center [299, 211] width 64 height 15
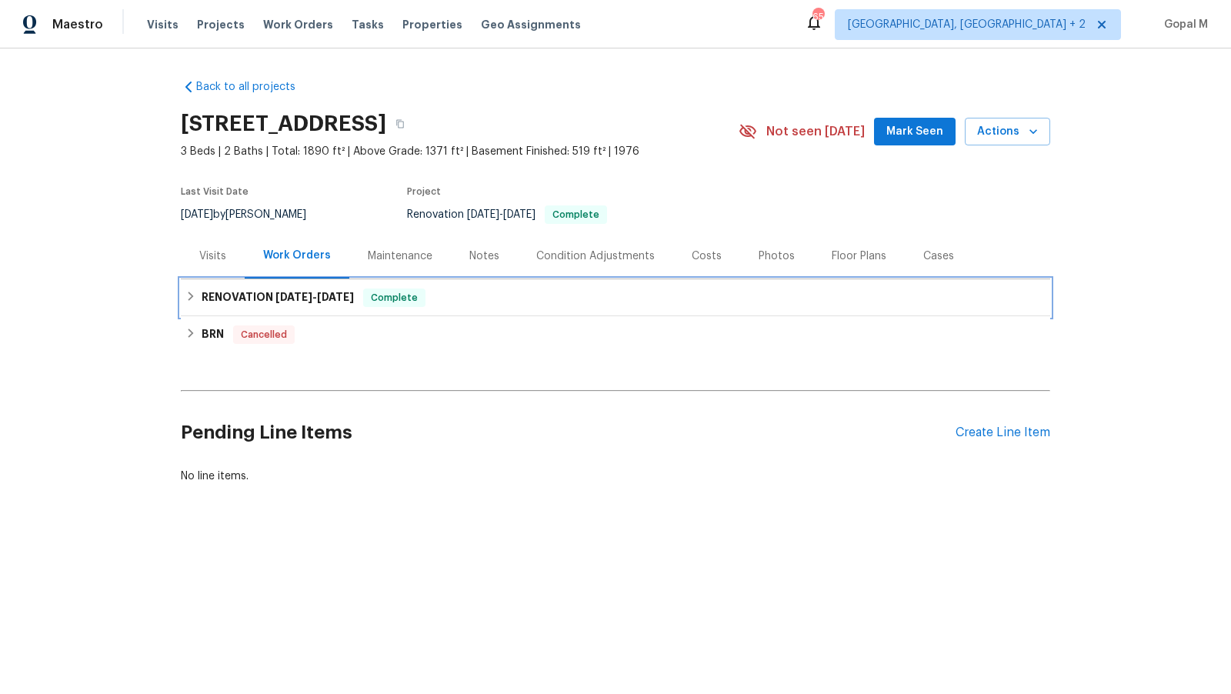
click at [325, 296] on span "[DATE]" at bounding box center [335, 297] width 37 height 11
